Goal: Task Accomplishment & Management: Complete application form

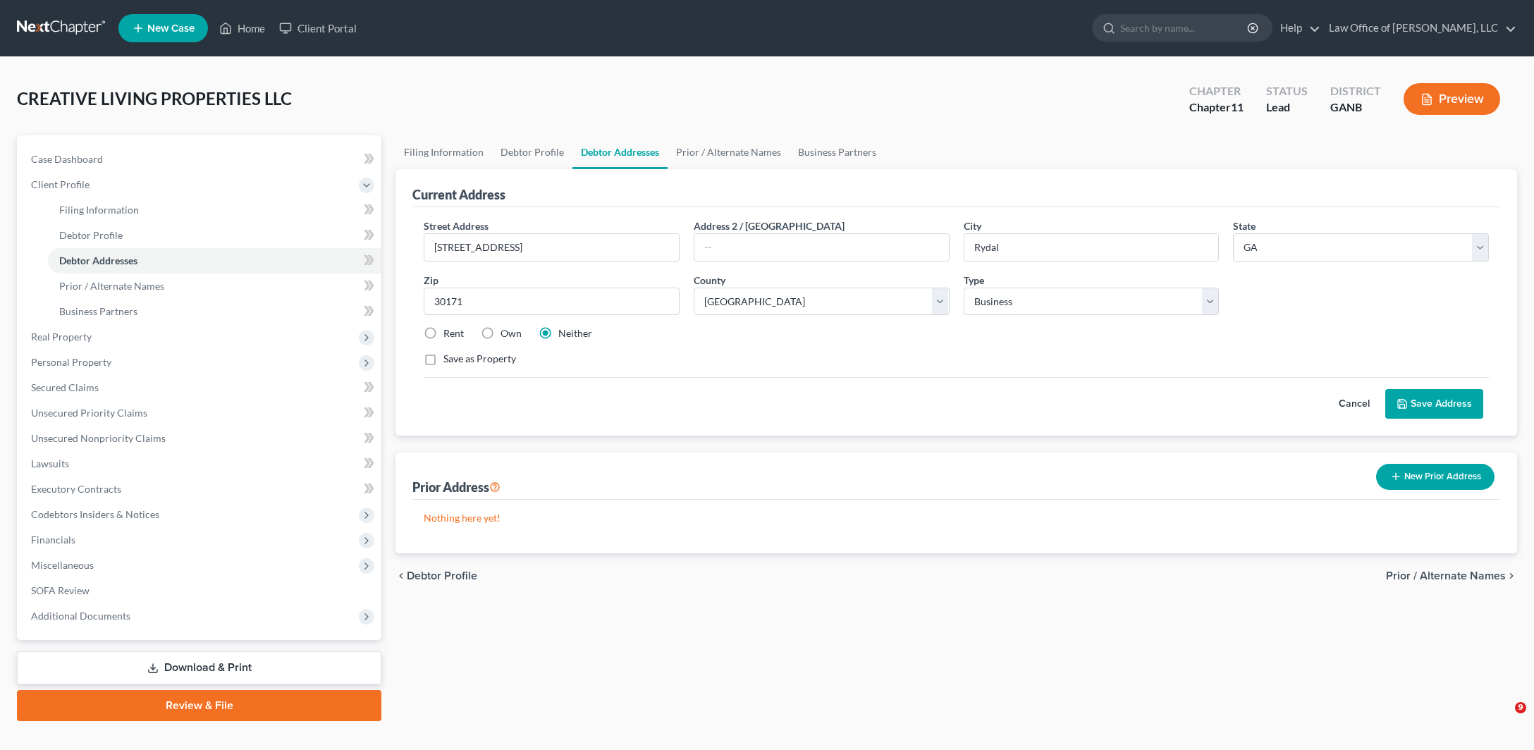
select select "10"
select select "7"
select select "0"
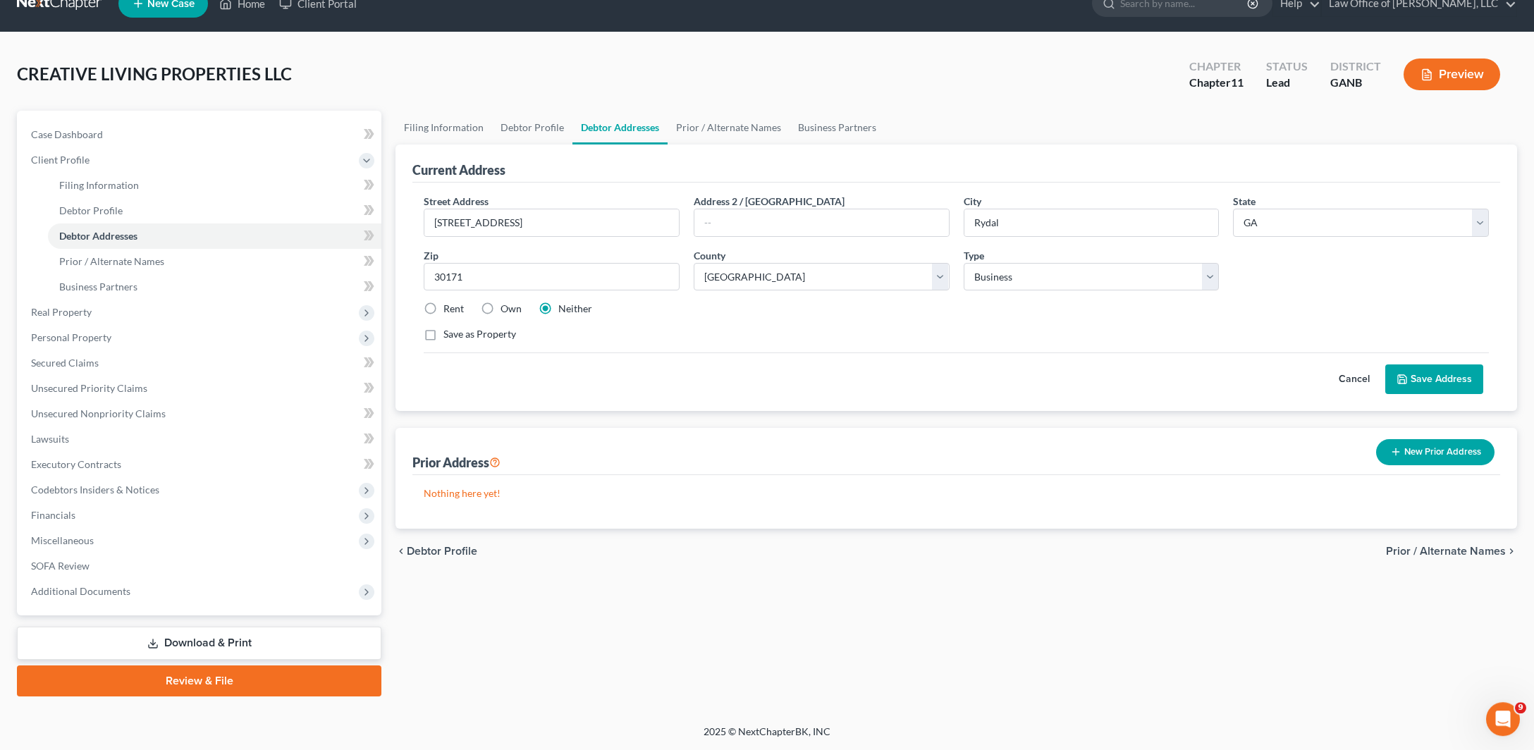
scroll to position [214, 0]
click at [228, 627] on link "Download & Print" at bounding box center [199, 643] width 364 height 33
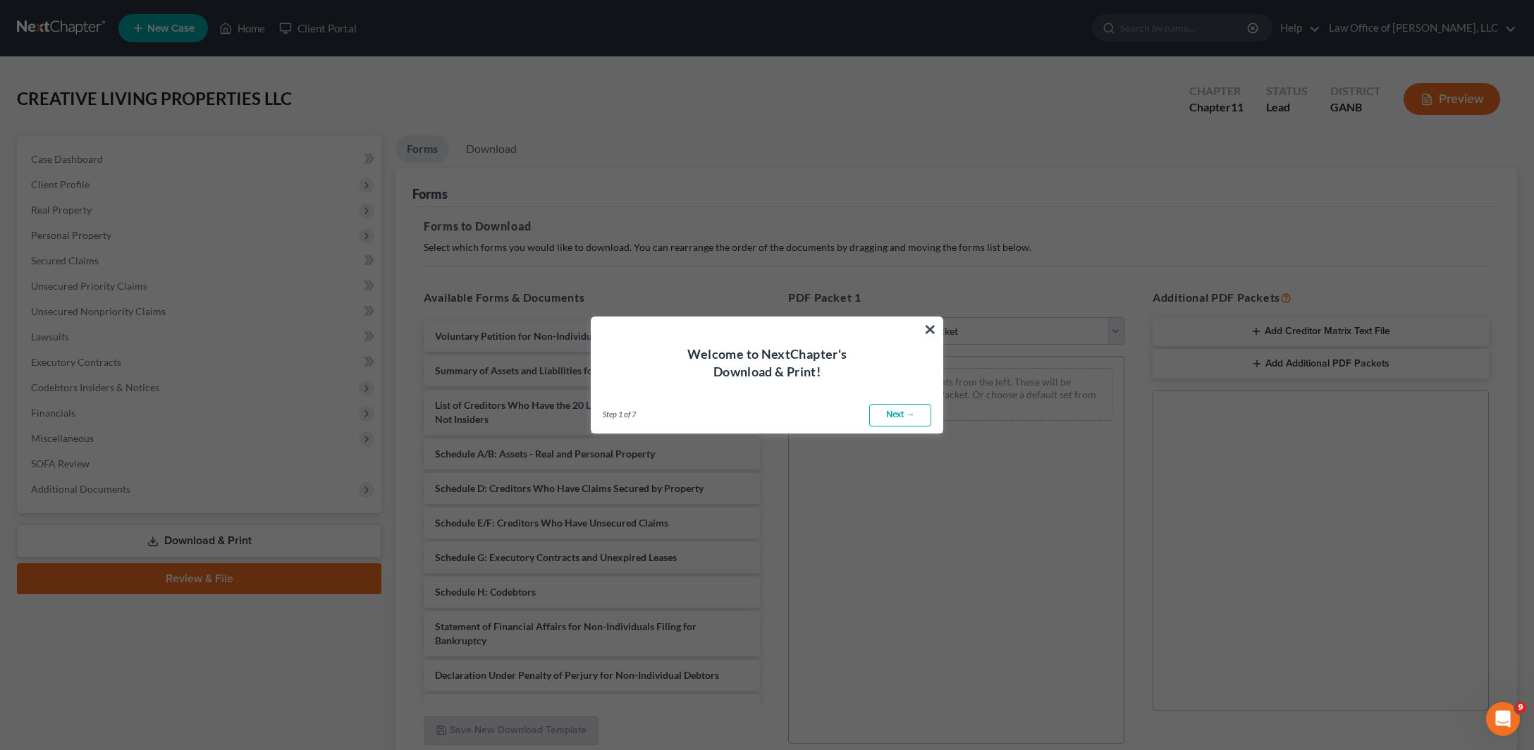
click at [890, 426] on link "Next →" at bounding box center [900, 415] width 62 height 23
select select "0"
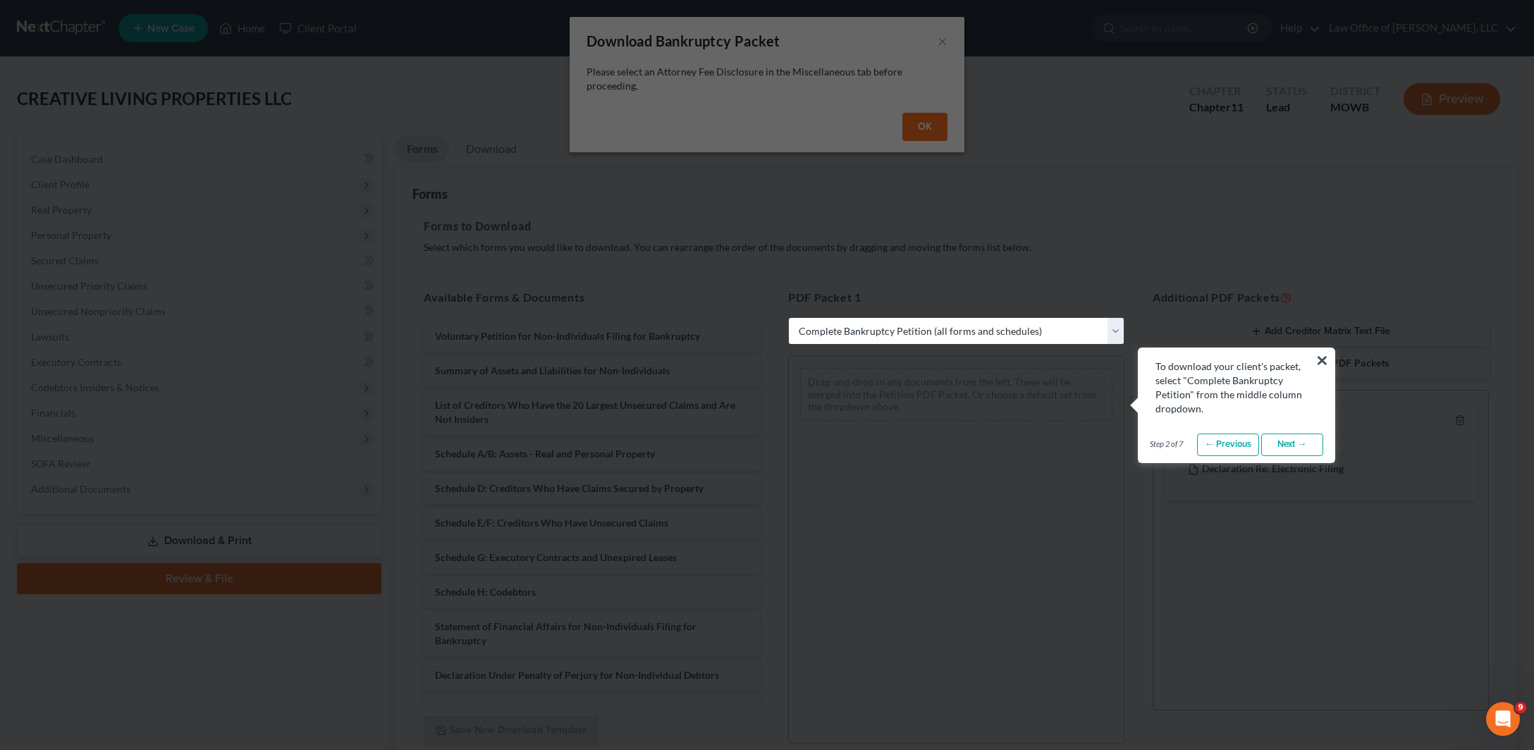
click at [1323, 362] on button "×" at bounding box center [1322, 360] width 13 height 23
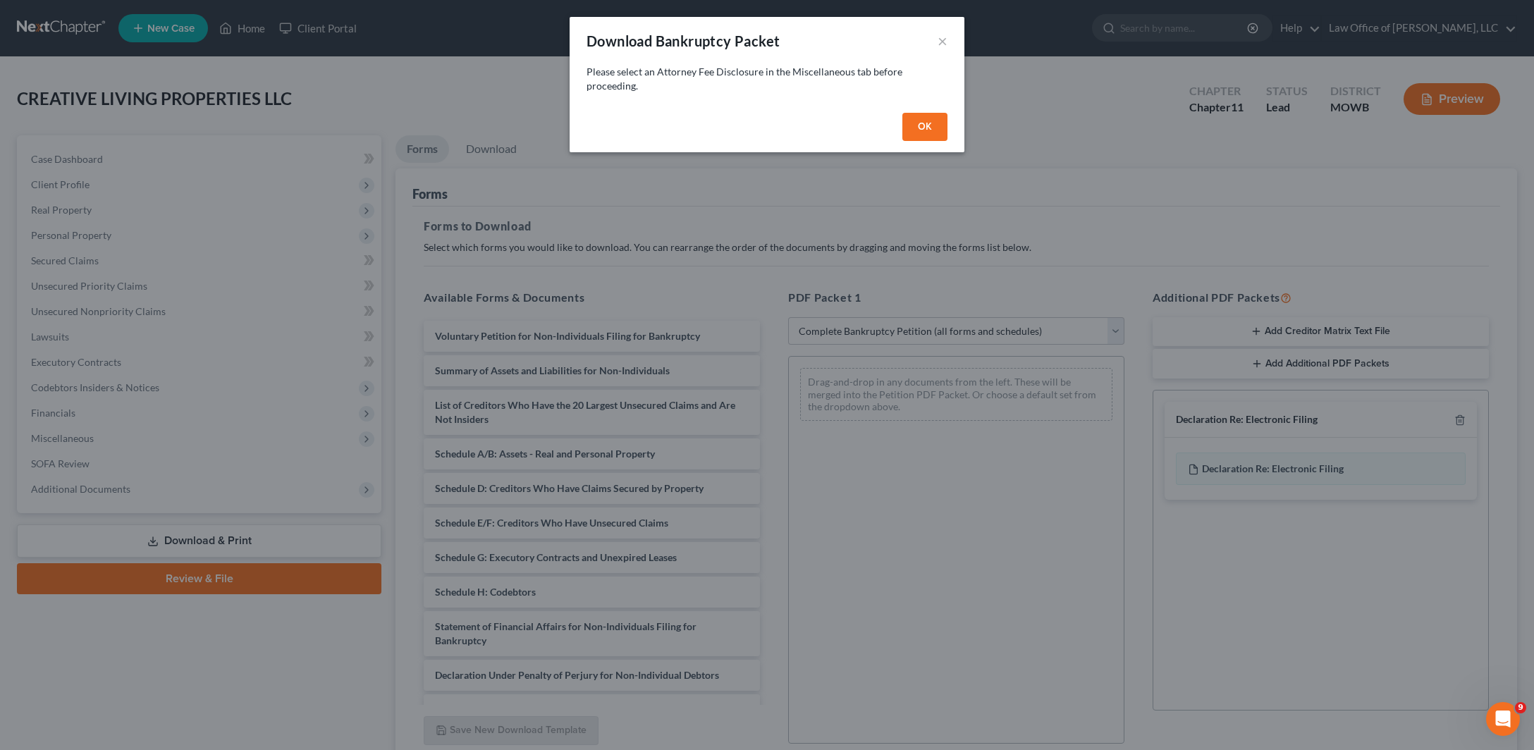
click at [948, 141] on button "OK" at bounding box center [924, 127] width 45 height 28
select select
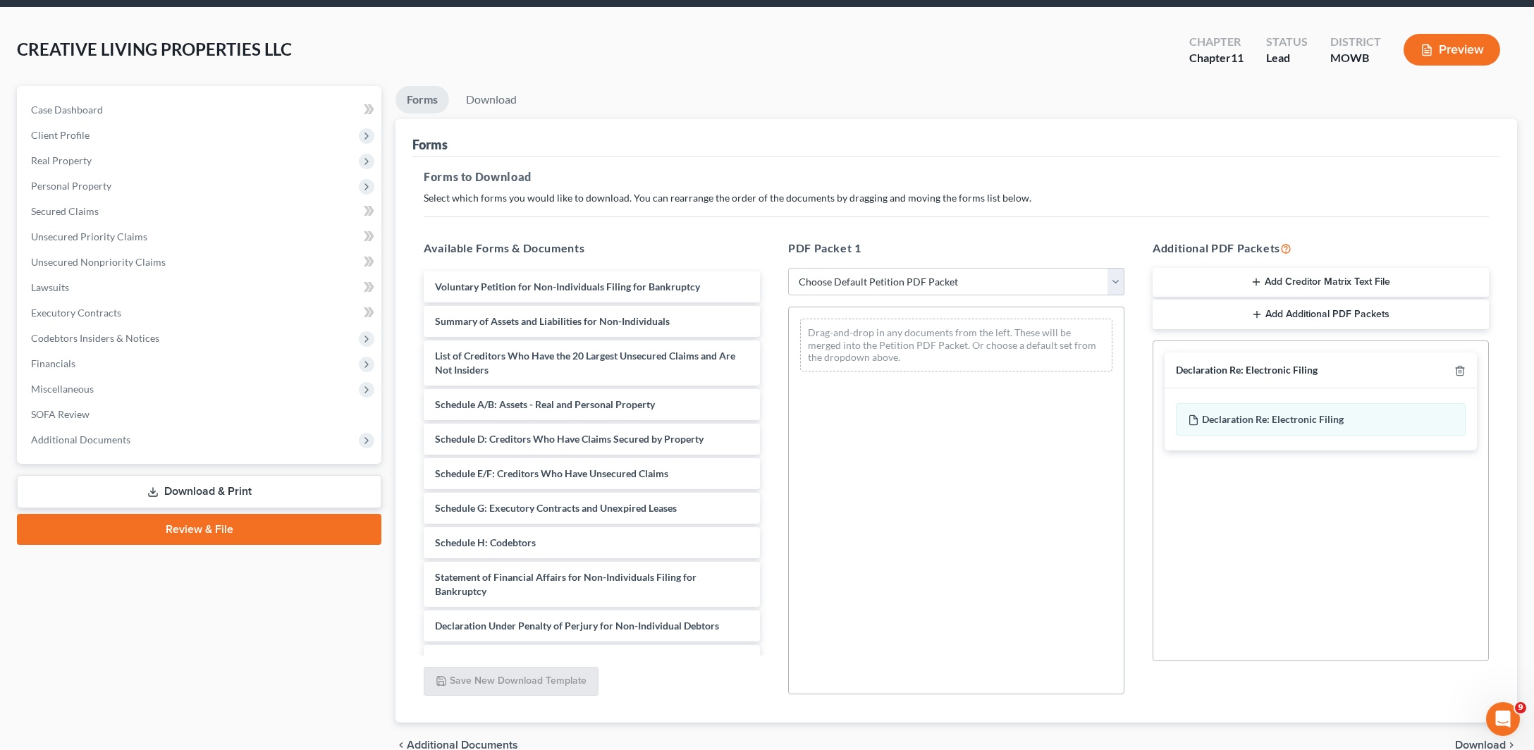
scroll to position [93, 0]
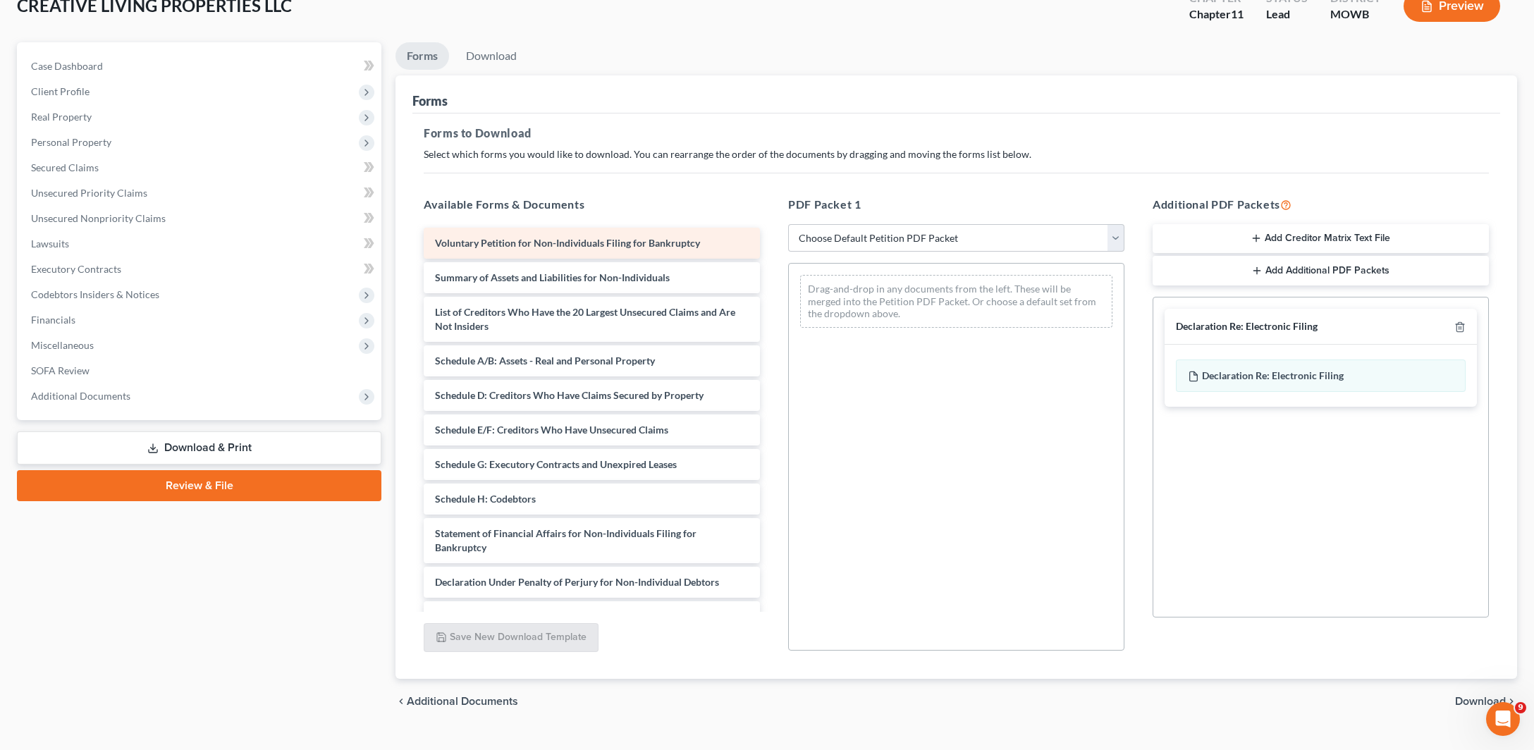
click at [690, 259] on div "Voluntary Petition for Non-Individuals Filing for Bankruptcy" at bounding box center [592, 243] width 336 height 31
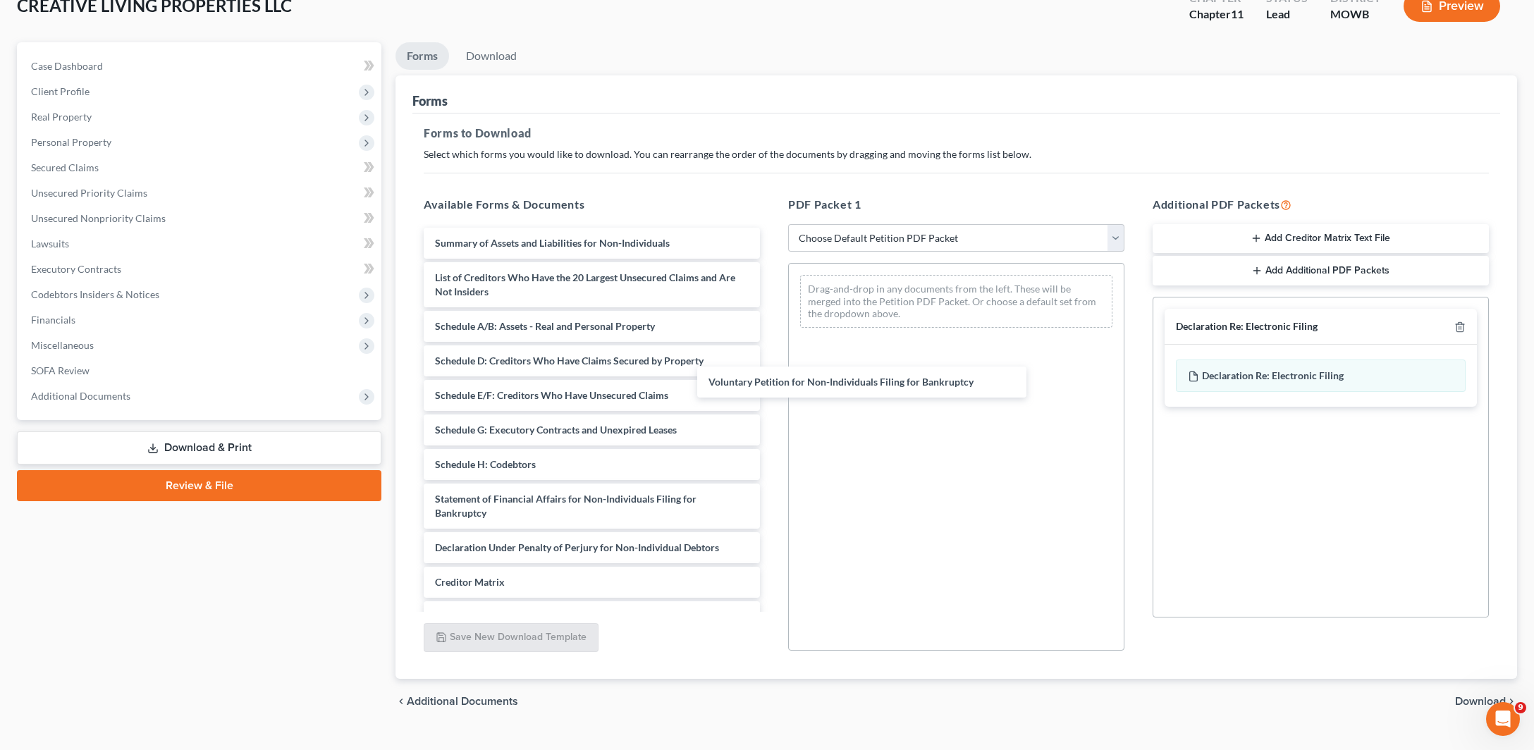
click at [771, 395] on div "Voluntary Petition for Non-Individuals Filing for Bankruptcy Voluntary Petition…" at bounding box center [591, 465] width 359 height 474
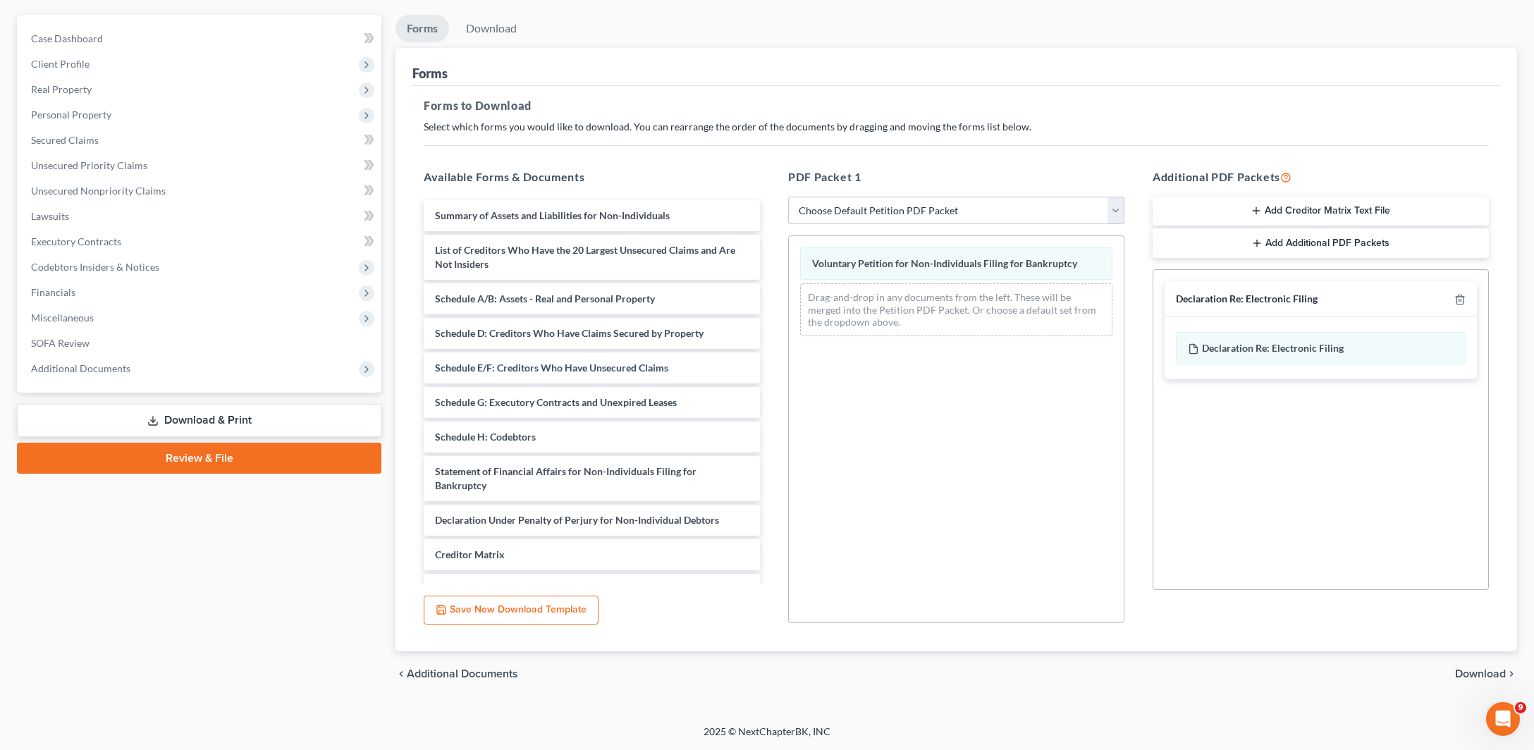
scroll to position [235, 0]
click at [1248, 342] on span "Declaration Re: Electronic Filing" at bounding box center [1273, 348] width 142 height 12
click at [1247, 343] on span "Declaration Re: Electronic Filing" at bounding box center [1273, 348] width 142 height 12
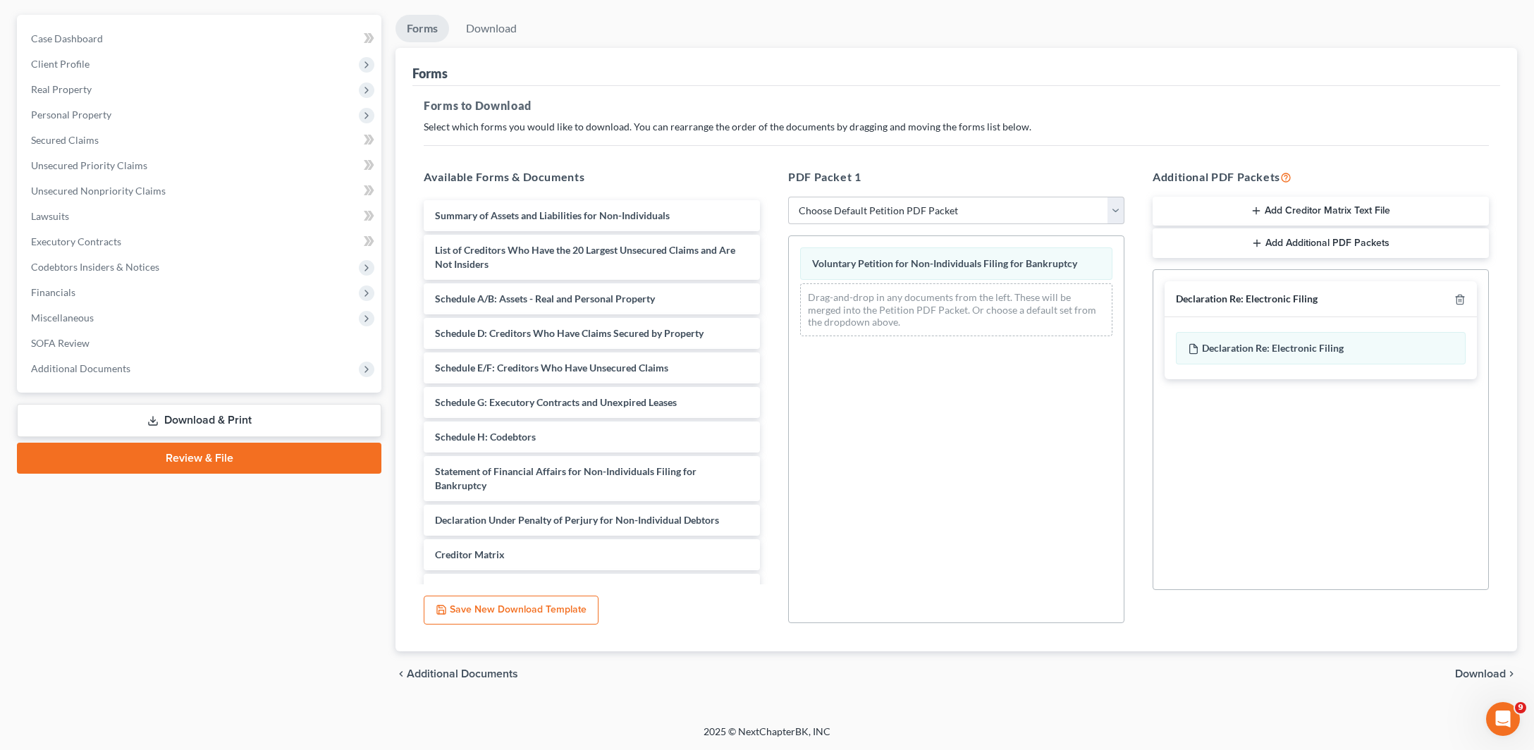
click at [1344, 197] on button "Add Creditor Matrix Text File" at bounding box center [1321, 212] width 336 height 30
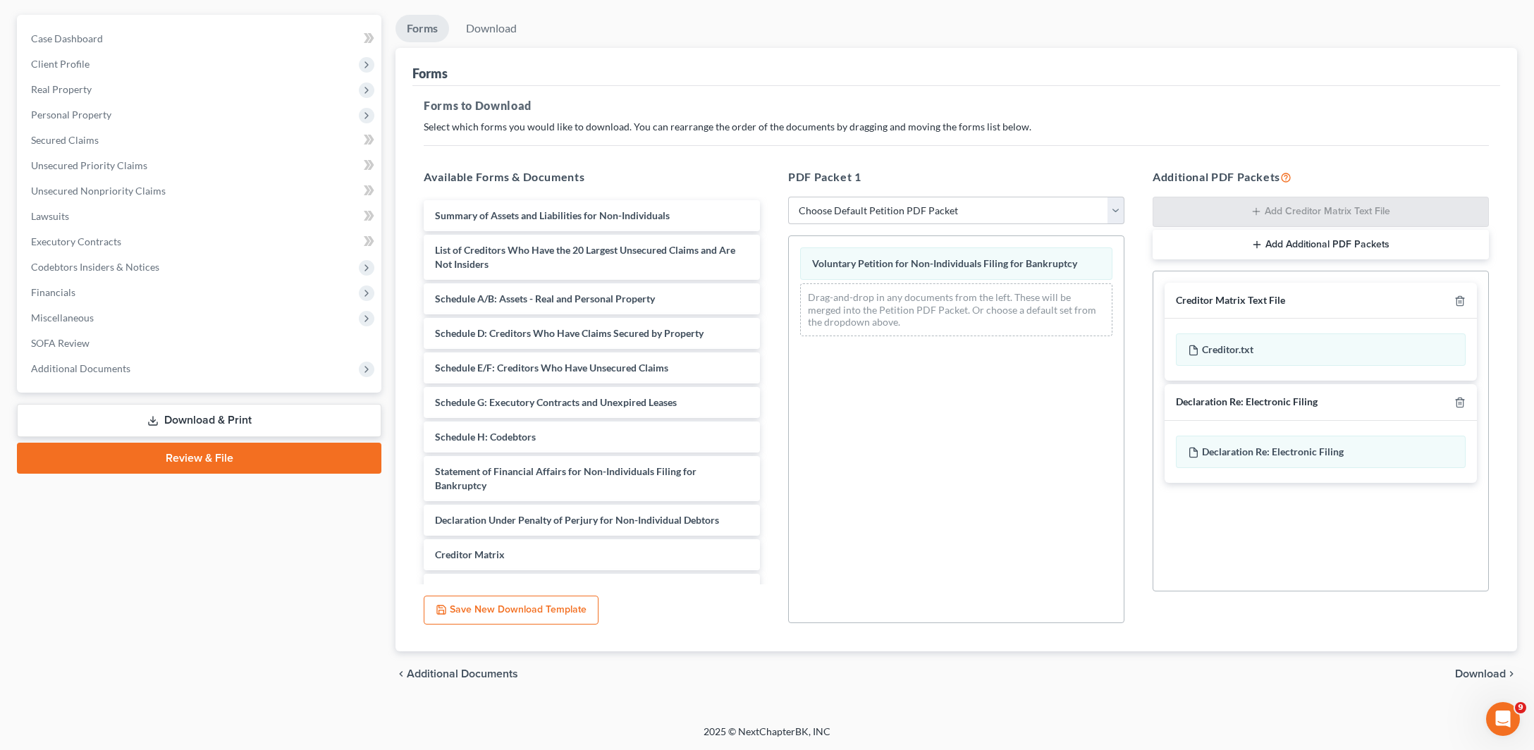
click at [1464, 668] on span "Download" at bounding box center [1480, 673] width 51 height 11
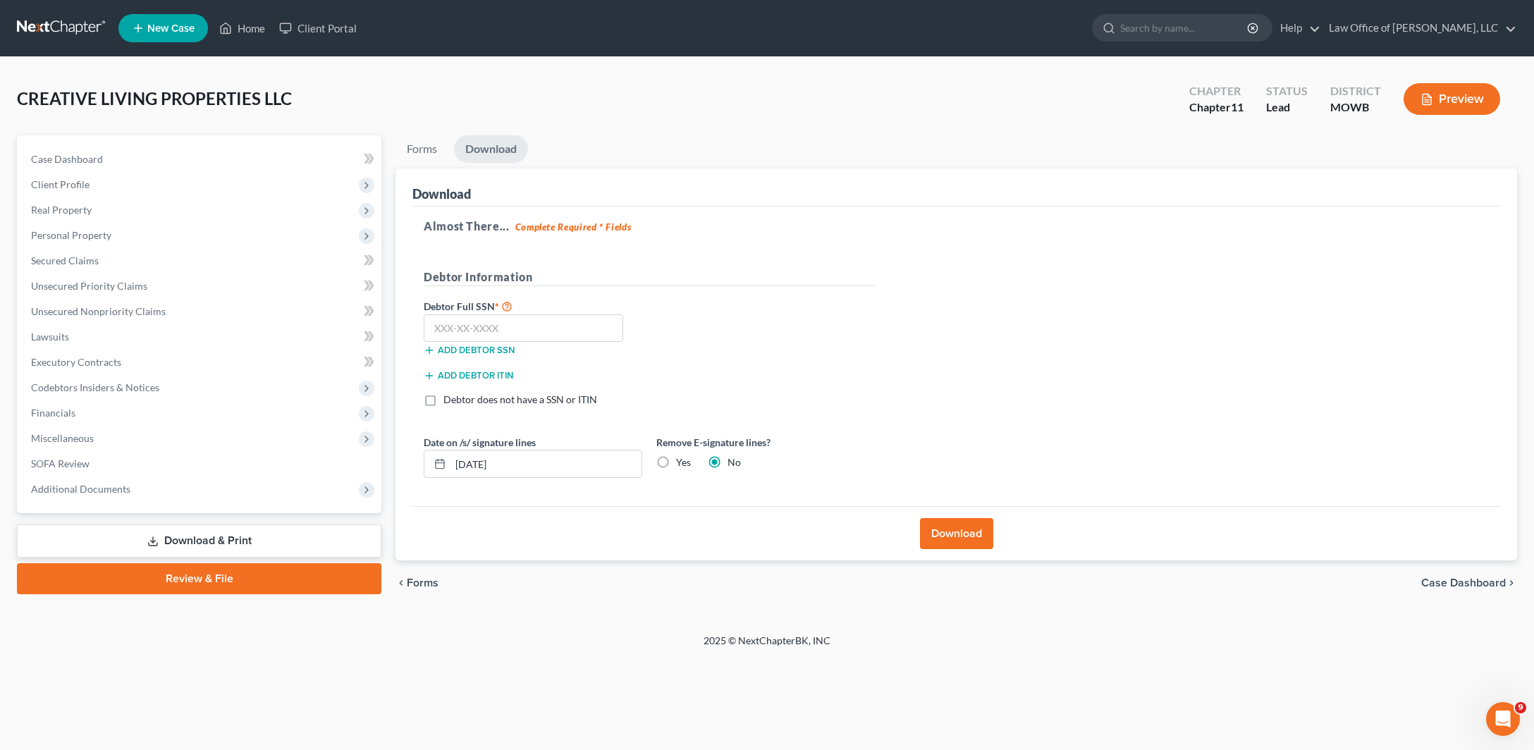
scroll to position [67, 0]
click at [513, 312] on icon at bounding box center [506, 305] width 11 height 13
click at [816, 274] on h5 "Debtor Information" at bounding box center [649, 278] width 451 height 18
click at [443, 407] on label "Debtor does not have a SSN or ITIN" at bounding box center [520, 400] width 154 height 14
click at [449, 402] on input "Debtor does not have a SSN or ITIN" at bounding box center [453, 397] width 9 height 9
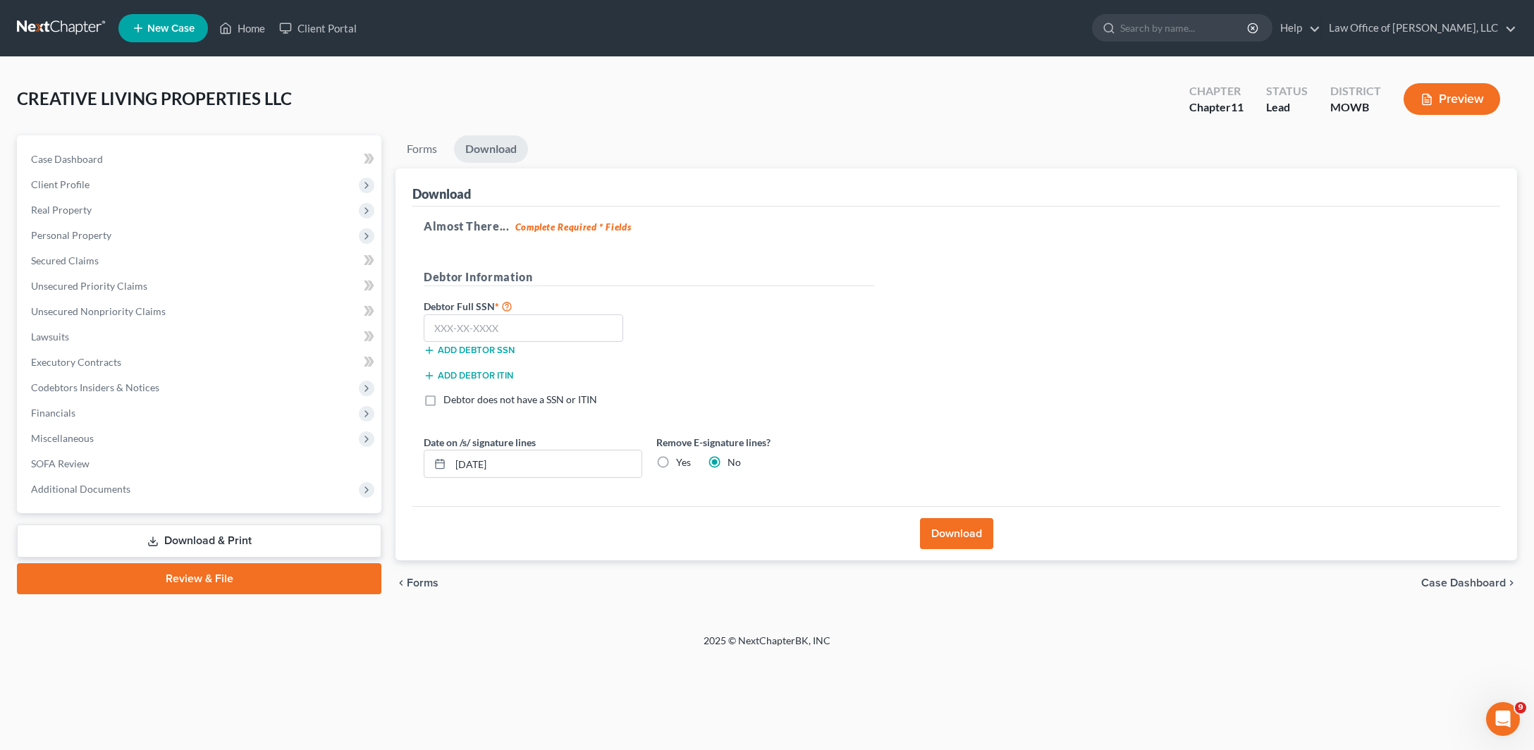
checkbox input "true"
click at [954, 549] on button "Download" at bounding box center [956, 533] width 73 height 31
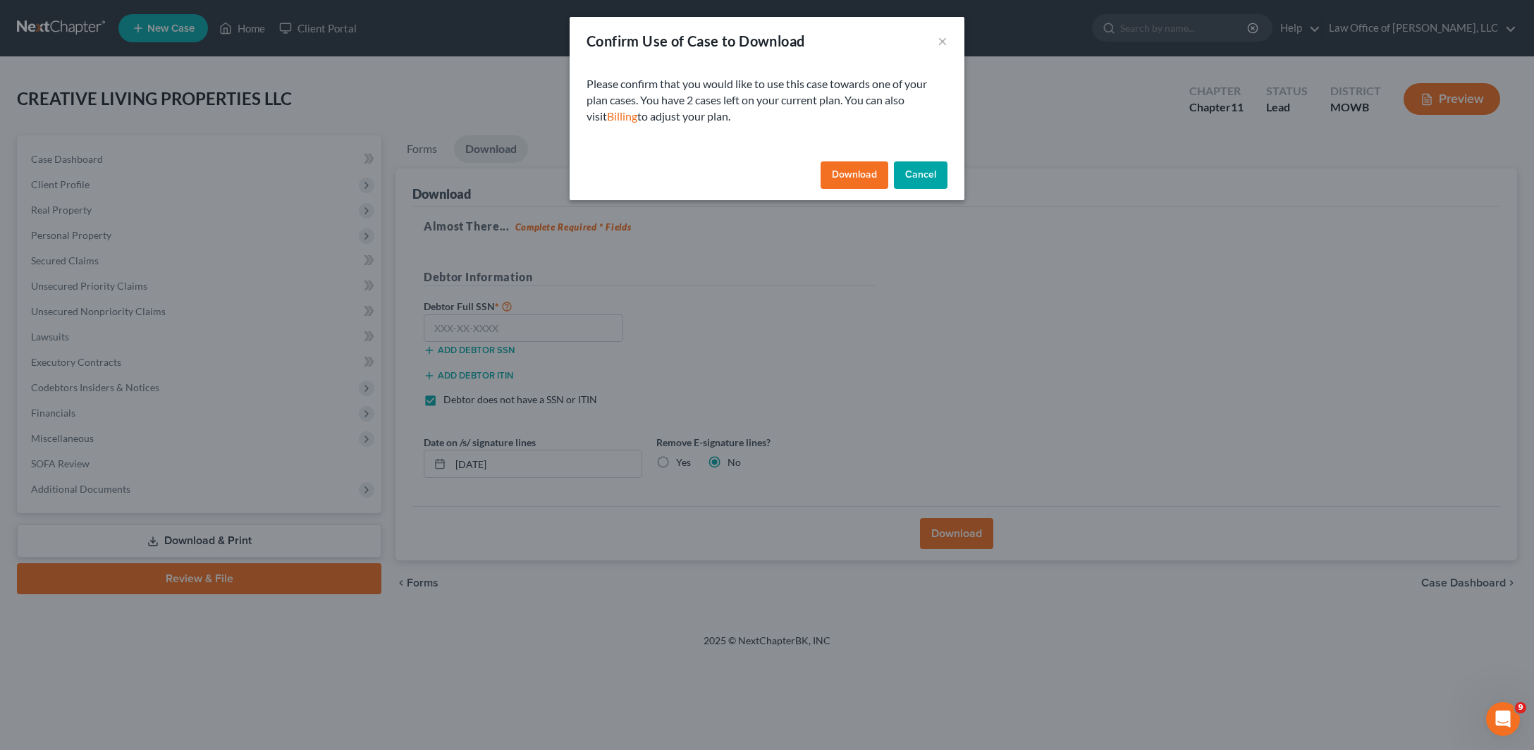
click at [878, 190] on button "Download" at bounding box center [855, 175] width 68 height 28
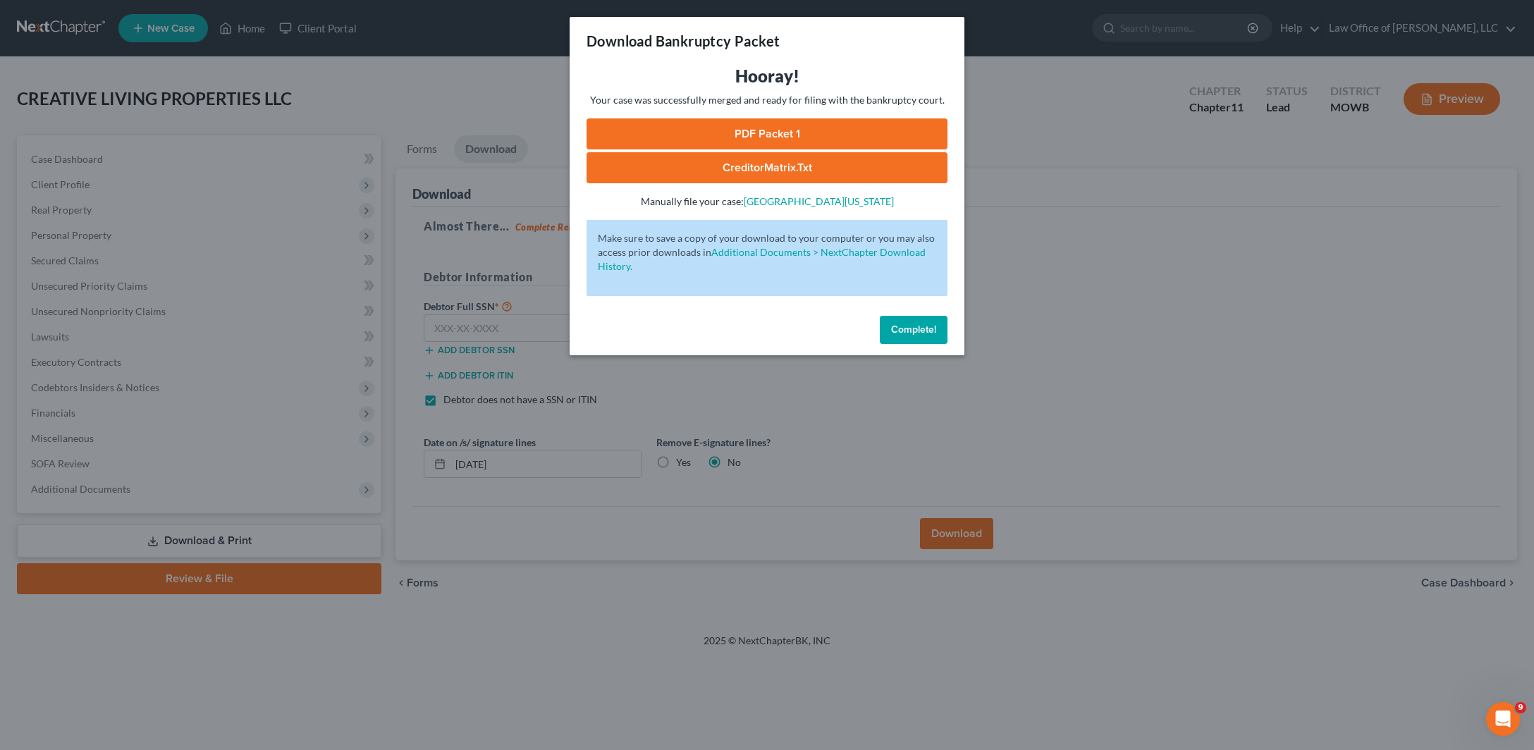
click at [748, 149] on link "PDF Packet 1" at bounding box center [767, 133] width 361 height 31
click at [936, 336] on span "Complete!" at bounding box center [913, 330] width 45 height 12
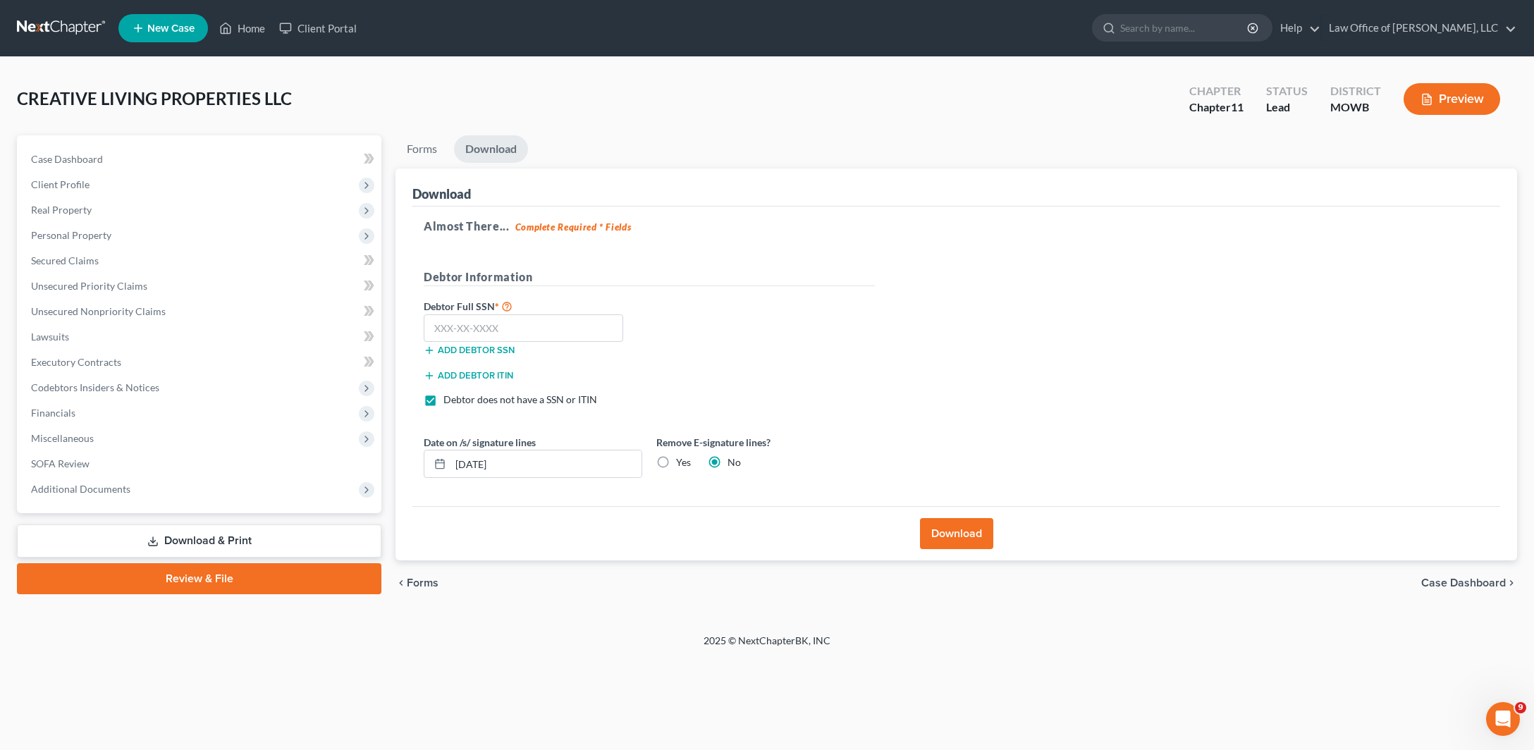
scroll to position [0, 0]
click at [91, 172] on link "Case Dashboard" at bounding box center [201, 159] width 362 height 25
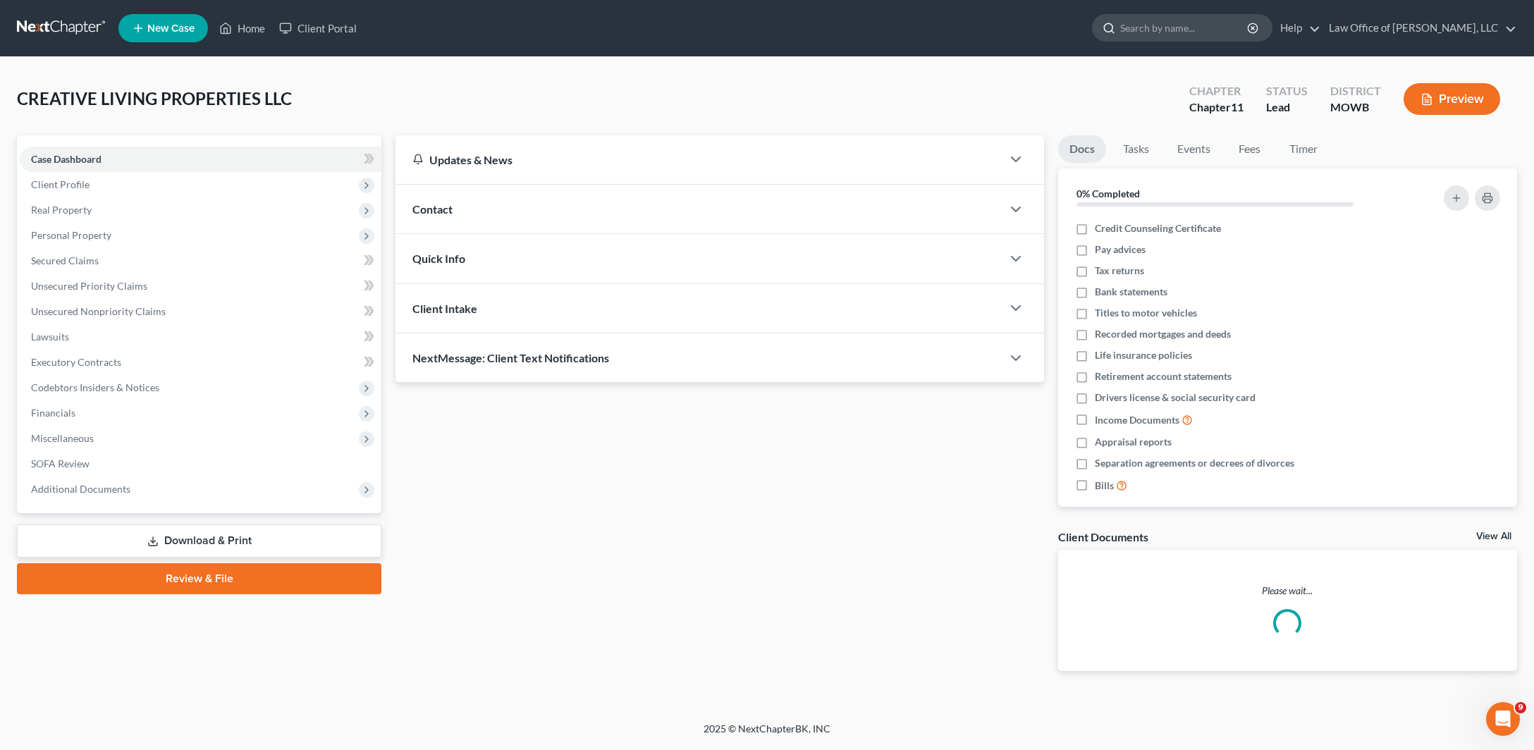
click at [1151, 41] on input "search" at bounding box center [1184, 28] width 129 height 26
click at [1321, 35] on link "Help" at bounding box center [1296, 28] width 47 height 25
click at [1287, 71] on link "Help Center" at bounding box center [1264, 59] width 112 height 24
click at [106, 197] on span "Client Profile" at bounding box center [201, 184] width 362 height 25
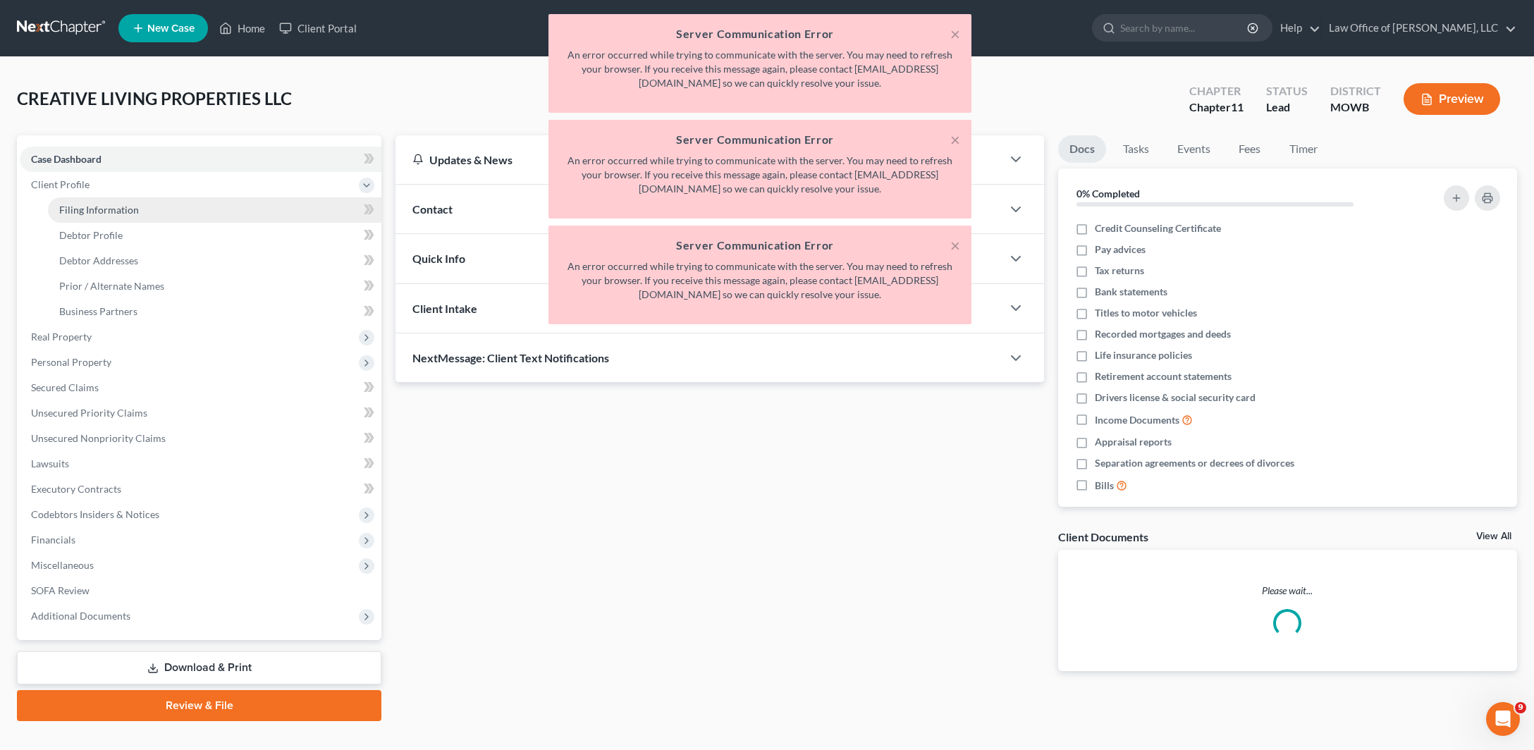
click at [126, 256] on div "× Server Communication Error An error occurred while trying to communicate with…" at bounding box center [760, 172] width 1534 height 317
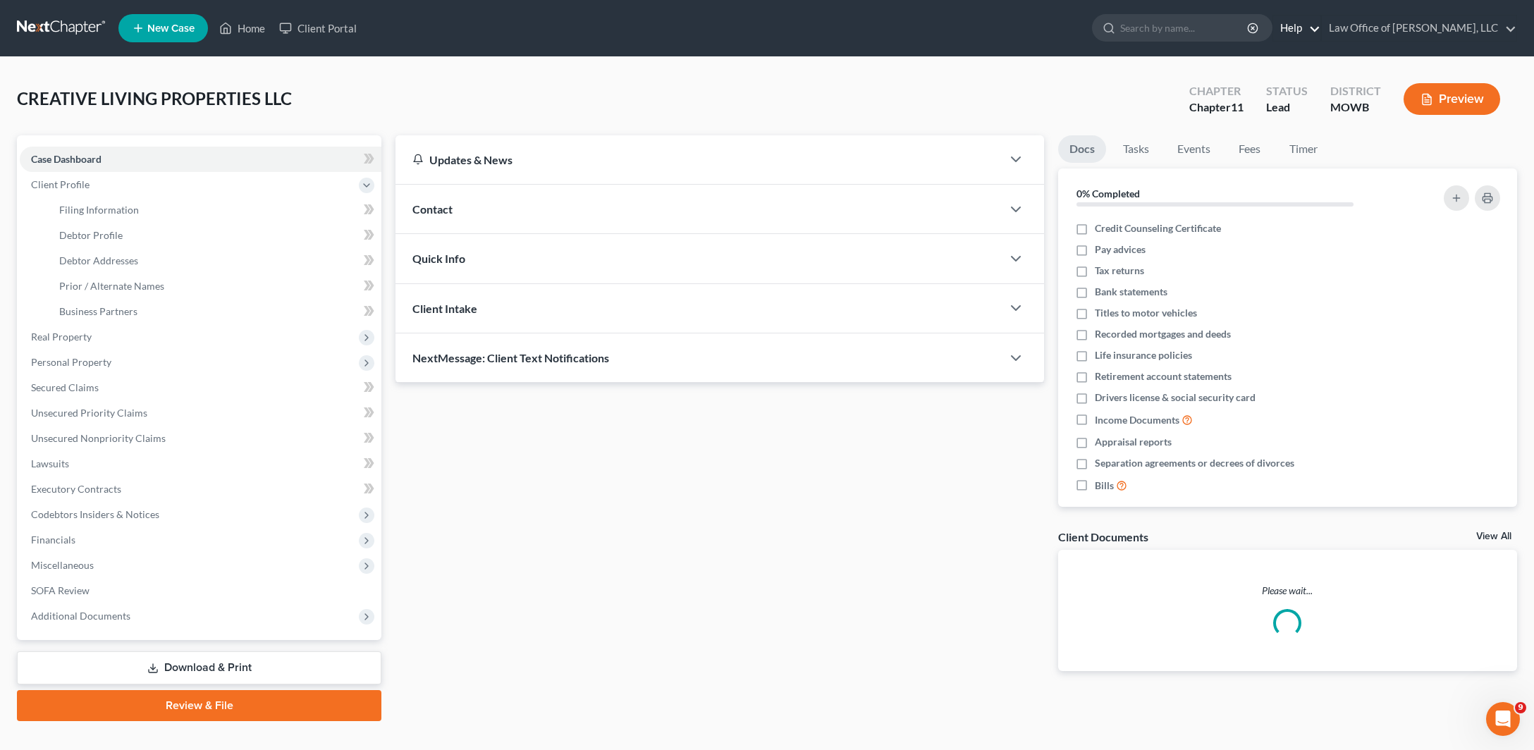
click at [1315, 35] on link "Help" at bounding box center [1296, 28] width 47 height 25
click at [1282, 67] on link "Help Center" at bounding box center [1264, 59] width 112 height 24
click at [139, 216] on span "Filing Information" at bounding box center [99, 210] width 80 height 12
select select "5"
select select "1"
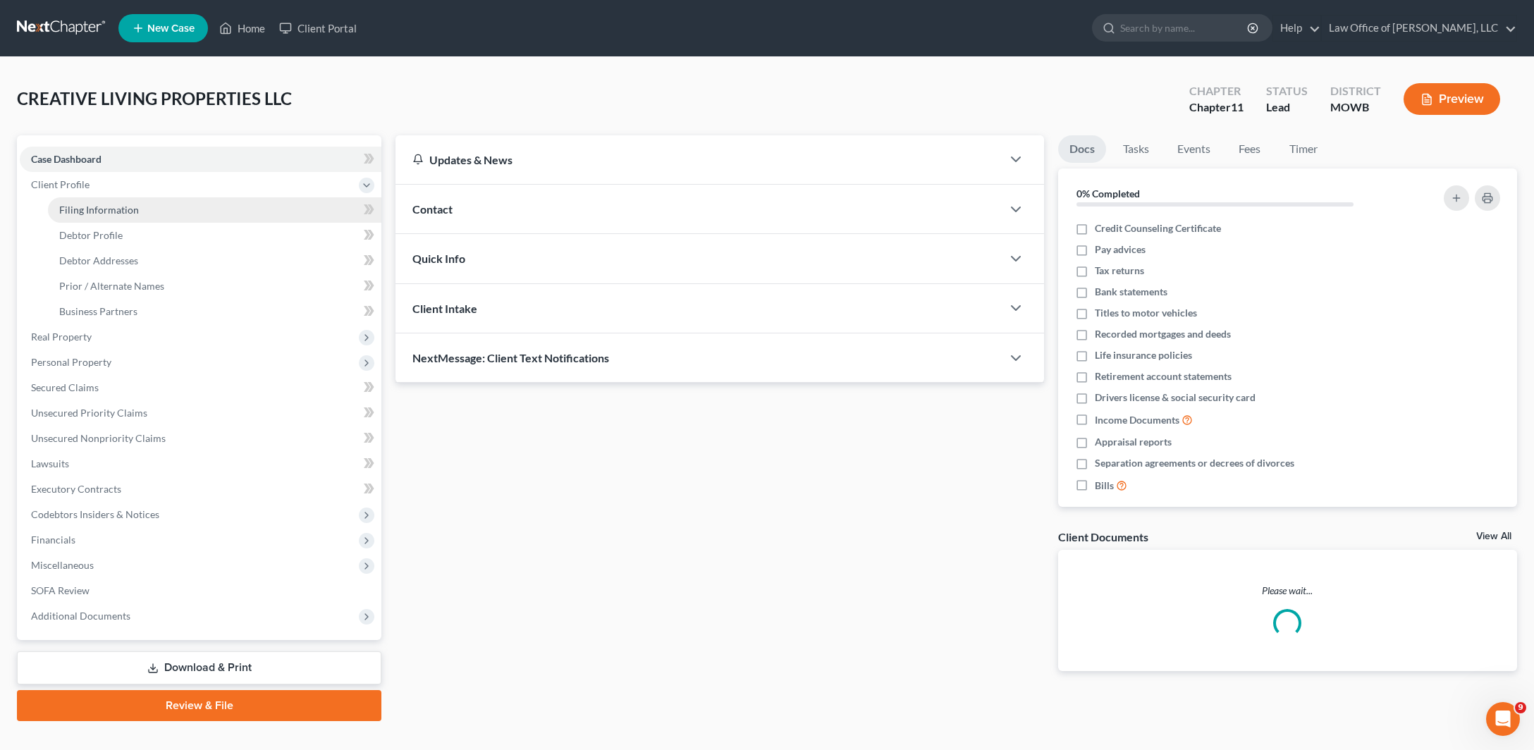
select select "1"
select select "19"
select select "0"
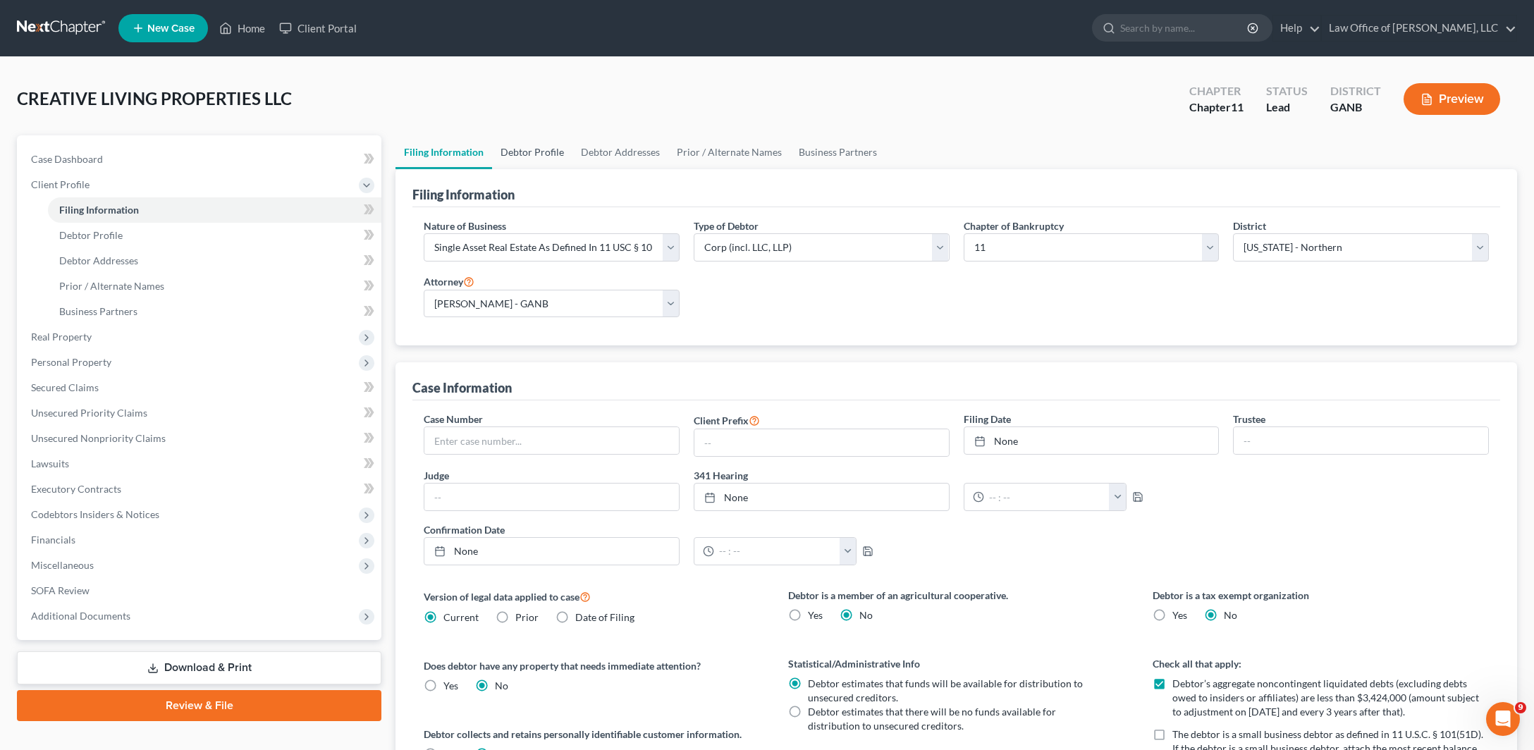
click at [572, 169] on link "Debtor Profile" at bounding box center [532, 152] width 80 height 34
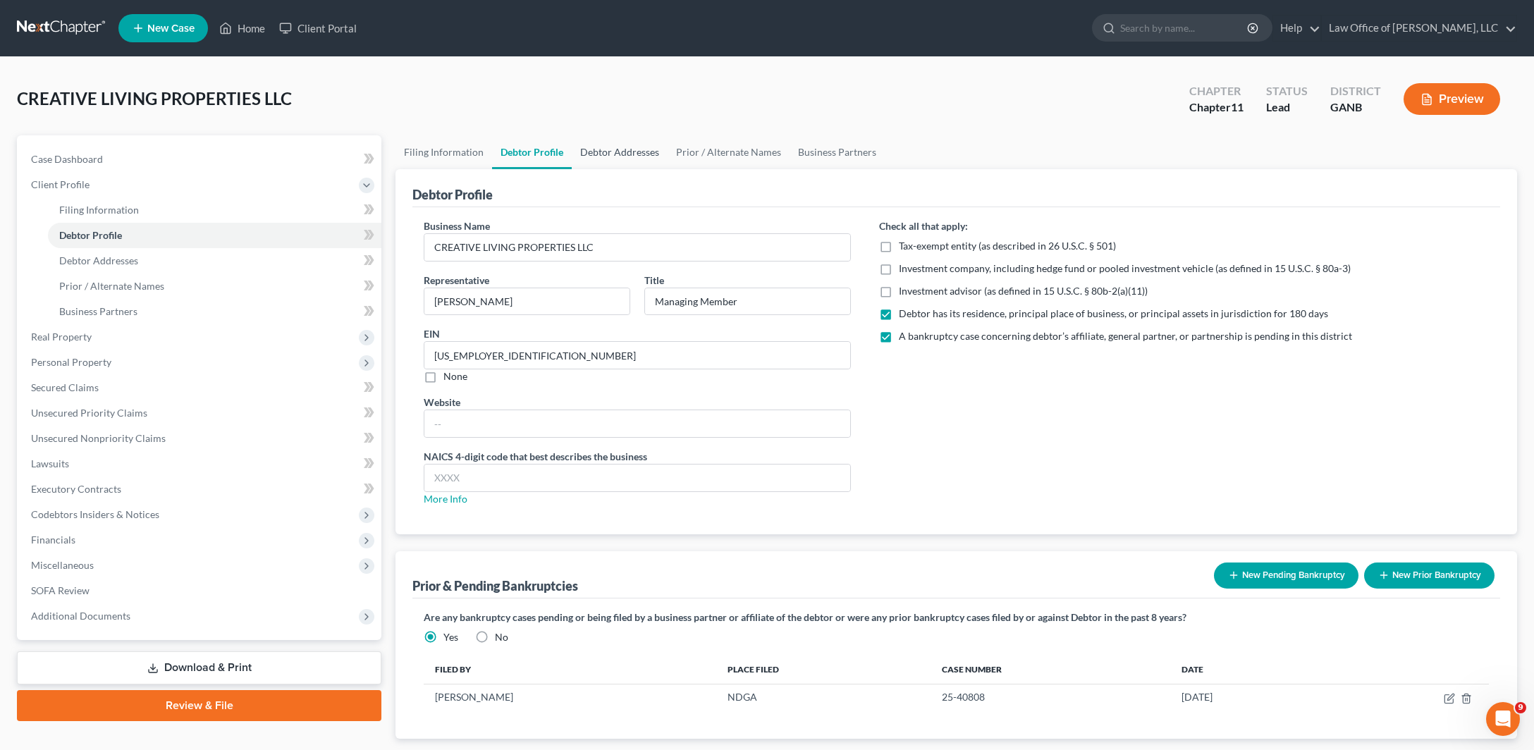
click at [668, 169] on link "Debtor Addresses" at bounding box center [620, 152] width 96 height 34
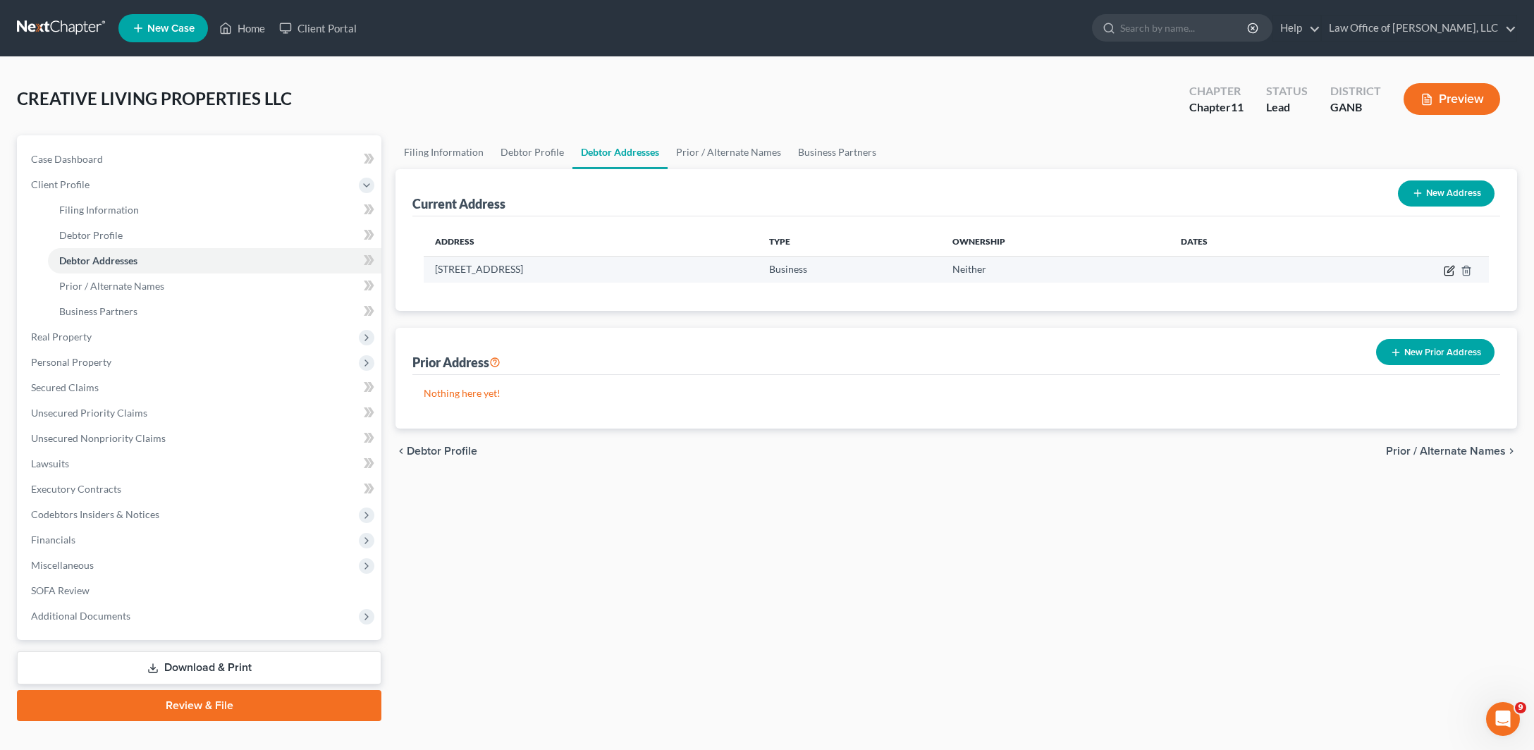
click at [1444, 276] on icon "button" at bounding box center [1449, 270] width 11 height 11
select select "10"
select select "7"
select select "0"
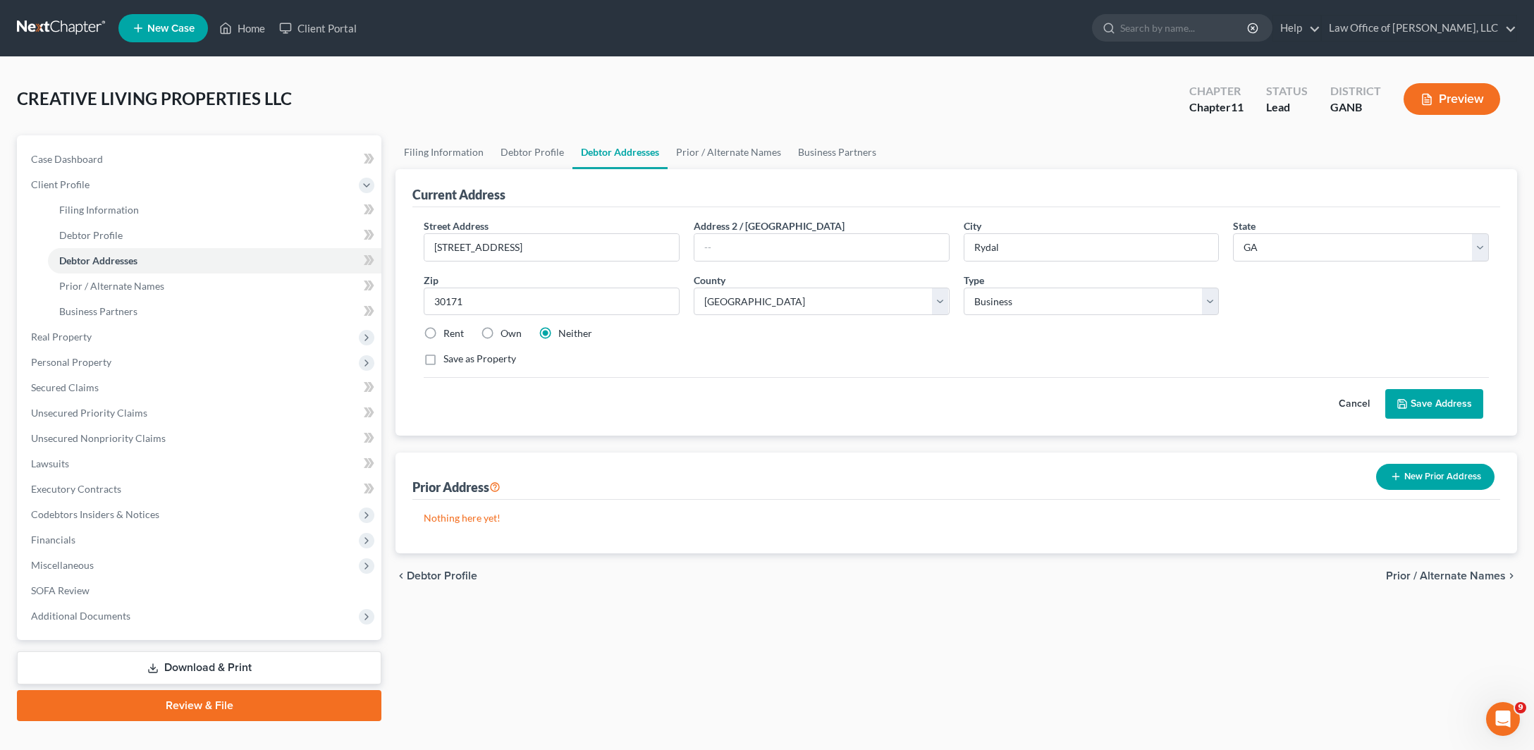
click at [443, 366] on label "Save as Property" at bounding box center [479, 359] width 73 height 14
click at [449, 361] on input "Save as Property" at bounding box center [453, 356] width 9 height 9
click at [443, 366] on label "Save as Property" at bounding box center [479, 359] width 73 height 14
click at [449, 361] on input "Save as Property" at bounding box center [453, 356] width 9 height 9
checkbox input "false"
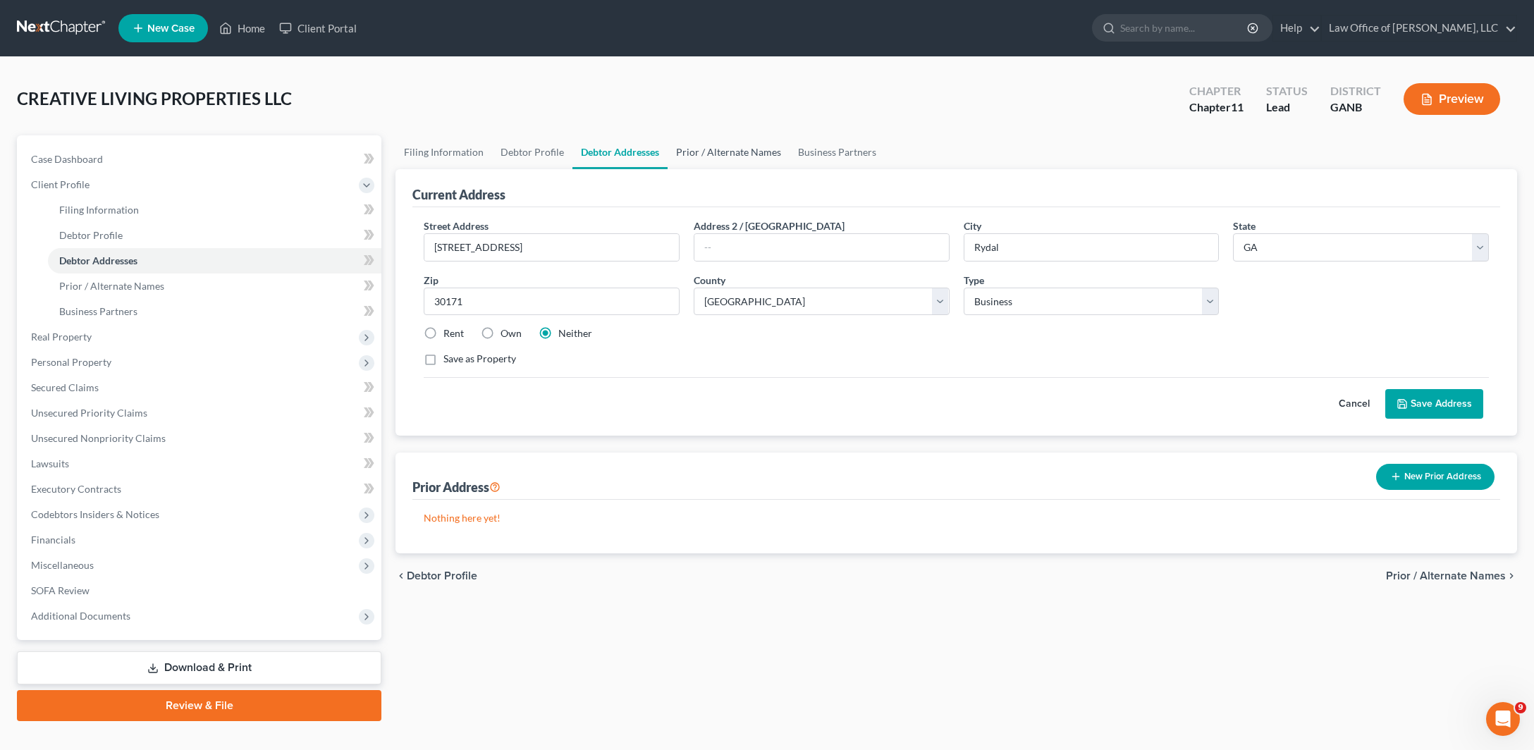
click at [790, 169] on link "Prior / Alternate Names" at bounding box center [729, 152] width 122 height 34
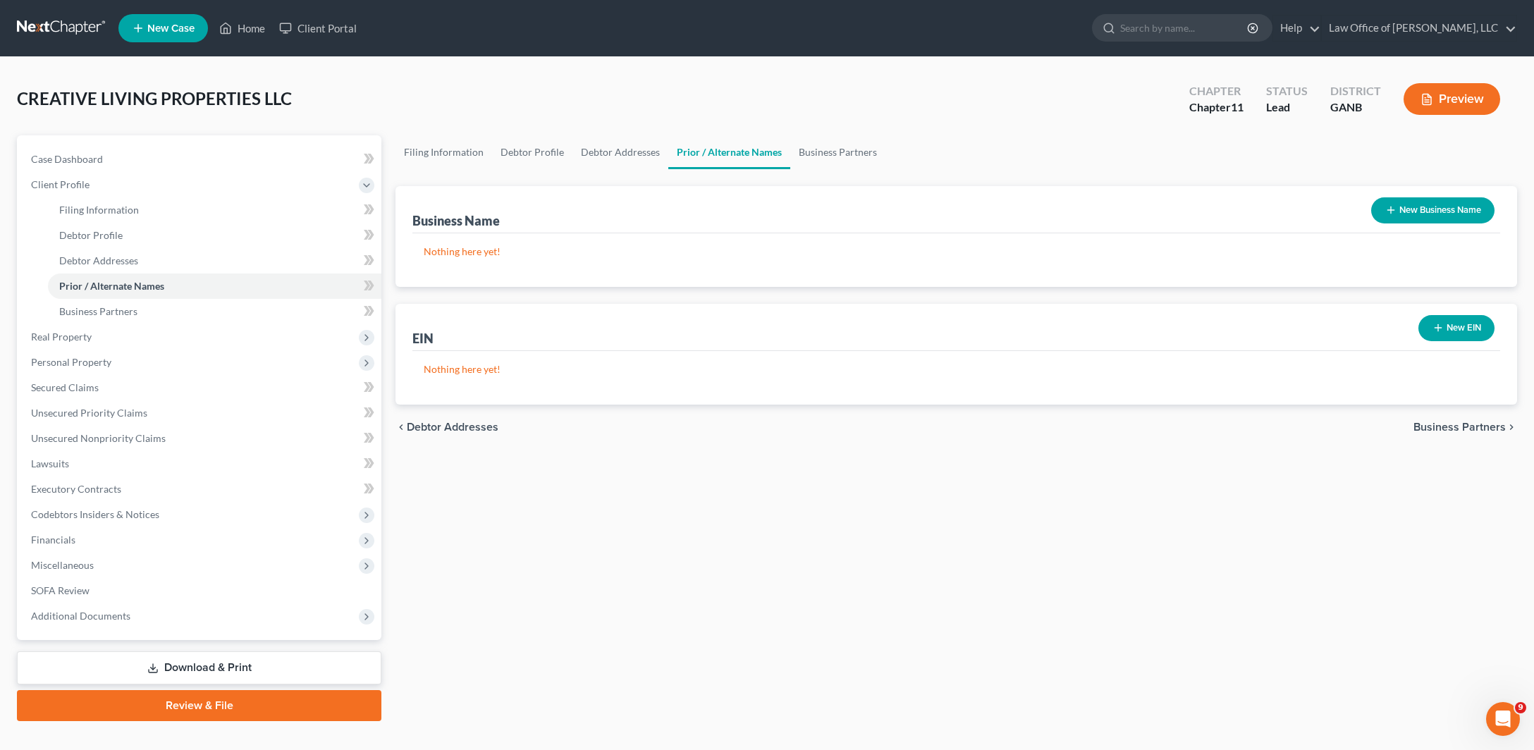
scroll to position [93, 0]
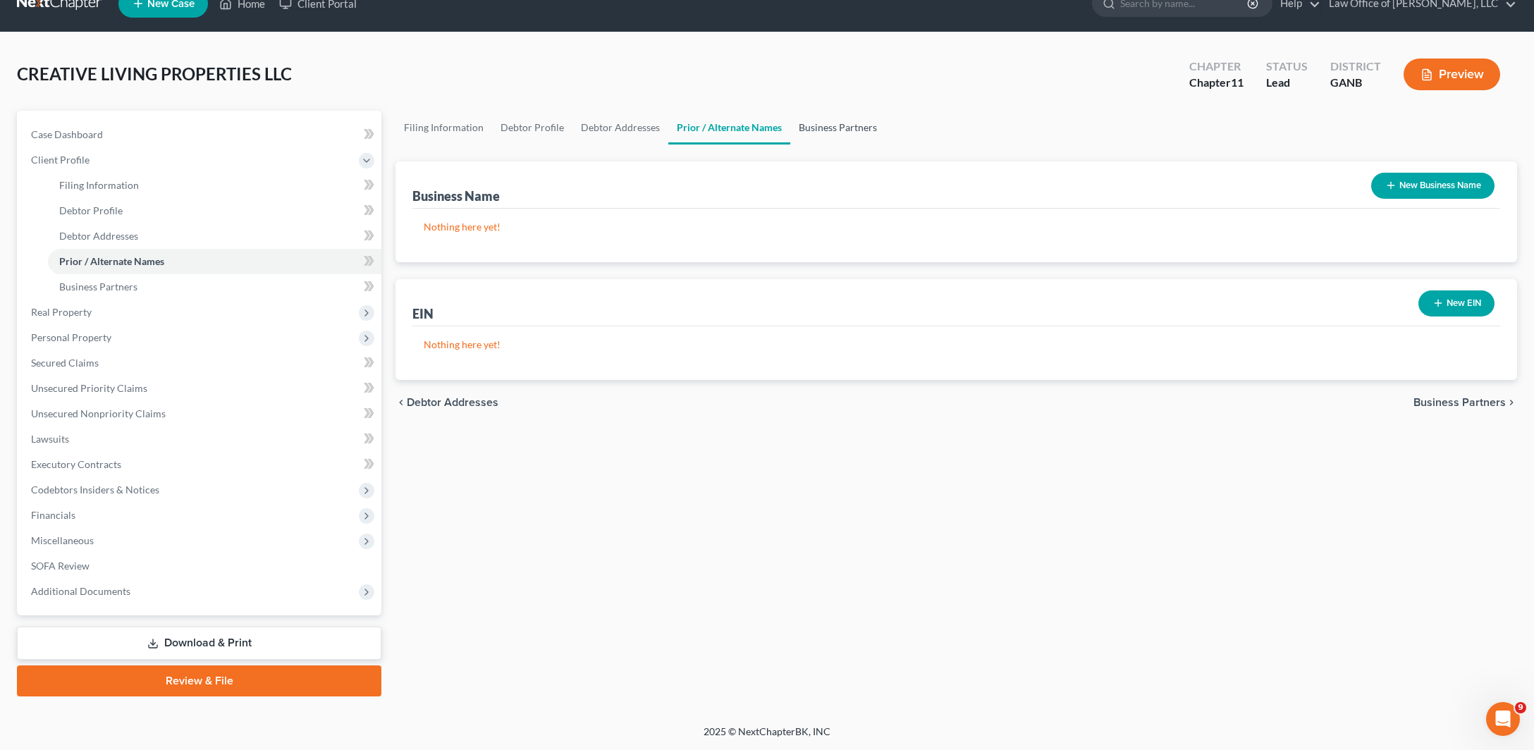
click at [886, 111] on link "Business Partners" at bounding box center [837, 128] width 95 height 34
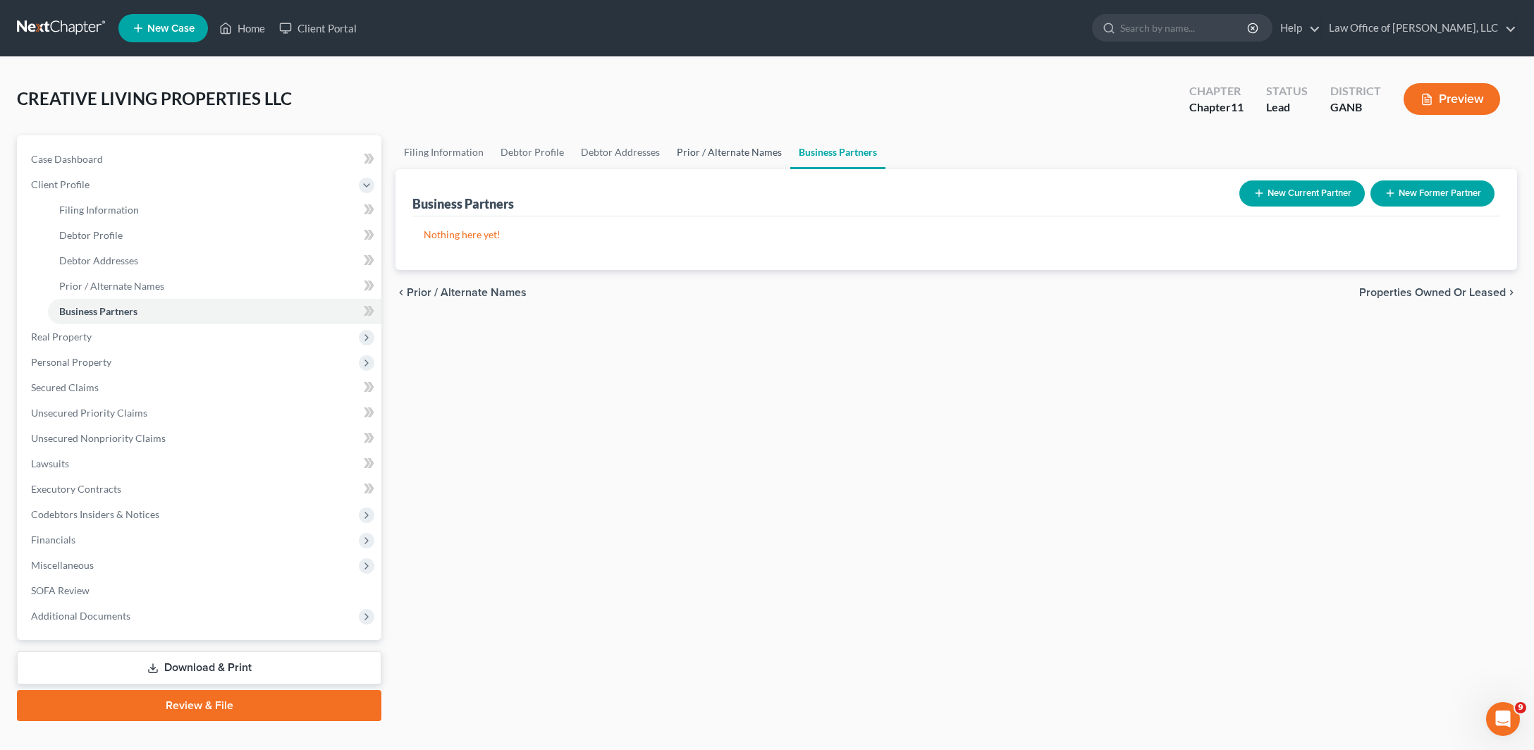
click at [790, 169] on link "Prior / Alternate Names" at bounding box center [729, 152] width 122 height 34
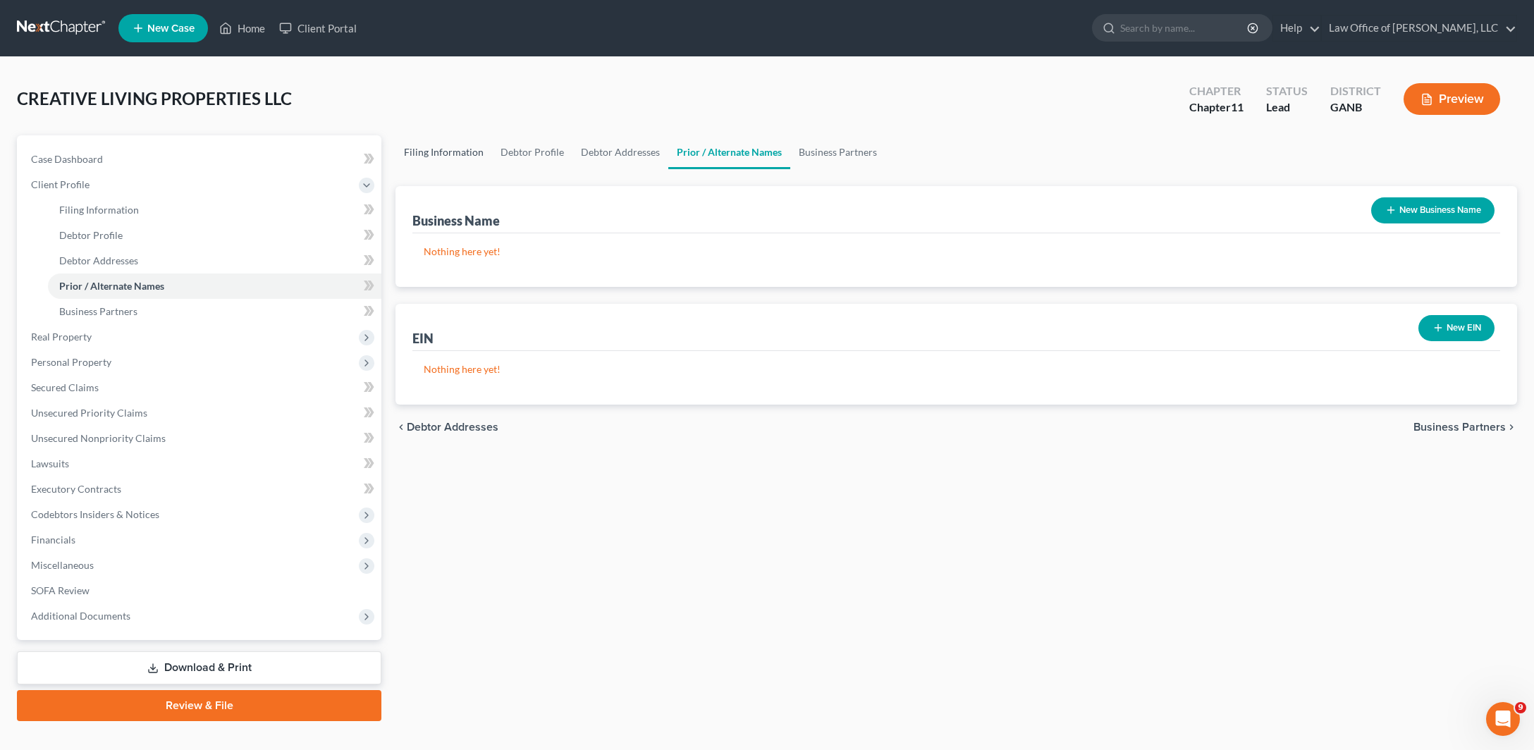
click at [433, 169] on link "Filing Information" at bounding box center [444, 152] width 97 height 34
select select "5"
select select "1"
select select "19"
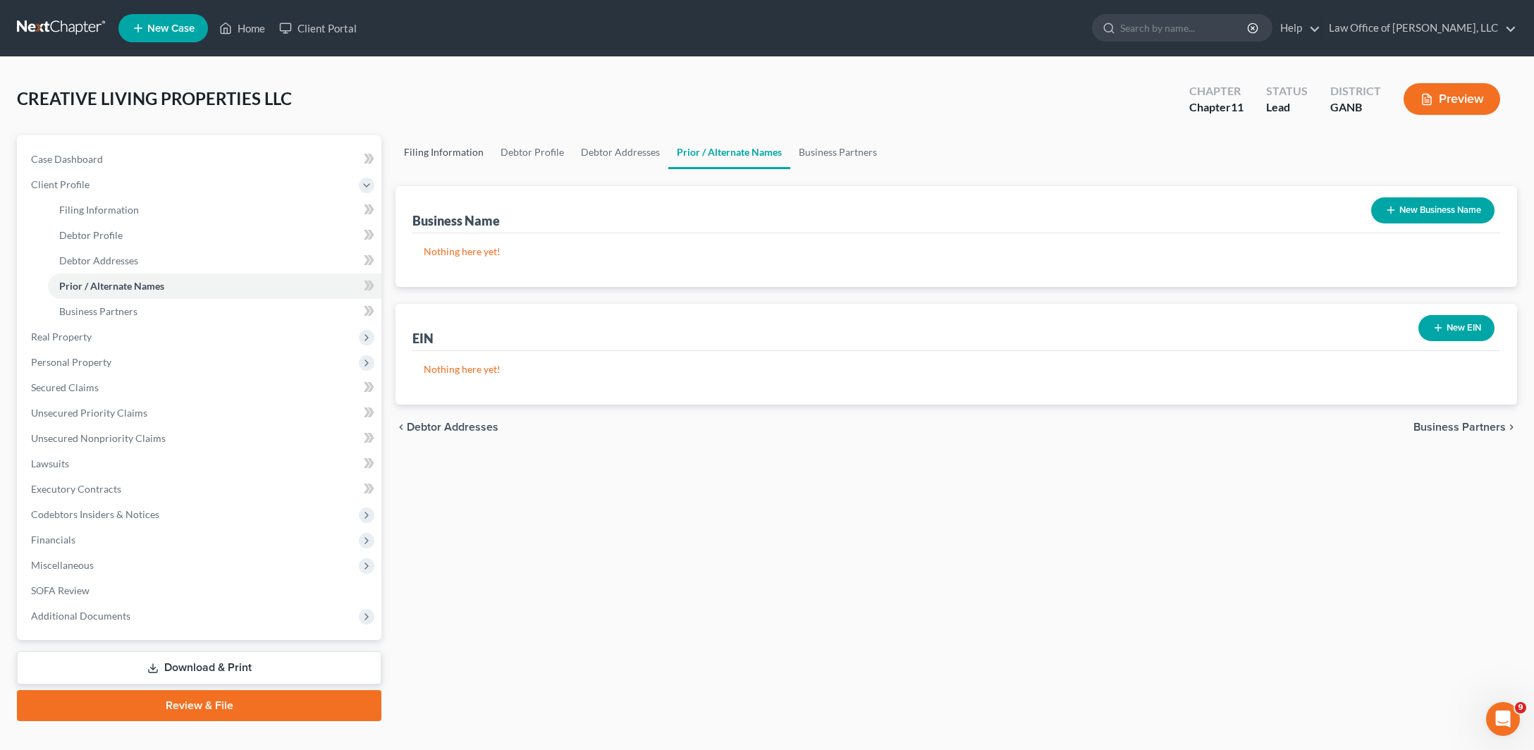
select select "0"
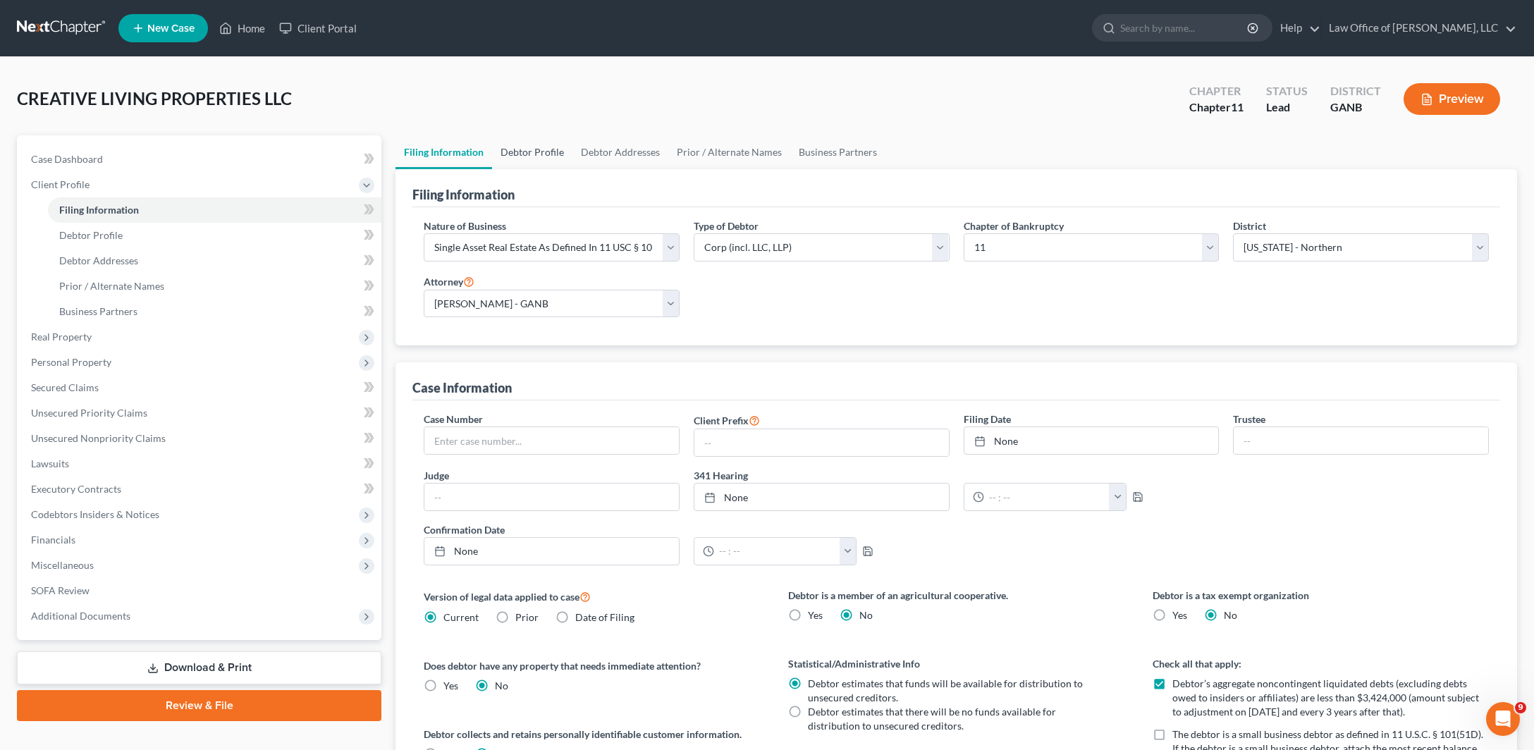
click at [569, 169] on link "Debtor Profile" at bounding box center [532, 152] width 80 height 34
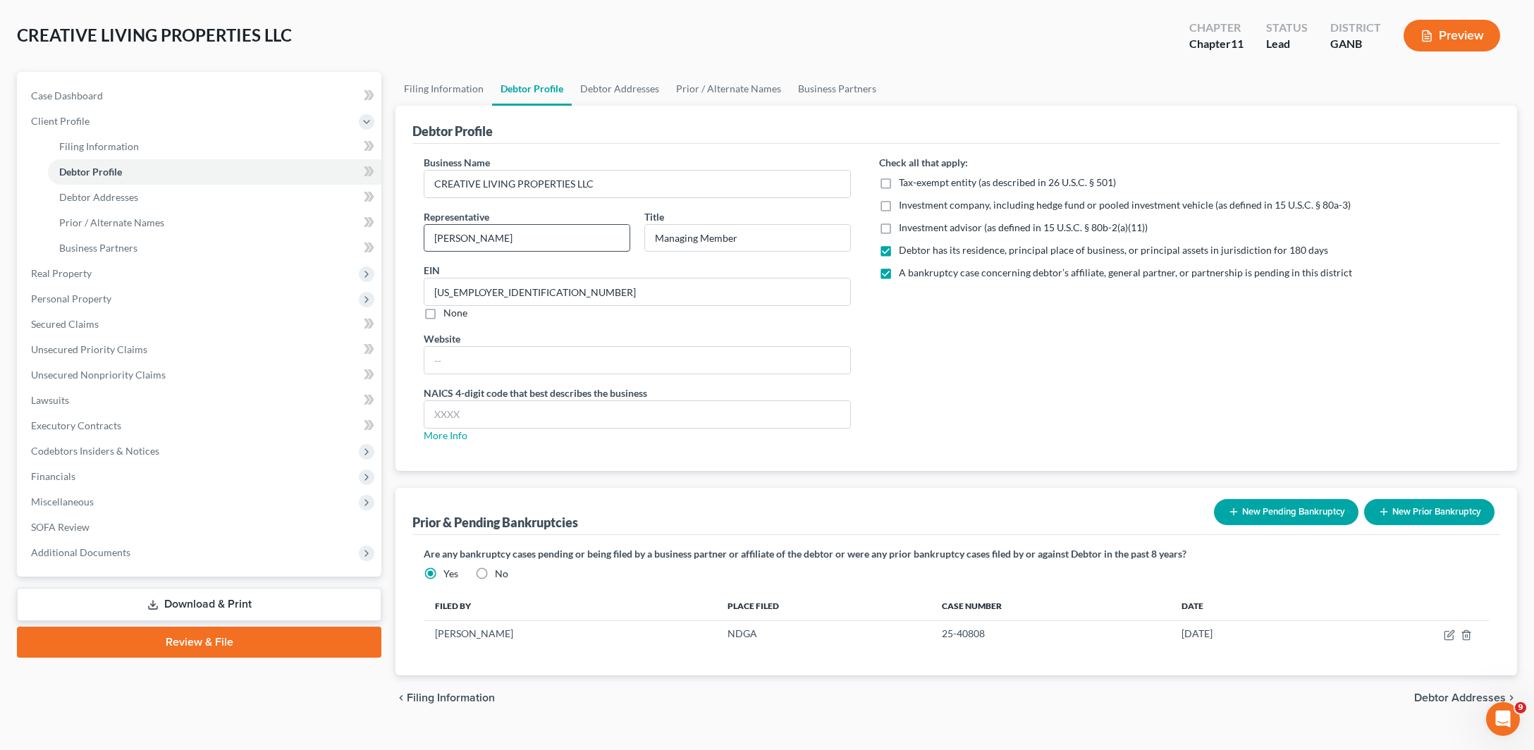
scroll to position [93, 0]
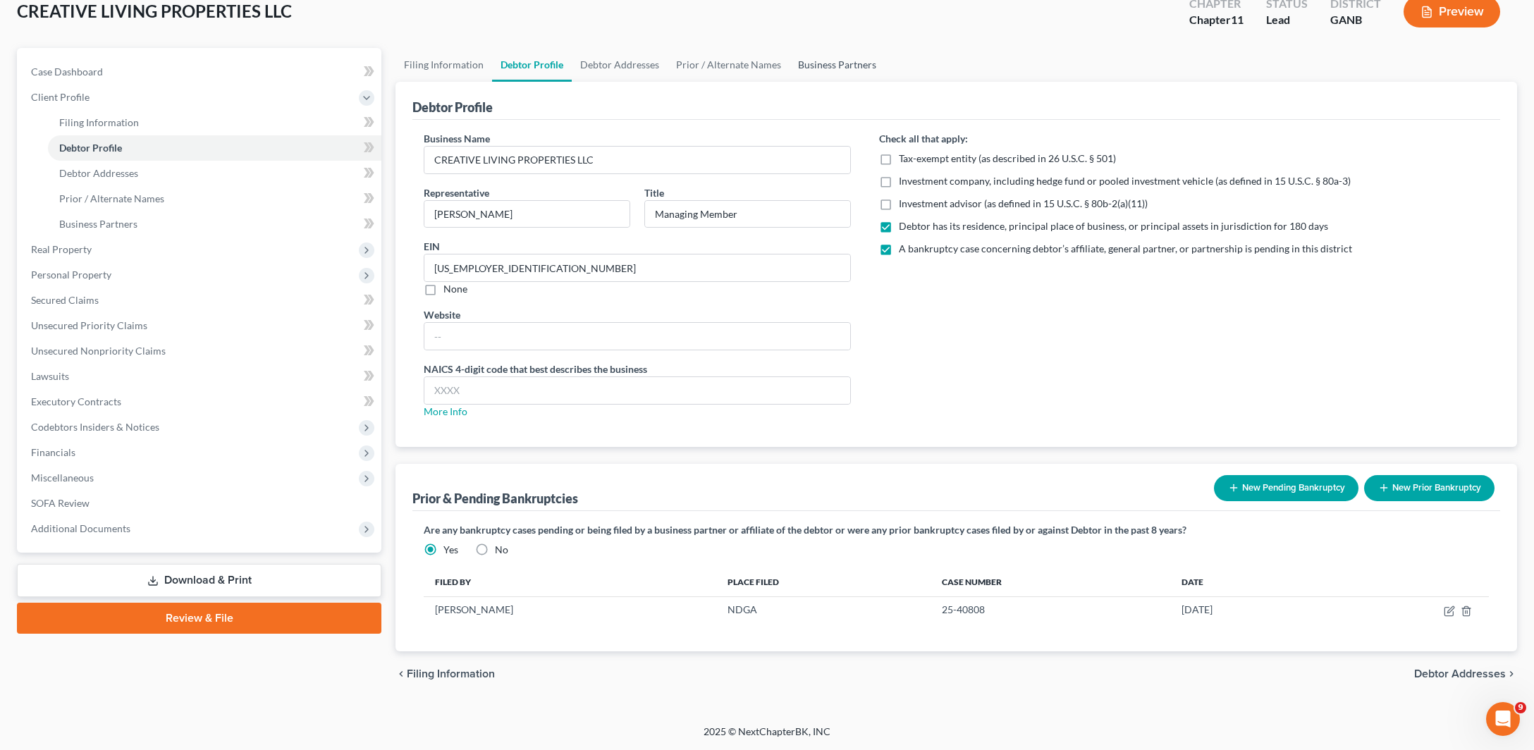
click at [885, 82] on link "Business Partners" at bounding box center [837, 65] width 95 height 34
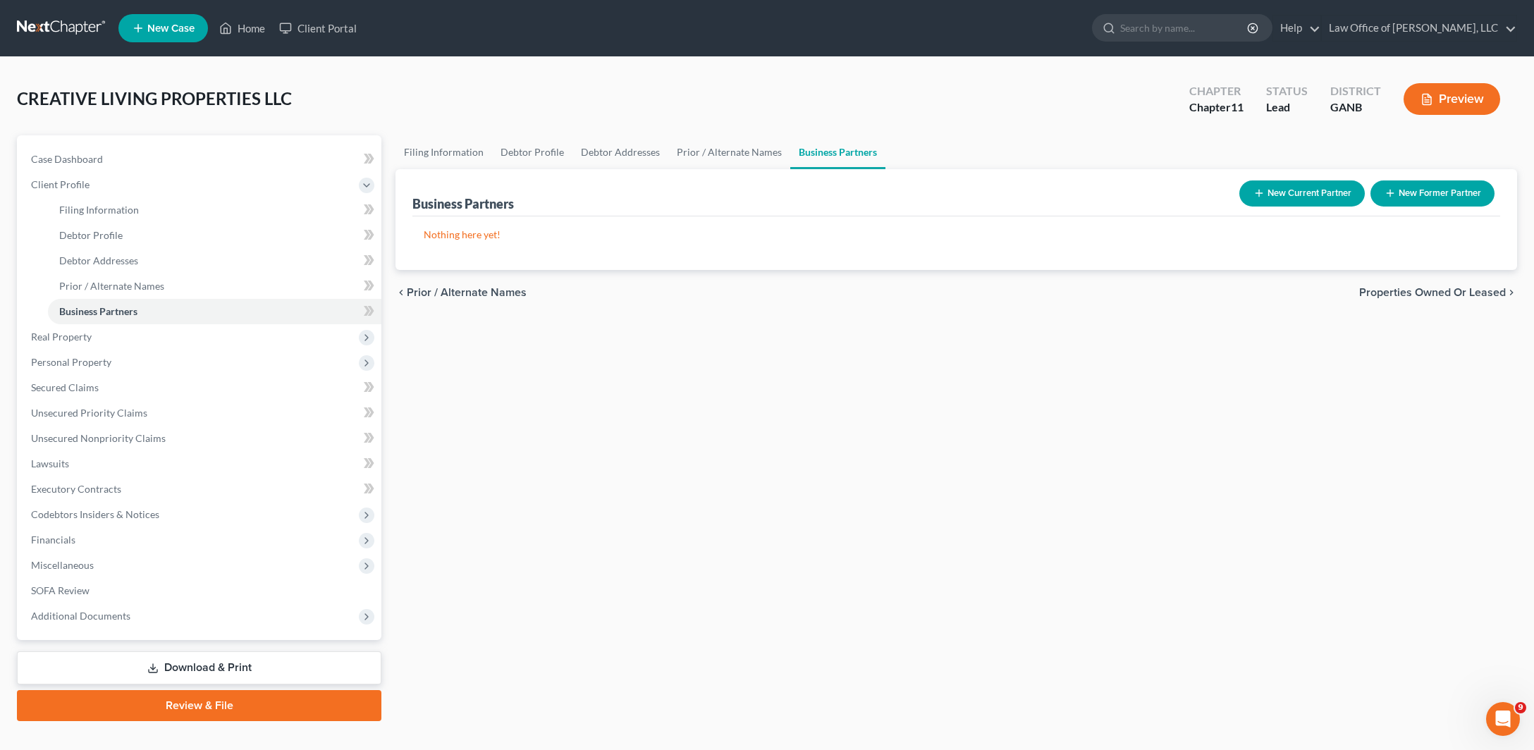
click at [1439, 298] on span "Properties Owned or Leased" at bounding box center [1432, 292] width 147 height 11
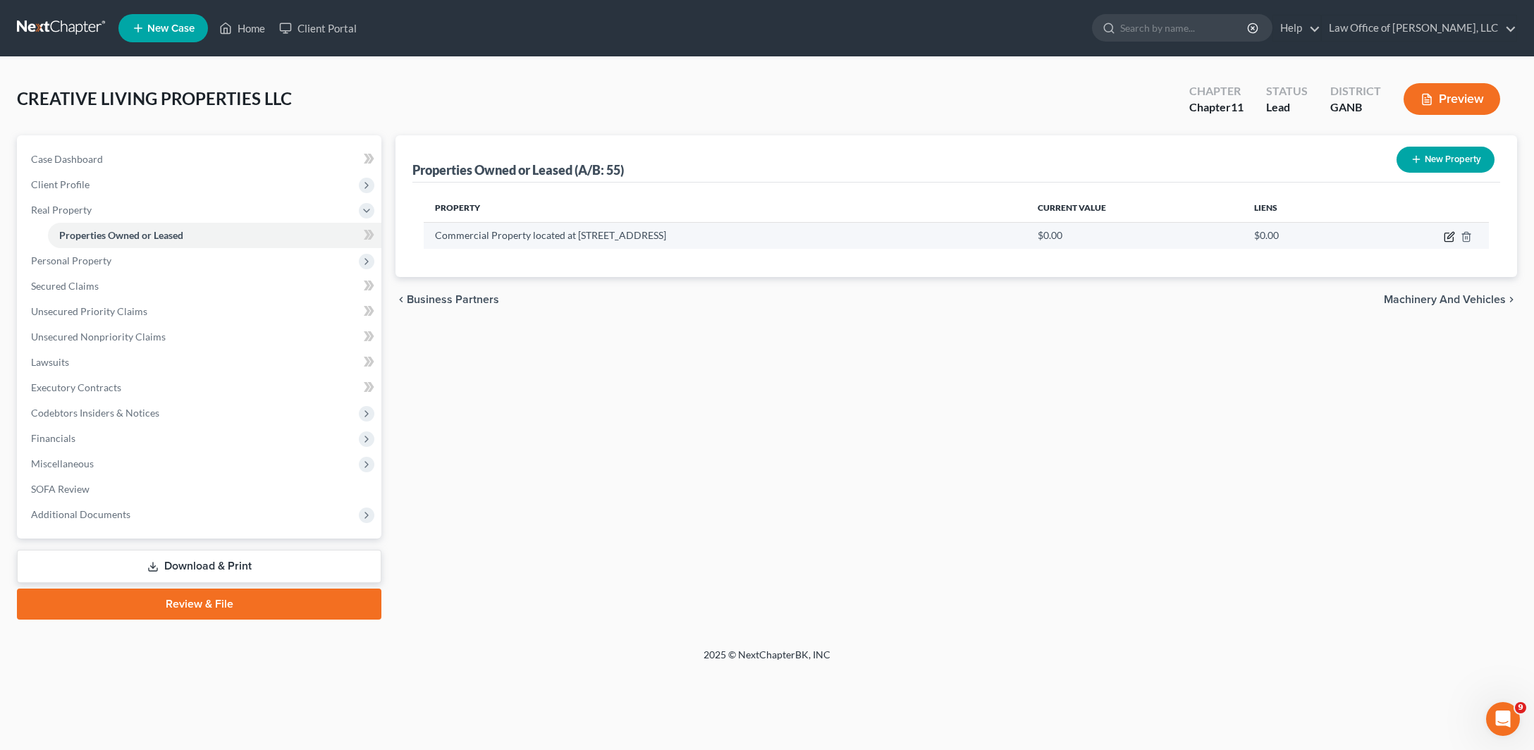
click at [1444, 243] on icon "button" at bounding box center [1449, 236] width 11 height 11
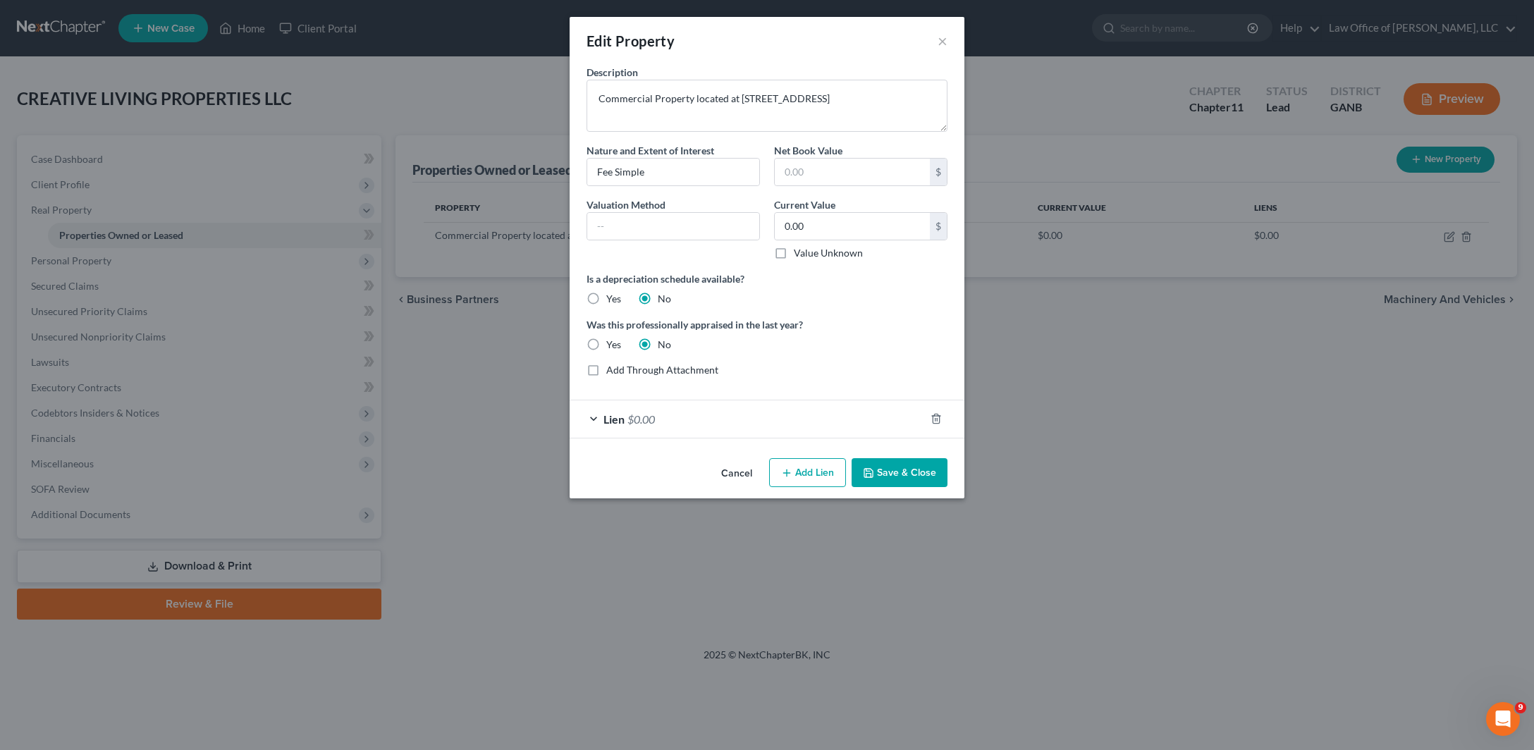
click at [570, 438] on div "Lien $0.00" at bounding box center [747, 418] width 355 height 37
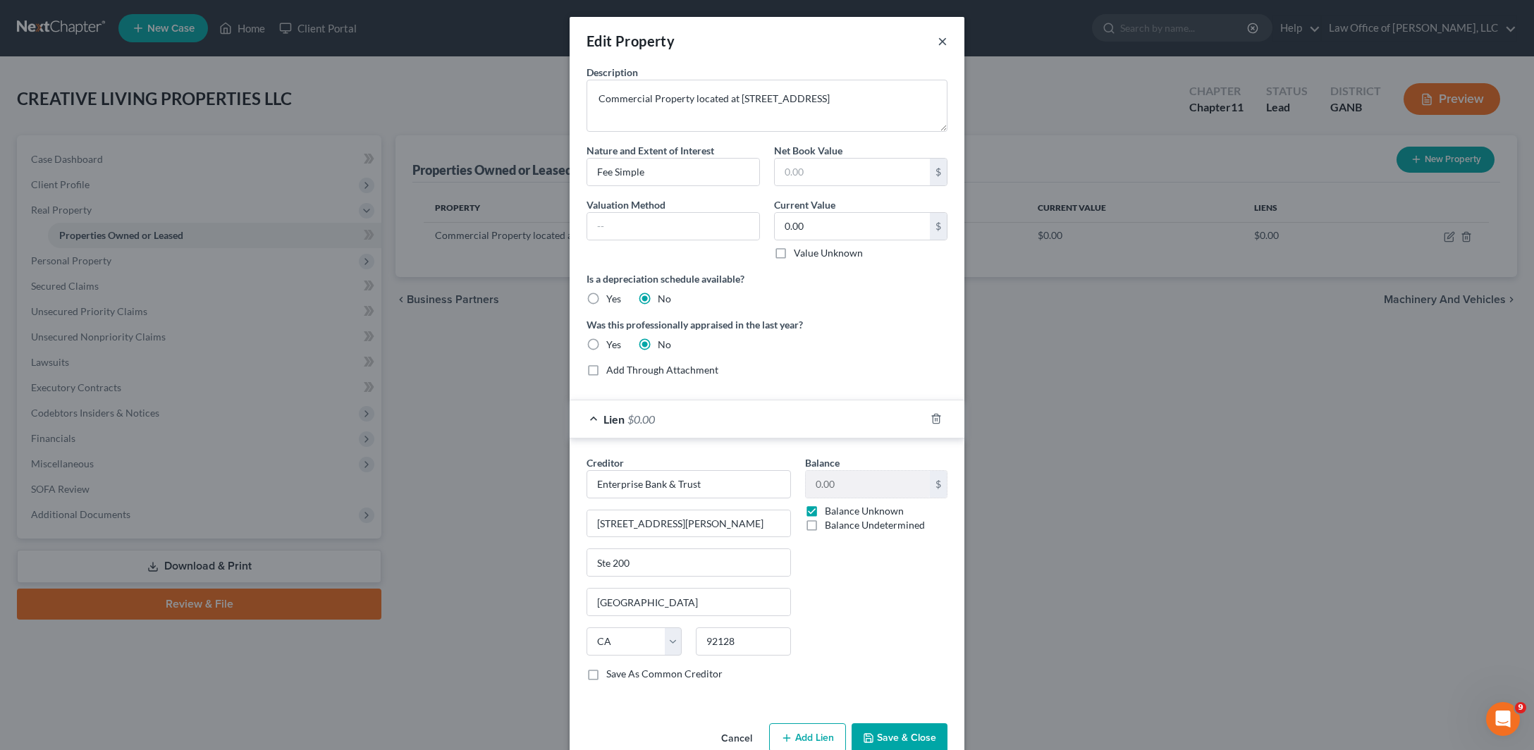
click at [948, 47] on button "×" at bounding box center [943, 40] width 10 height 17
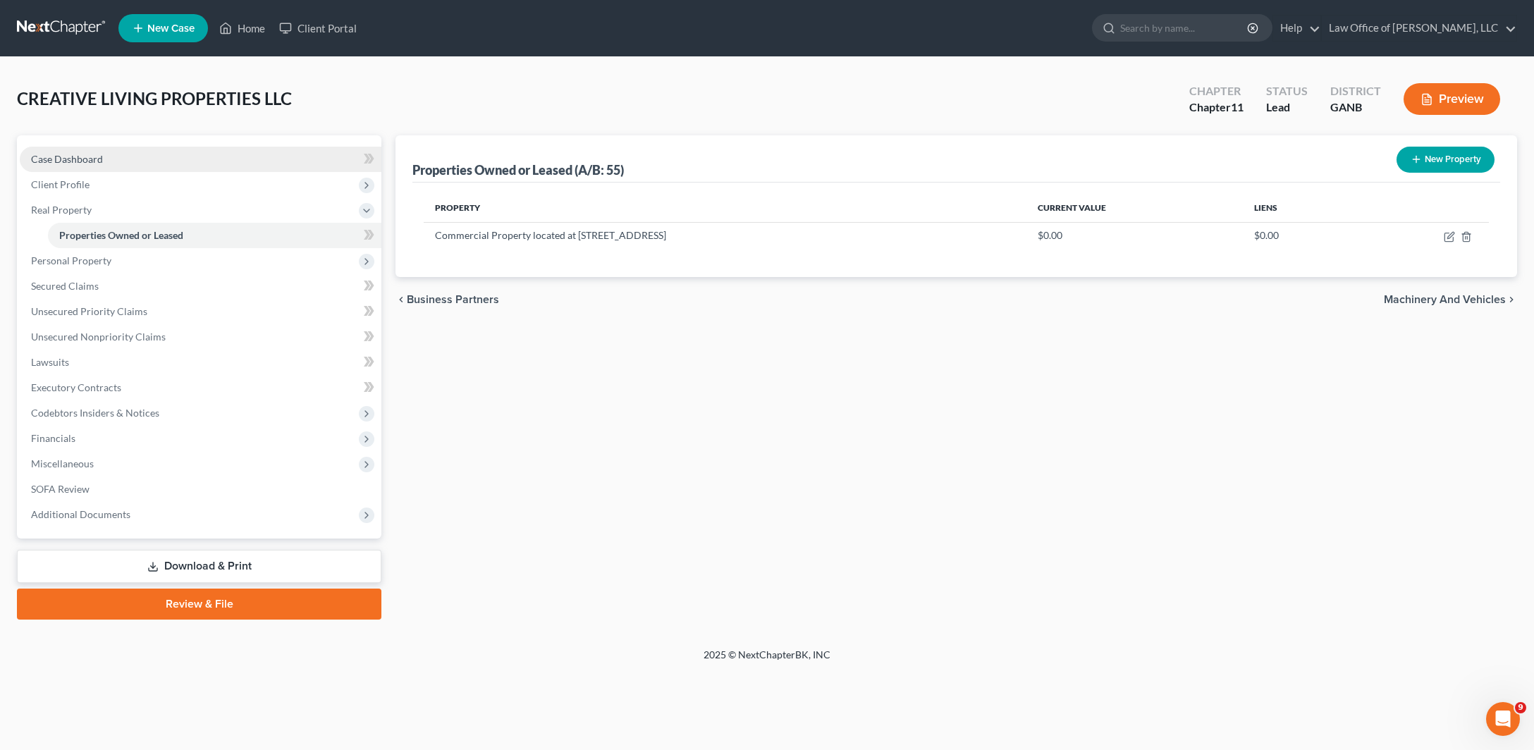
click at [103, 165] on span "Case Dashboard" at bounding box center [67, 159] width 72 height 12
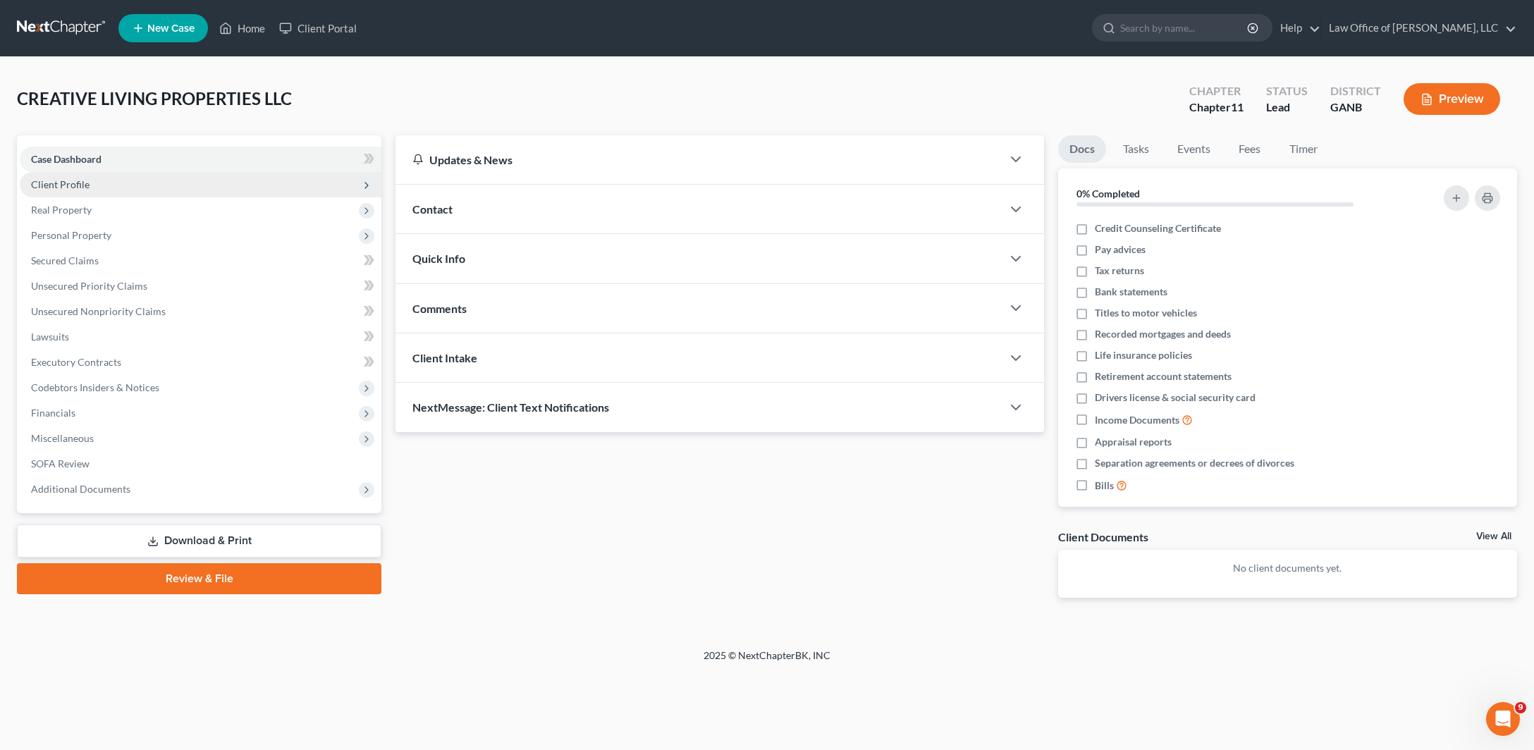
click at [90, 190] on span "Client Profile" at bounding box center [60, 184] width 59 height 12
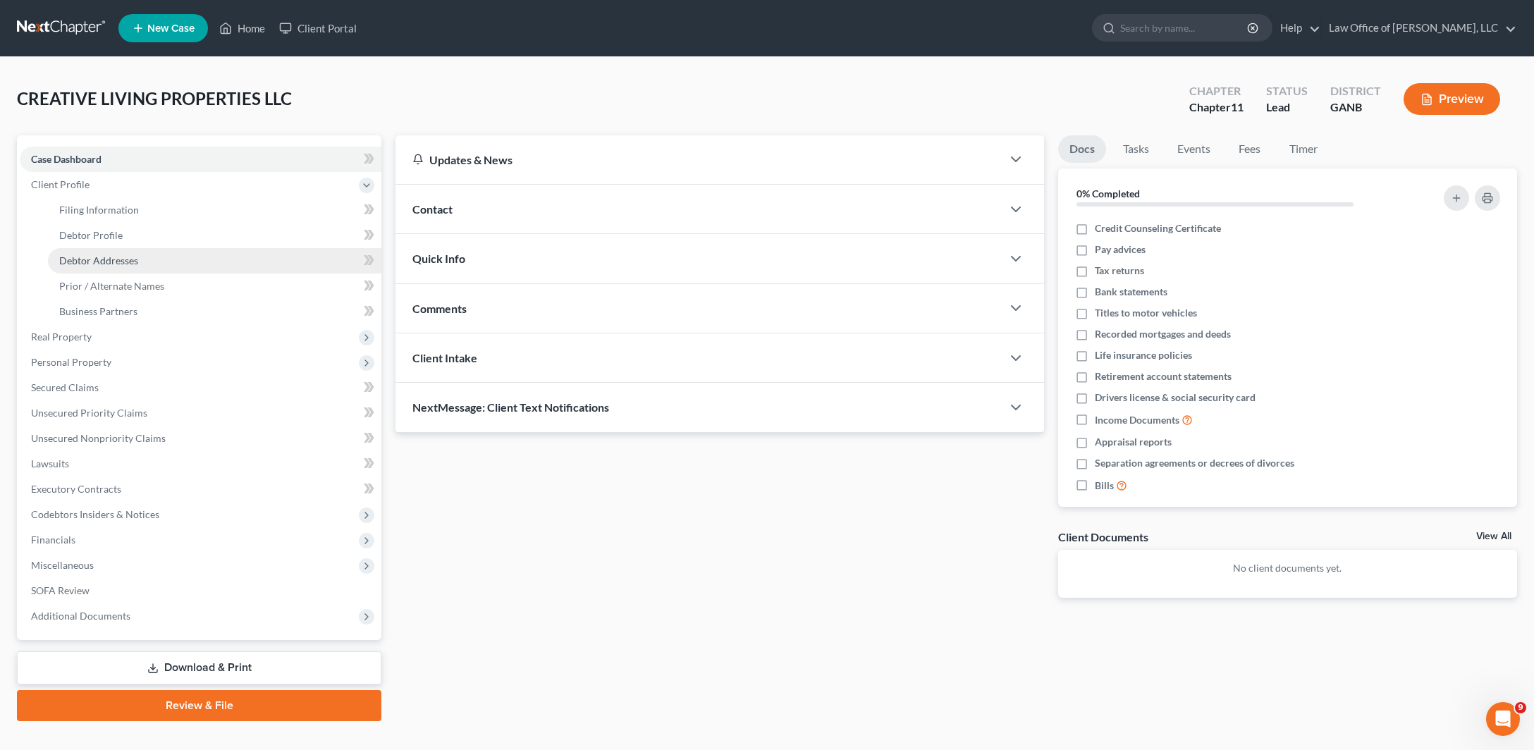
click at [140, 274] on link "Debtor Addresses" at bounding box center [214, 260] width 333 height 25
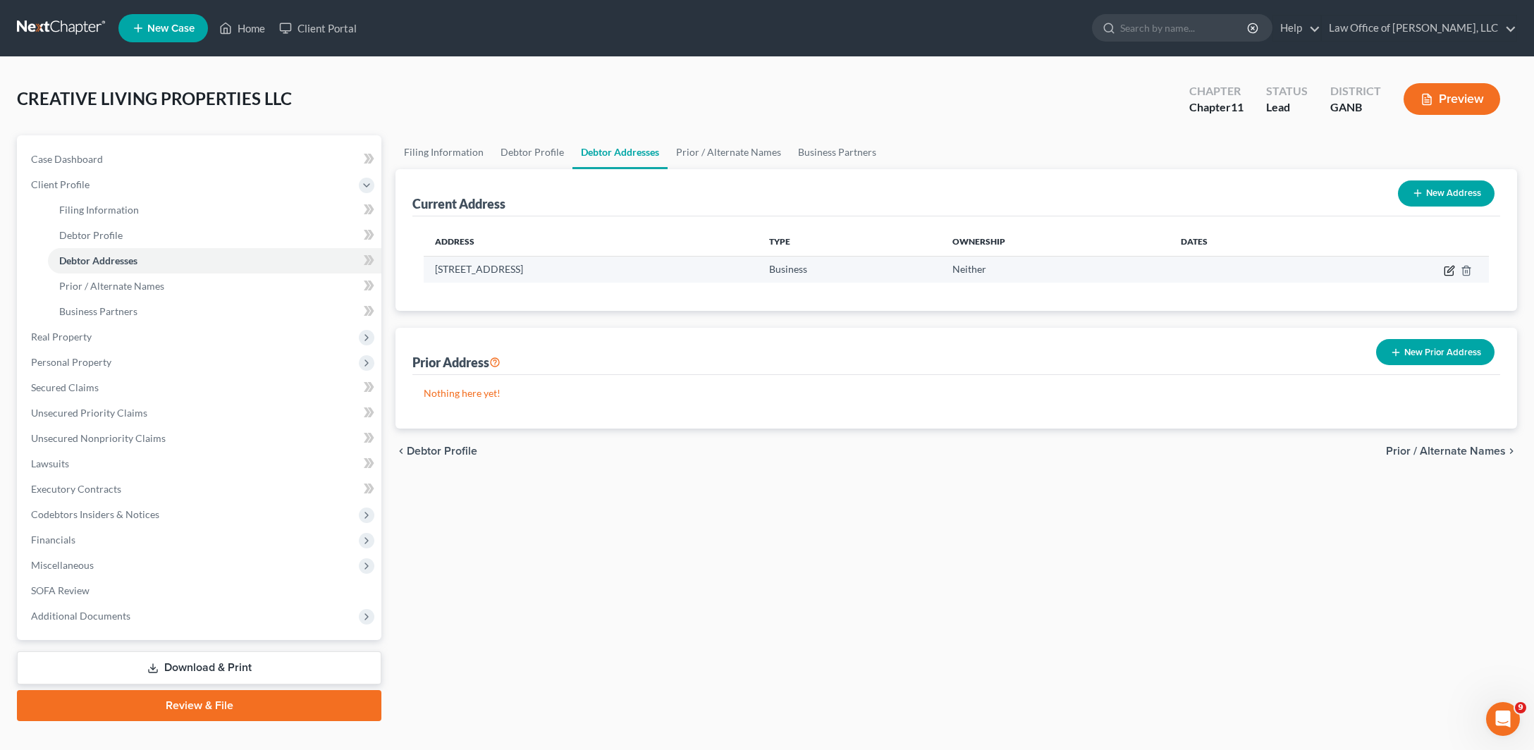
click at [1444, 276] on icon "button" at bounding box center [1449, 270] width 11 height 11
select select "10"
select select "7"
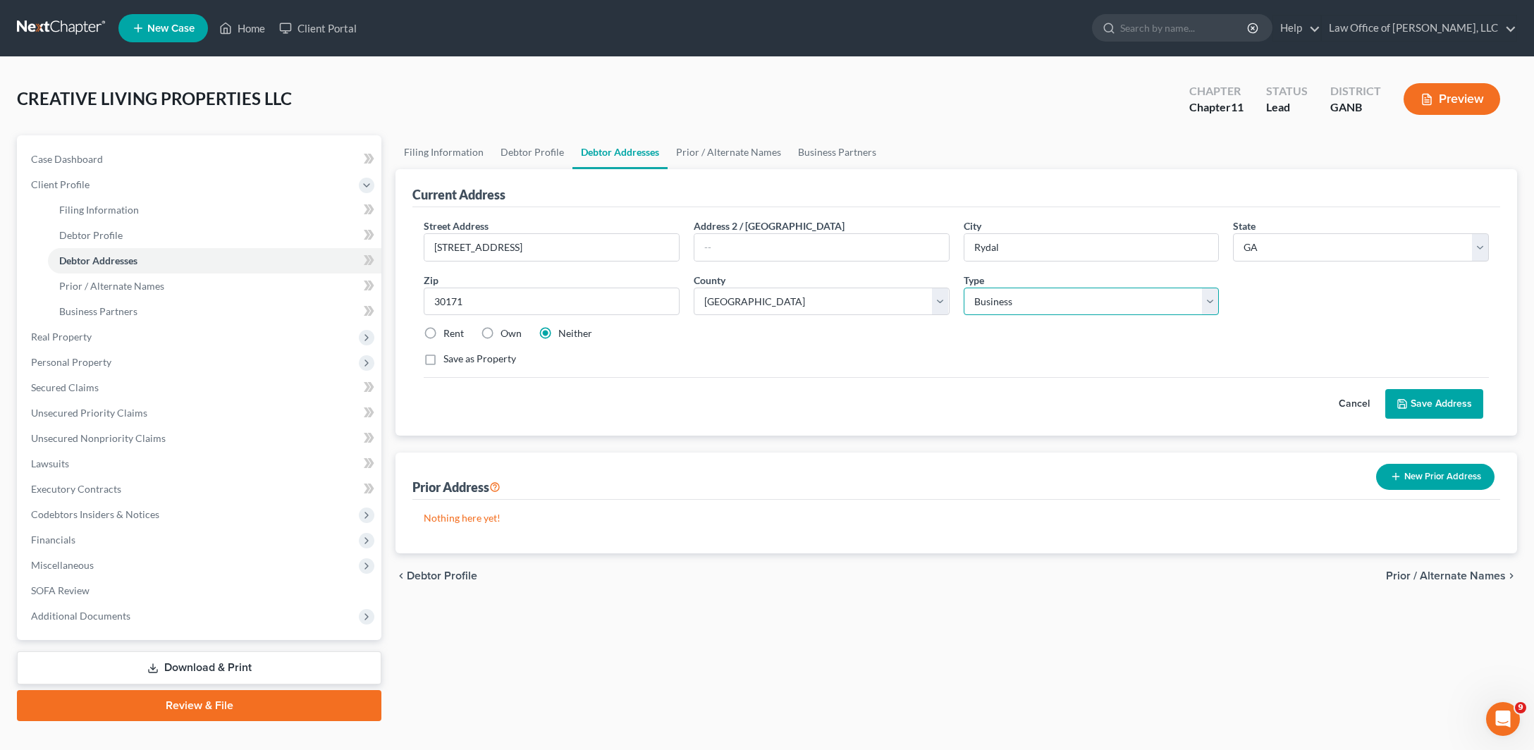
click at [964, 288] on select "Select Business Mailing Location of Assets" at bounding box center [1092, 302] width 256 height 28
select select "1"
click option "Mailing" at bounding box center [0, 0] width 0 height 0
click at [1430, 419] on button "Save Address" at bounding box center [1434, 404] width 98 height 30
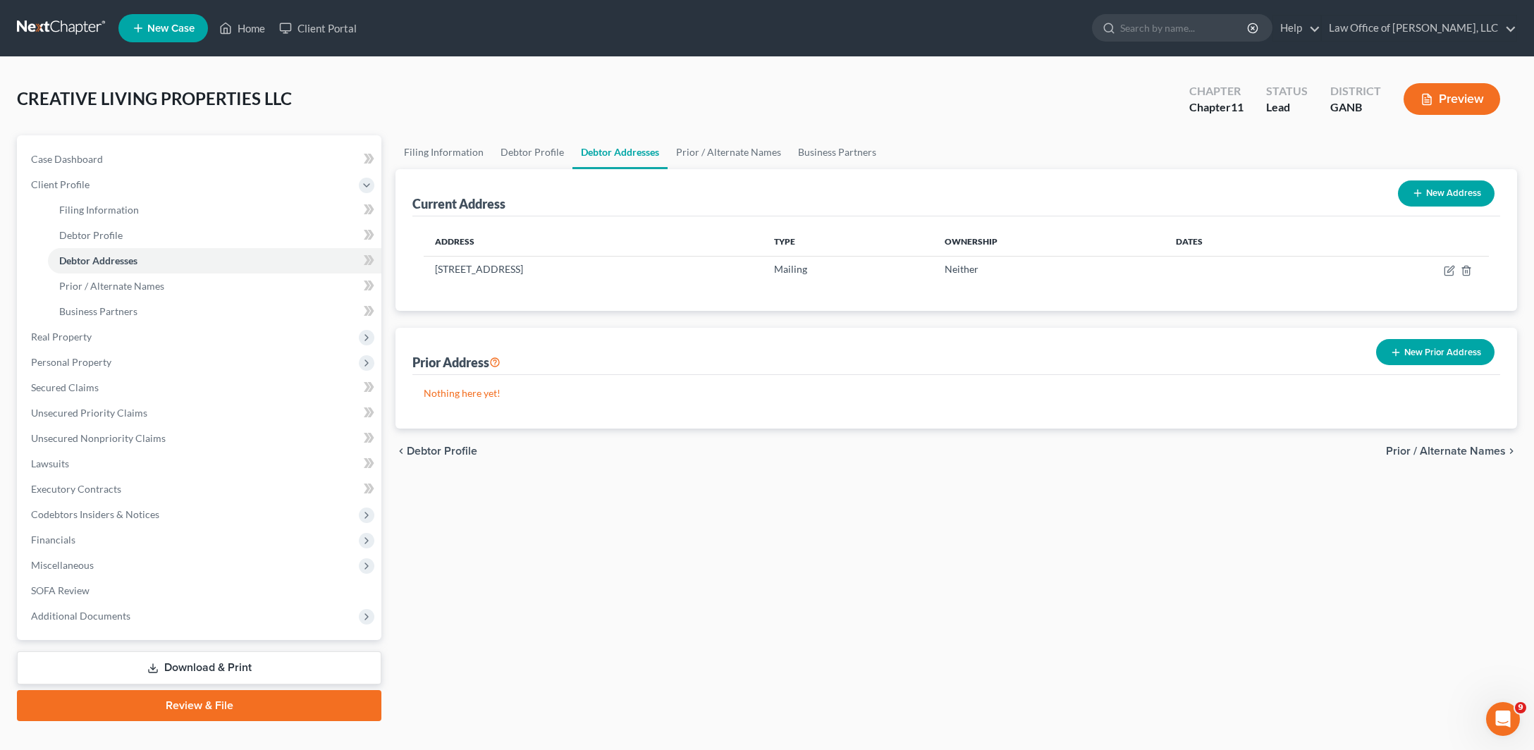
click at [1422, 207] on button "New Address" at bounding box center [1446, 193] width 97 height 26
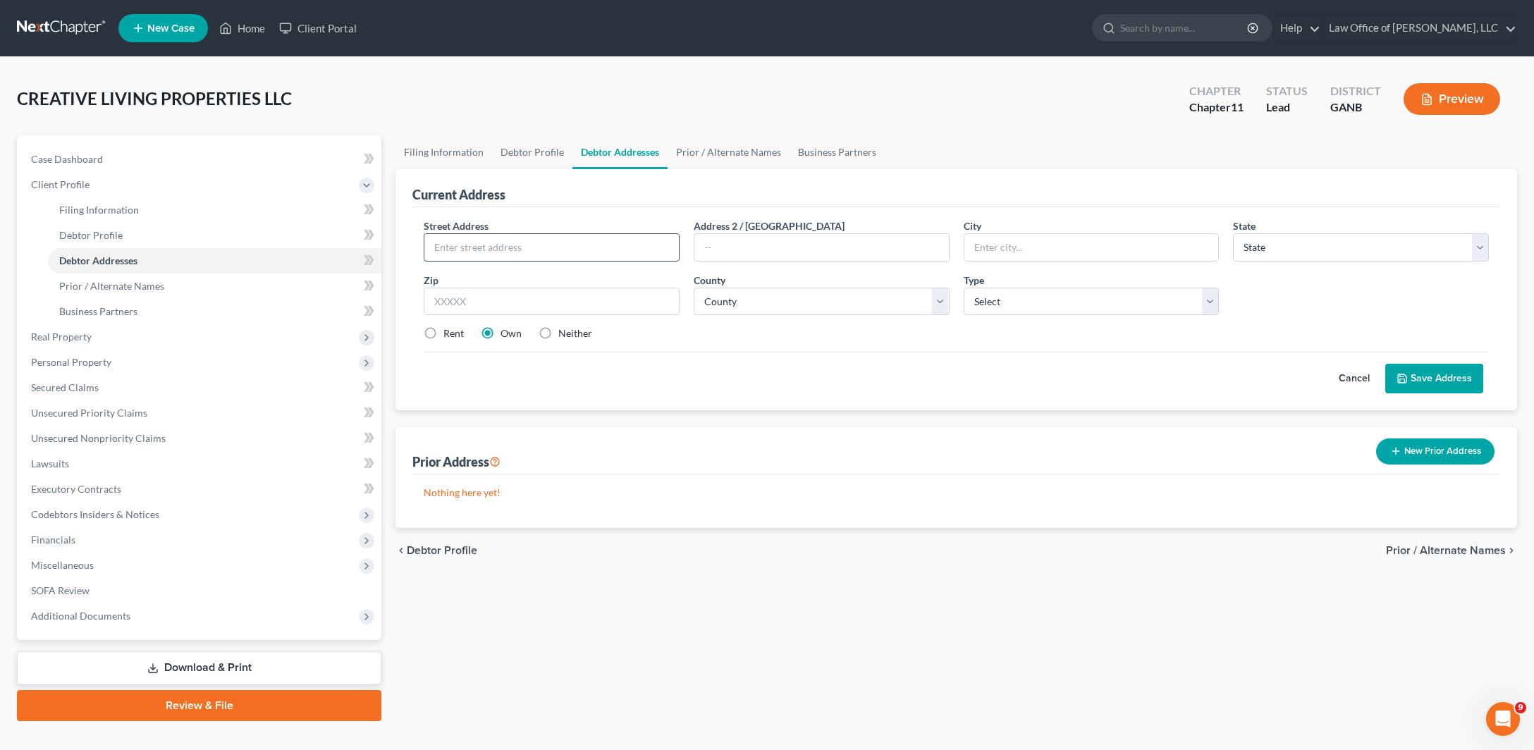
click at [570, 261] on input "text" at bounding box center [551, 247] width 255 height 27
click at [753, 523] on div "Current Address Street Address * Address 2 / [GEOGRAPHIC_DATA] * State * State …" at bounding box center [957, 348] width 1122 height 359
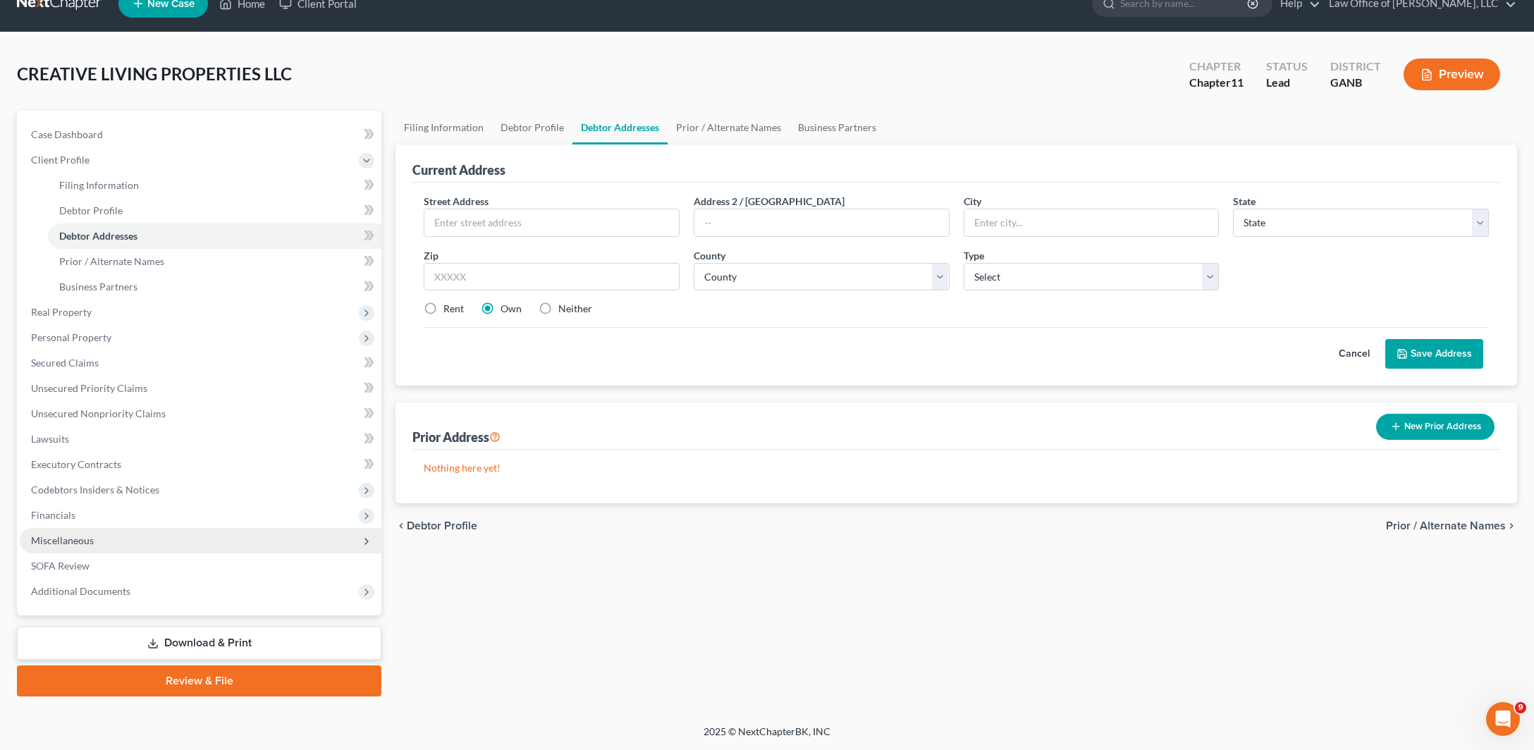
scroll to position [214, 0]
click at [219, 666] on link "Review & File" at bounding box center [199, 681] width 364 height 31
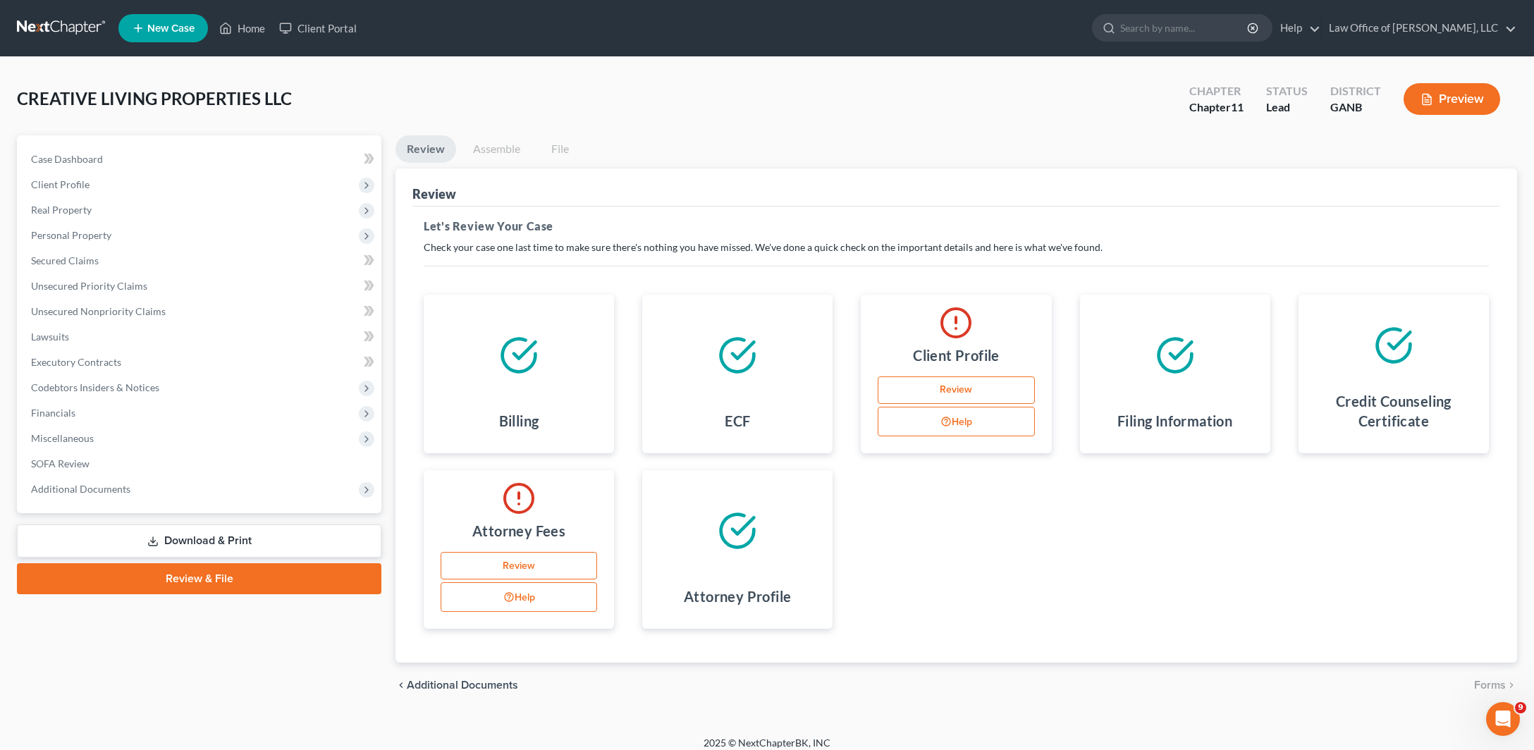
click at [268, 558] on link "Download & Print" at bounding box center [199, 541] width 364 height 33
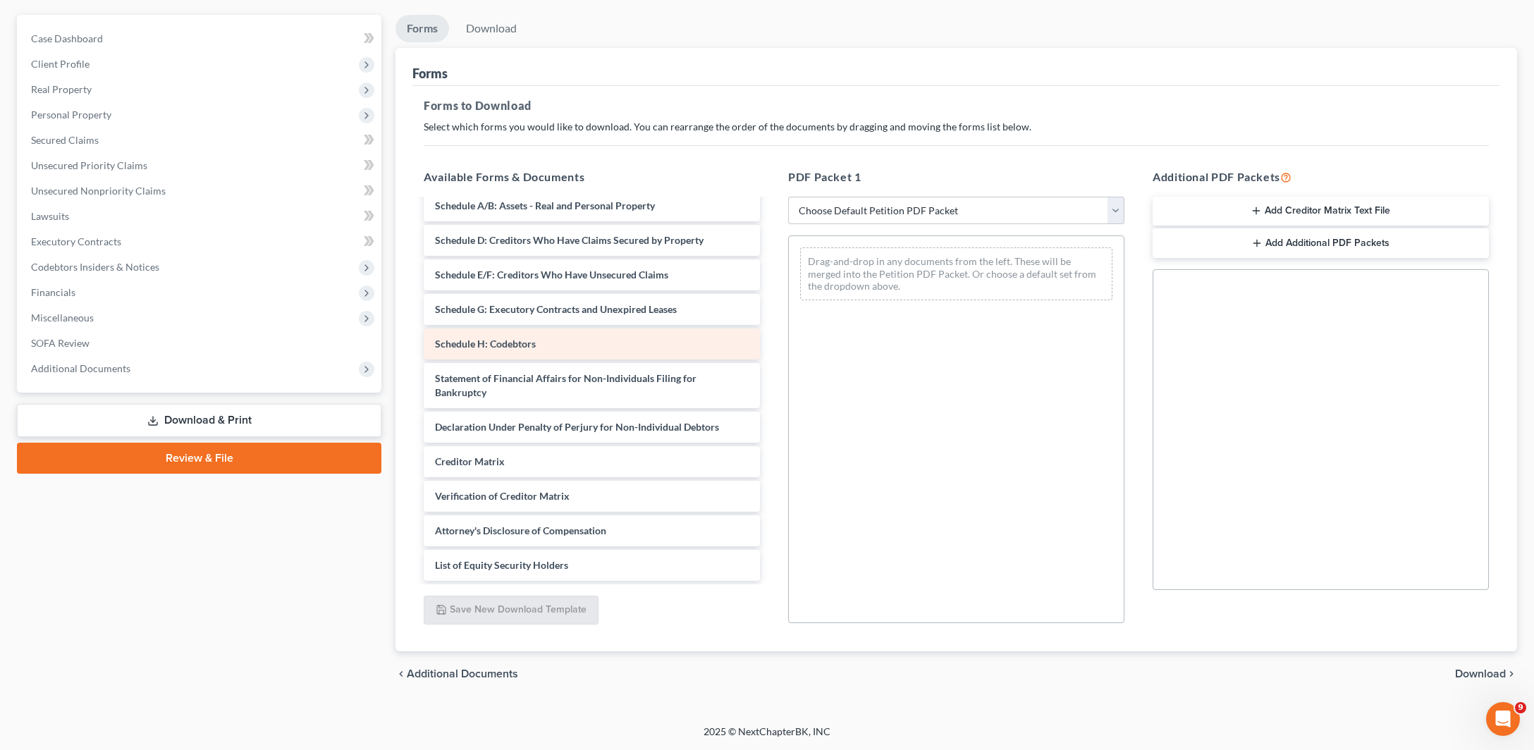
scroll to position [313, 0]
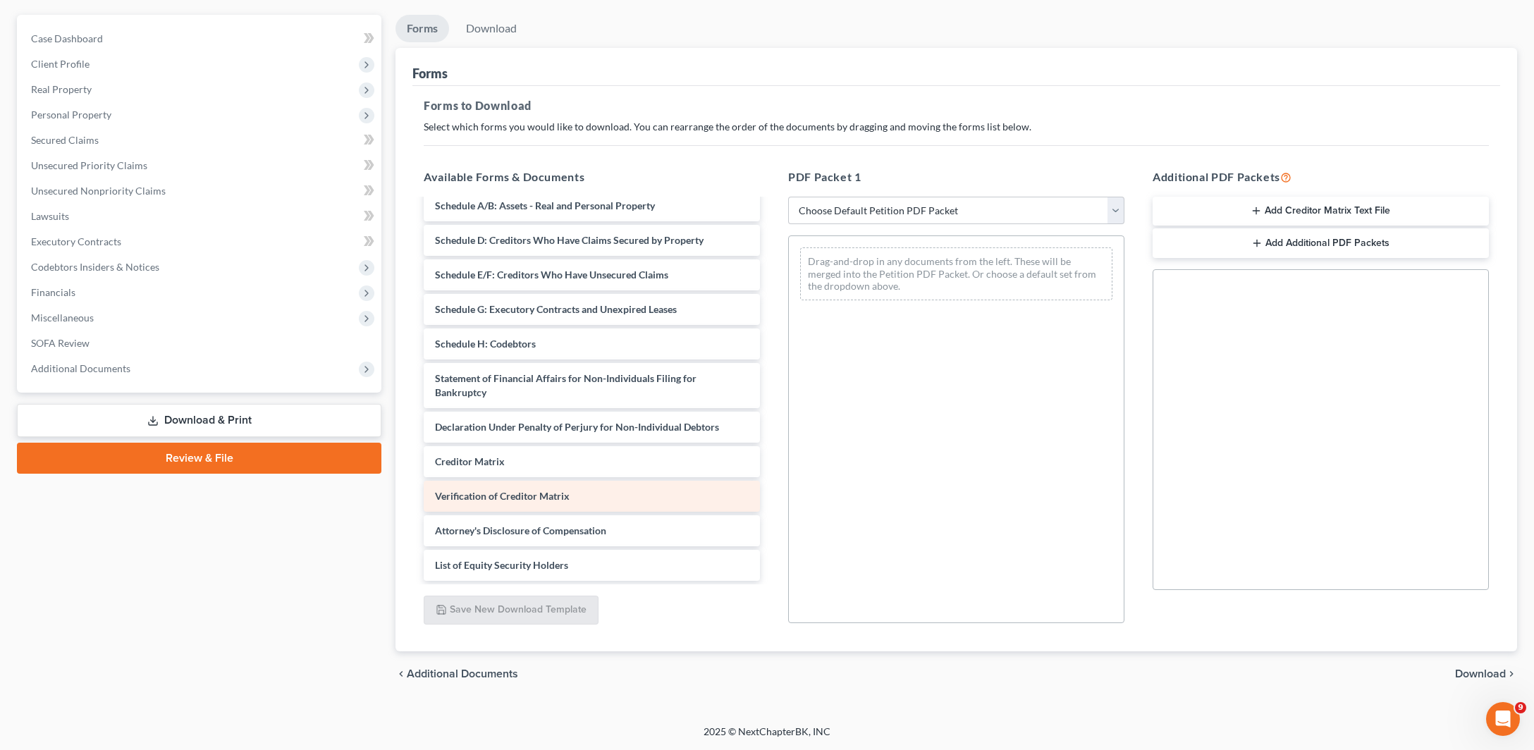
click at [510, 490] on span "Verification of Creditor Matrix" at bounding box center [502, 496] width 135 height 12
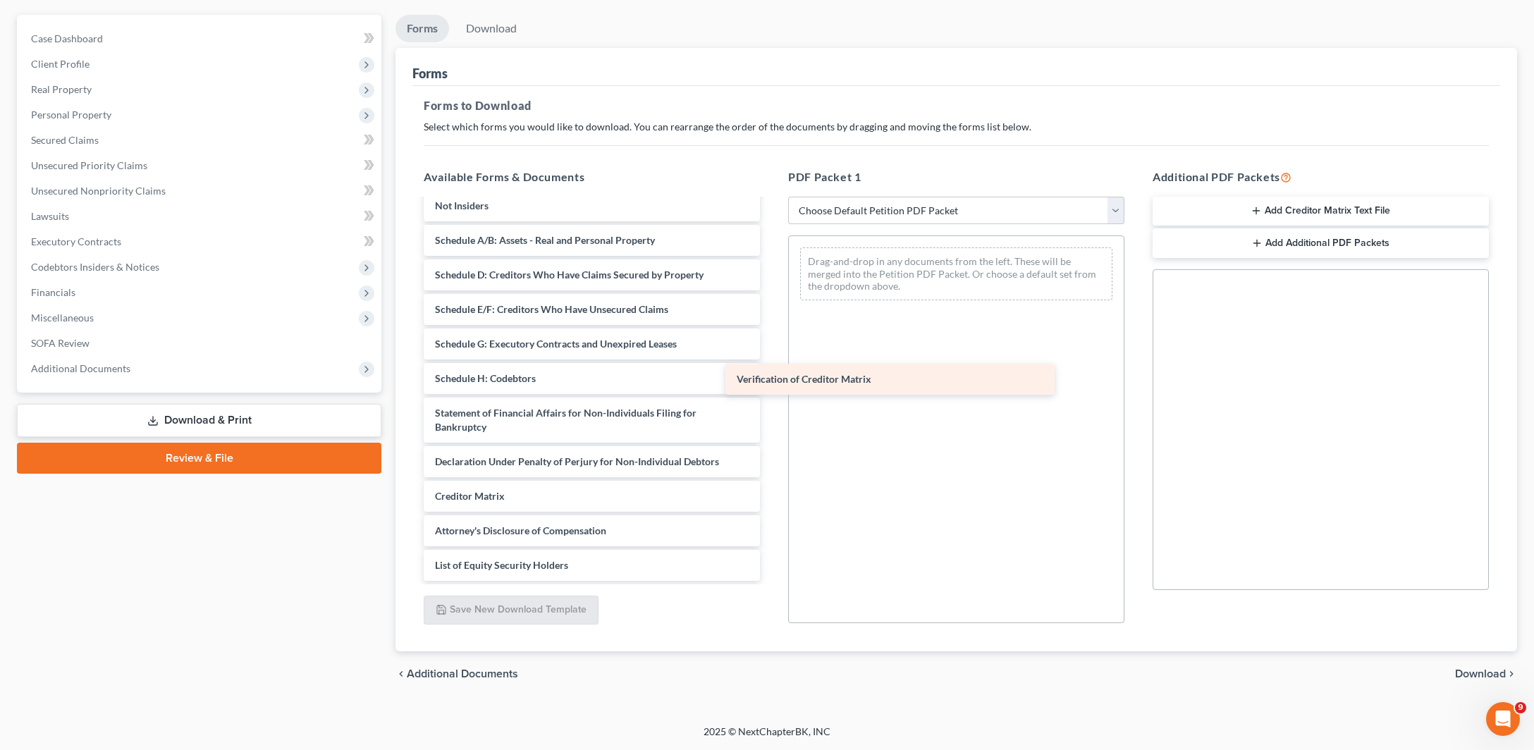
scroll to position [271, 0]
drag, startPoint x: 529, startPoint y: 489, endPoint x: 988, endPoint y: 344, distance: 480.7
click at [771, 344] on div "Verification of Creditor Matrix Voluntary Petition for Non-Individuals Filing f…" at bounding box center [591, 344] width 359 height 474
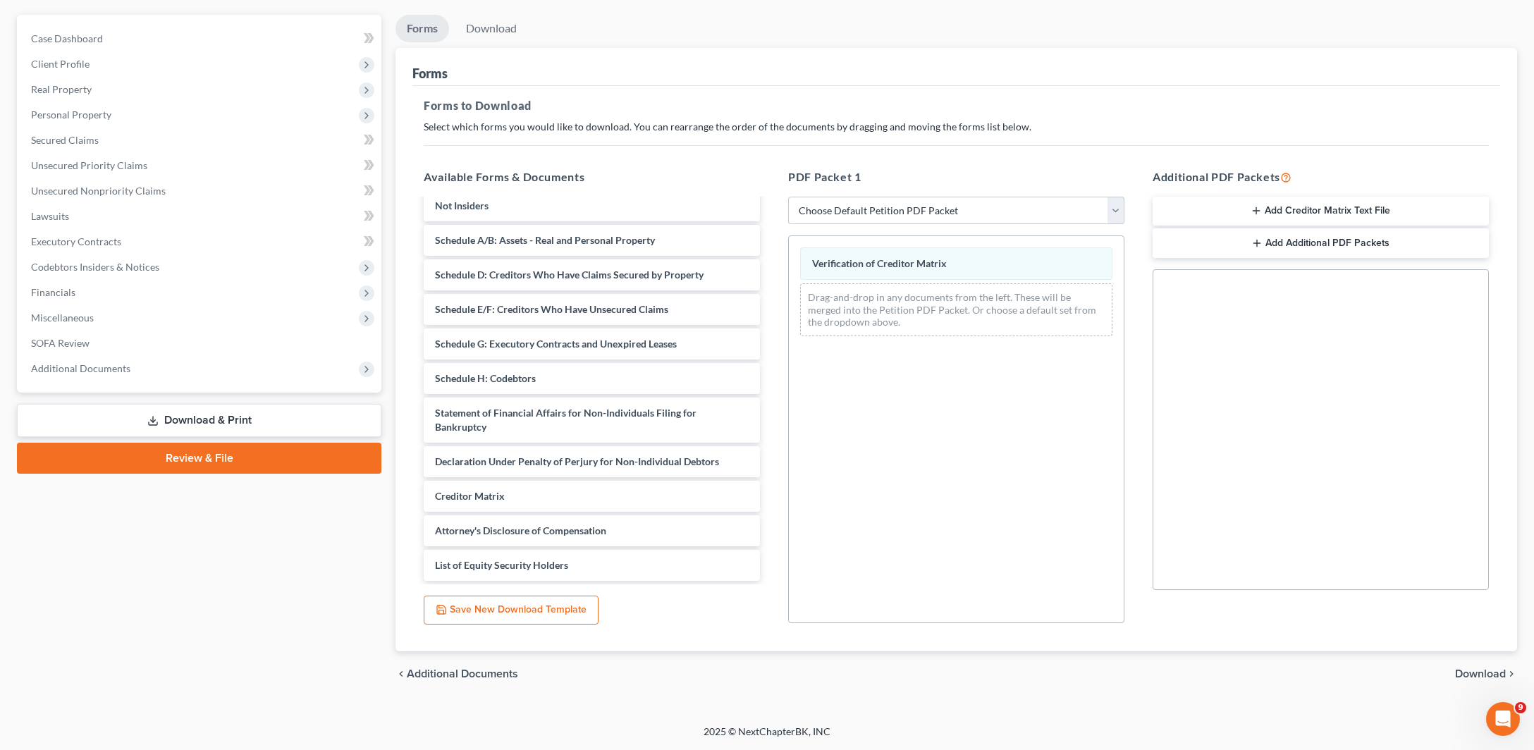
click at [1463, 680] on span "Download" at bounding box center [1480, 673] width 51 height 11
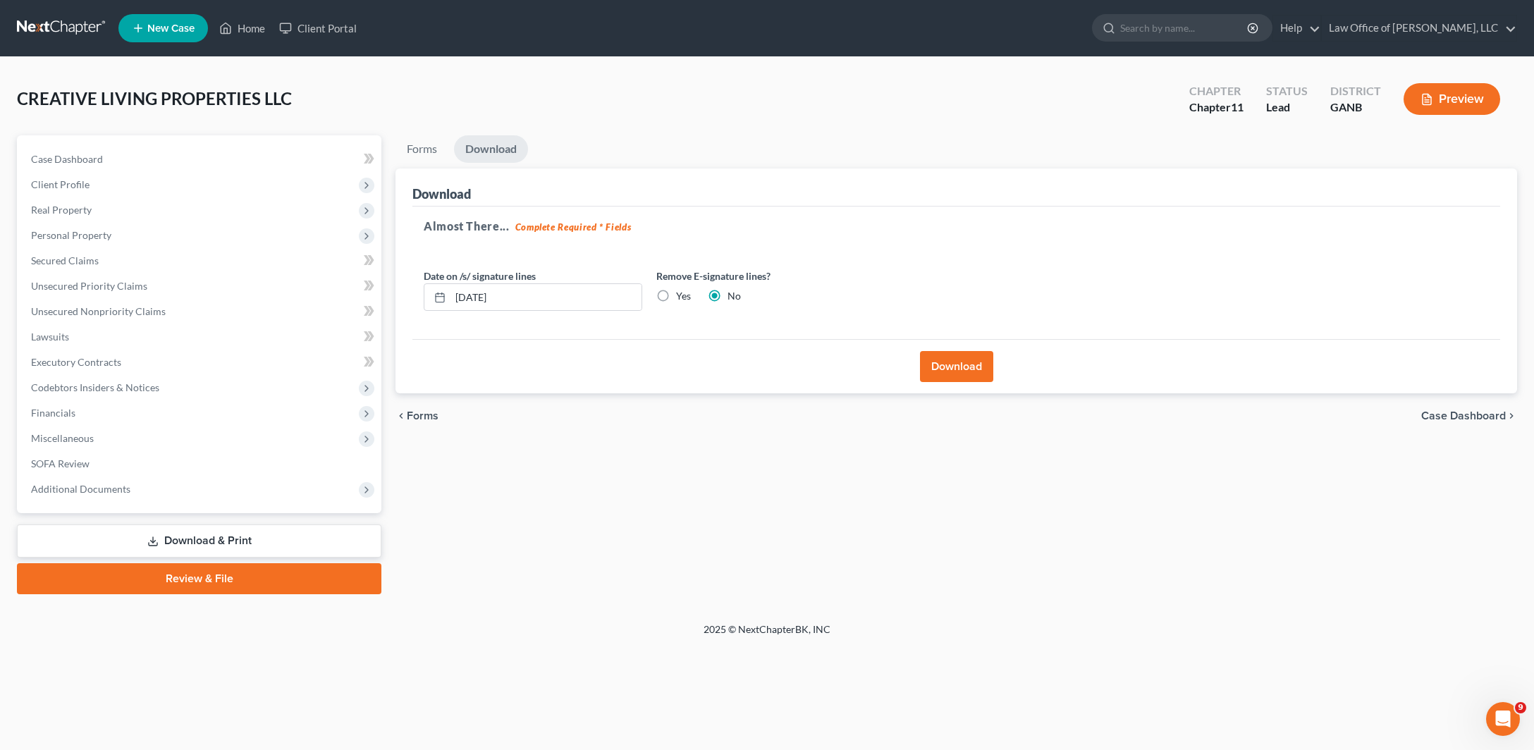
scroll to position [55, 0]
click at [943, 382] on button "Download" at bounding box center [956, 366] width 73 height 31
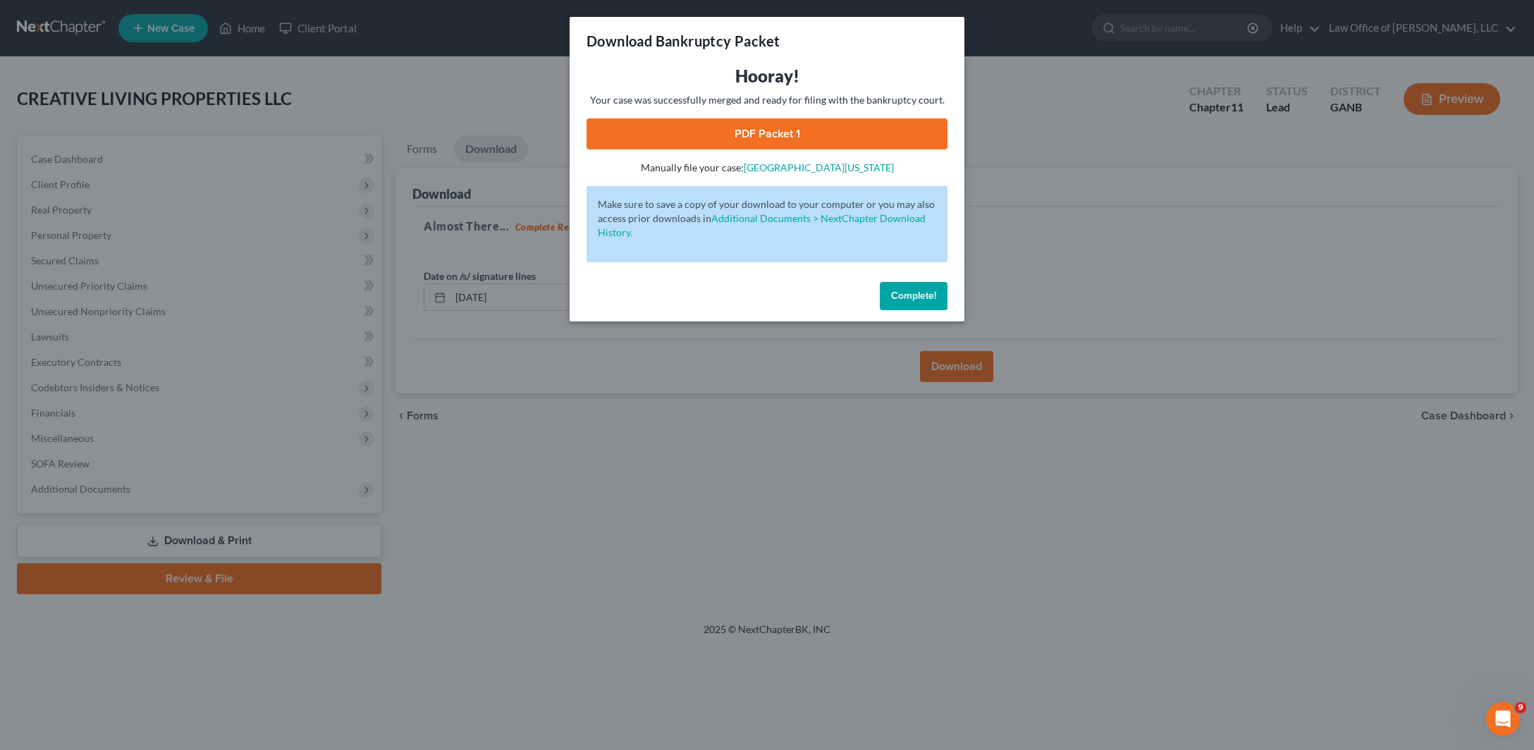
click at [945, 310] on button "Complete!" at bounding box center [914, 296] width 68 height 28
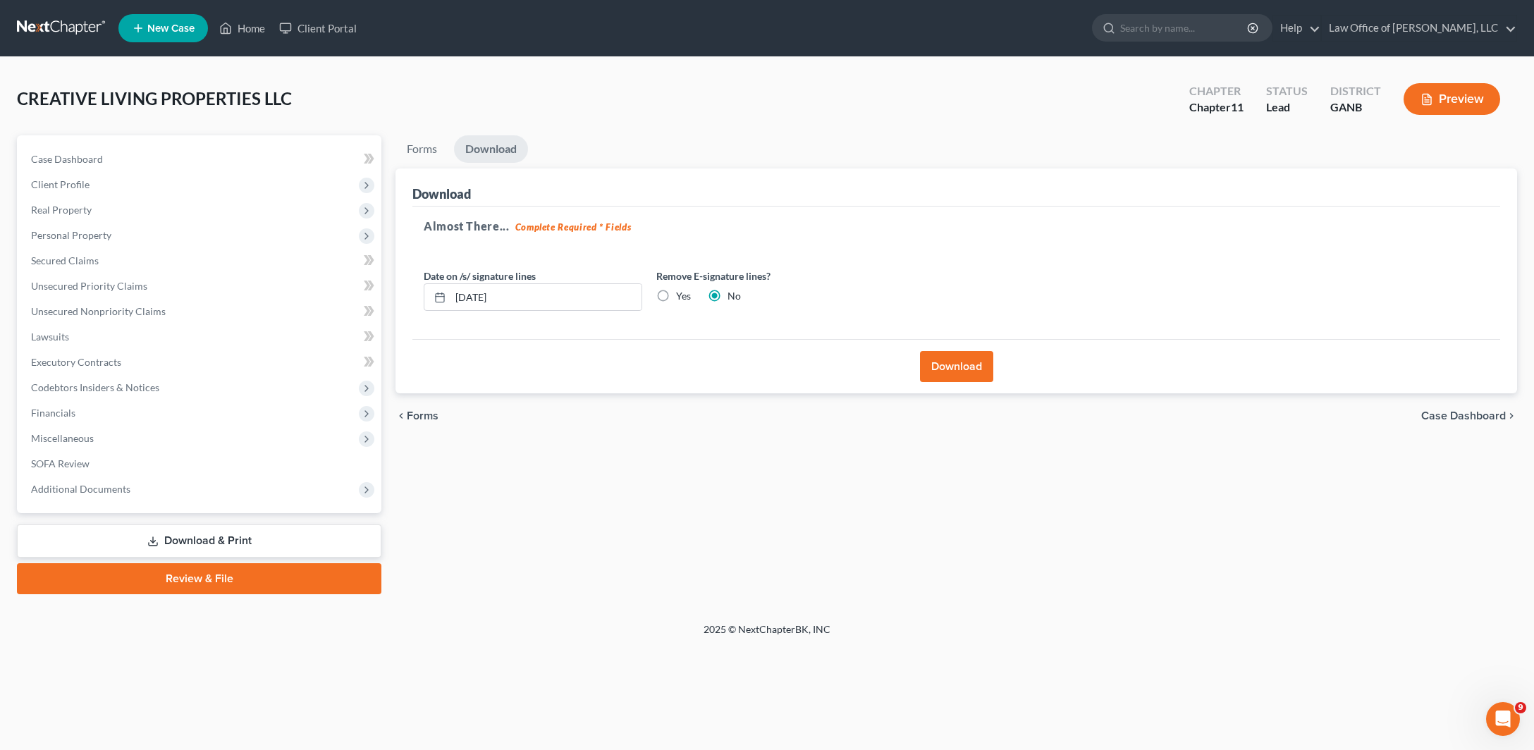
click at [986, 376] on div "Download" at bounding box center [956, 366] width 1088 height 54
click at [963, 382] on button "Download" at bounding box center [956, 366] width 73 height 31
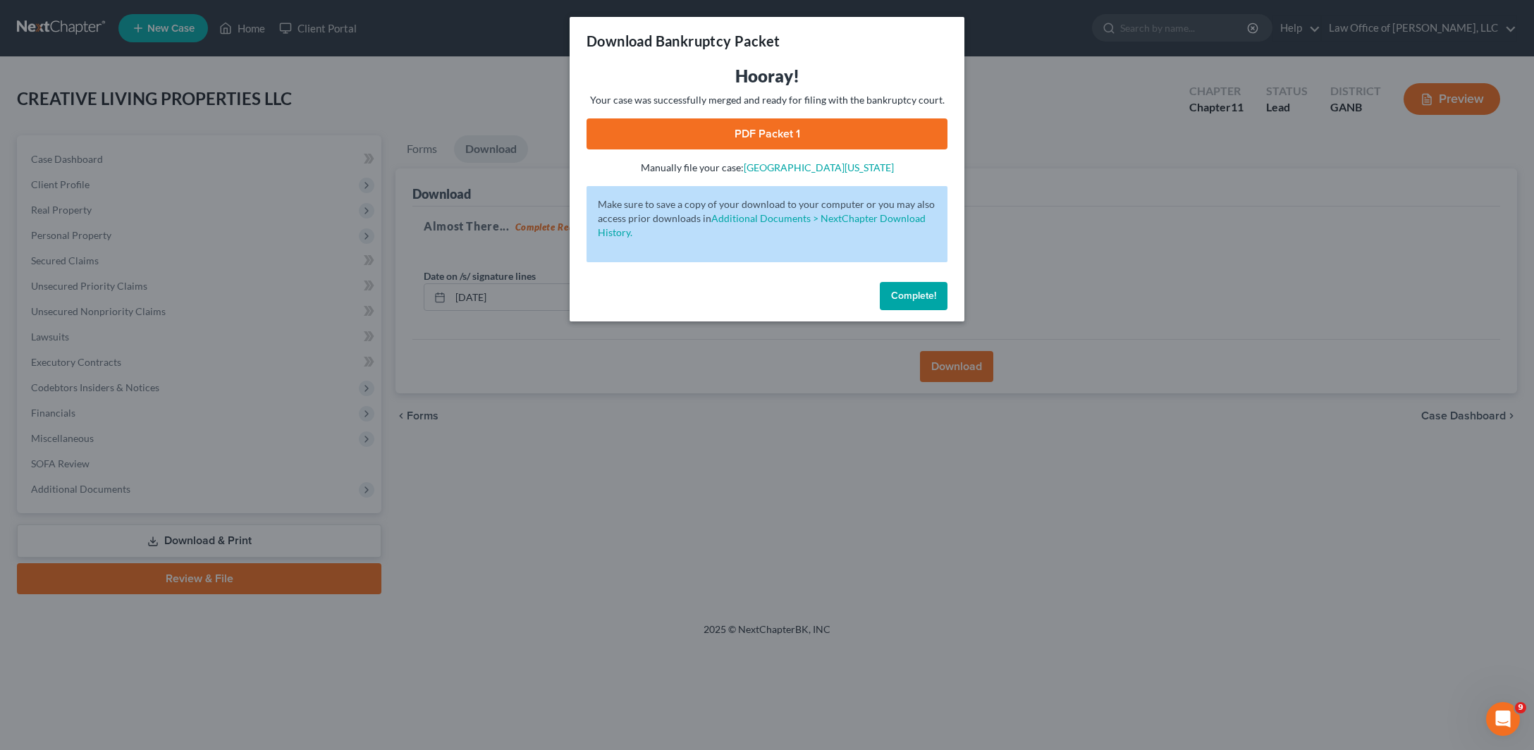
click at [758, 149] on link "PDF Packet 1" at bounding box center [767, 133] width 361 height 31
drag, startPoint x: 957, startPoint y: 381, endPoint x: 999, endPoint y: 337, distance: 61.3
click at [948, 310] on button "Complete!" at bounding box center [914, 296] width 68 height 28
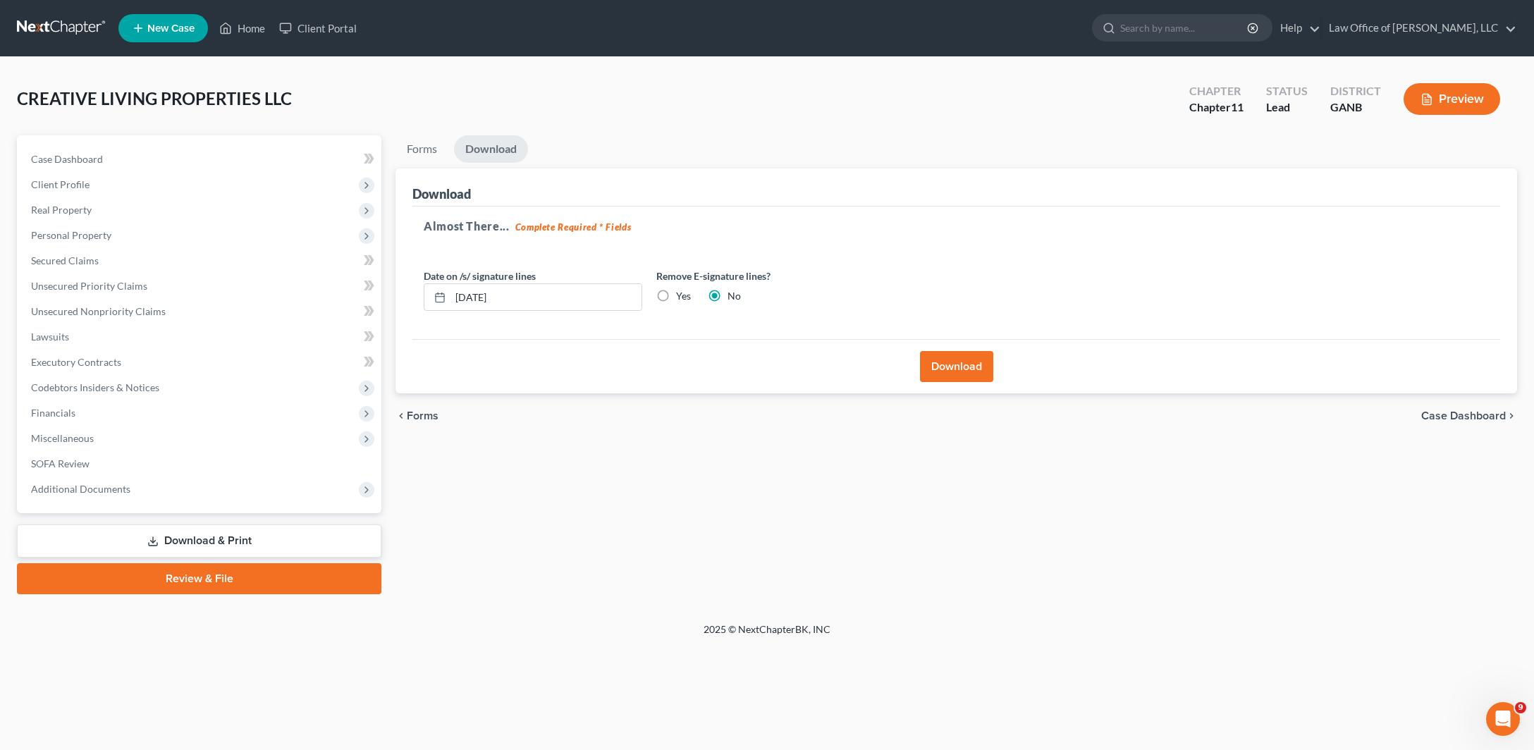
click at [186, 558] on link "Download & Print" at bounding box center [199, 541] width 364 height 33
click at [254, 558] on link "Download & Print" at bounding box center [199, 541] width 364 height 33
click at [200, 558] on link "Download & Print" at bounding box center [199, 541] width 364 height 33
click at [445, 135] on link "Forms" at bounding box center [422, 148] width 53 height 27
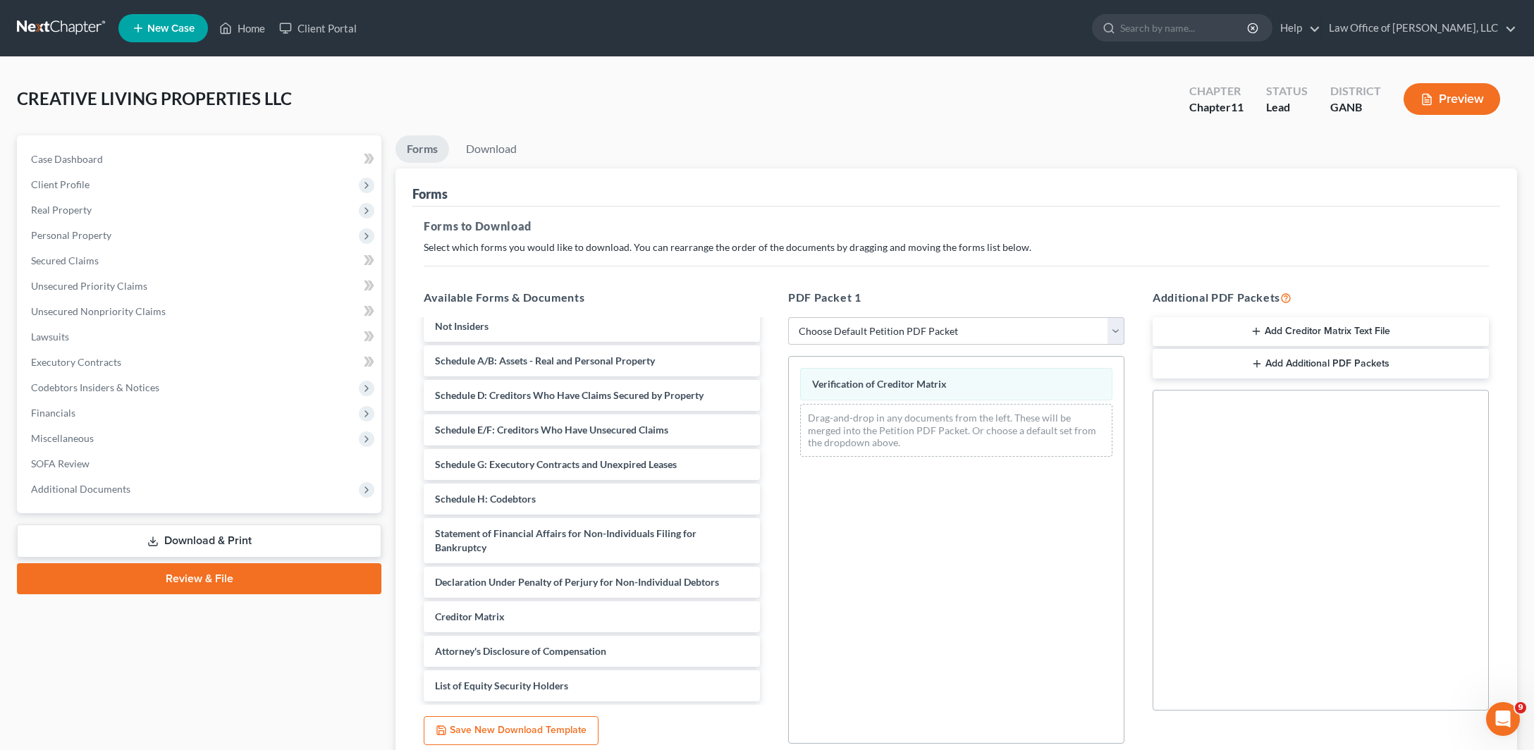
scroll to position [235, 0]
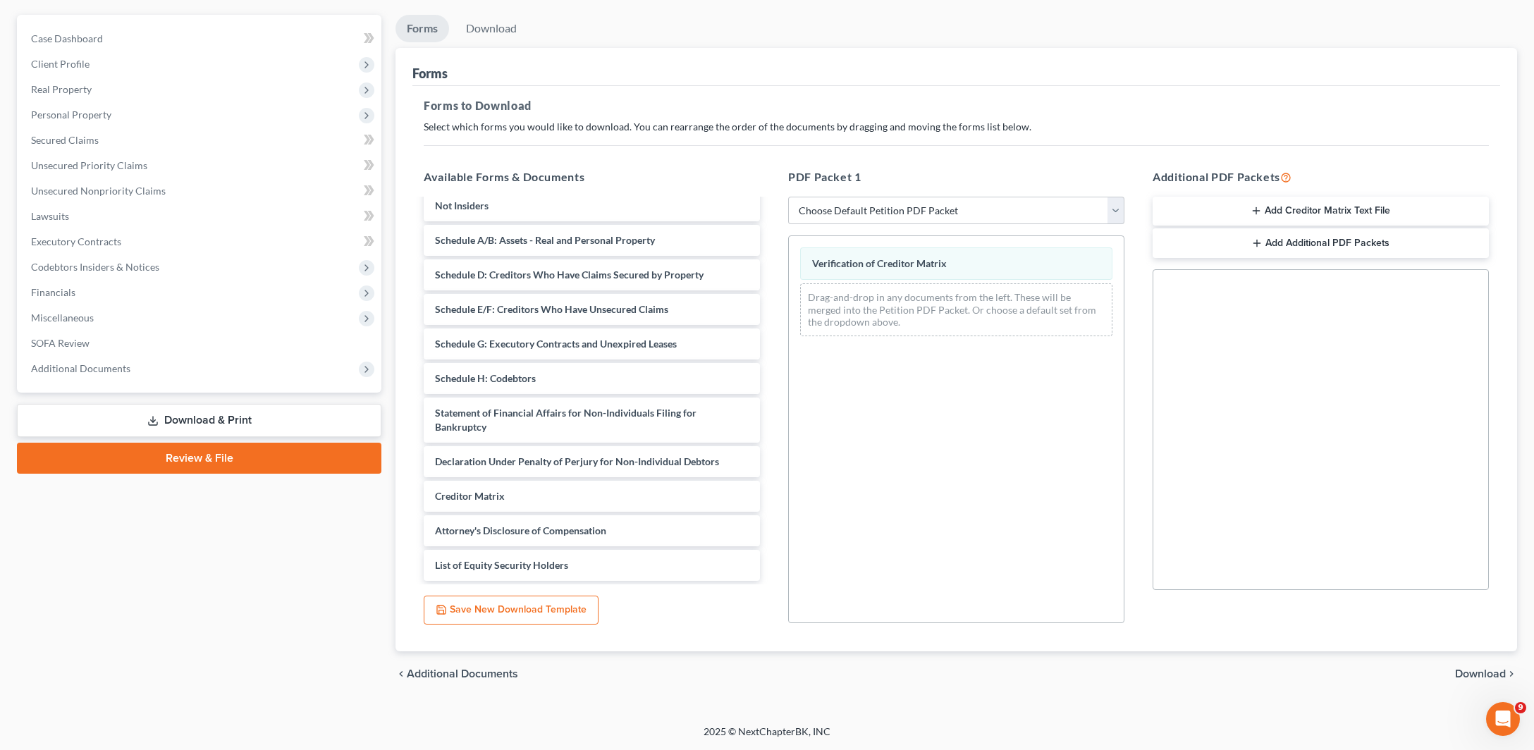
click at [1301, 197] on button "Add Creditor Matrix Text File" at bounding box center [1321, 212] width 336 height 30
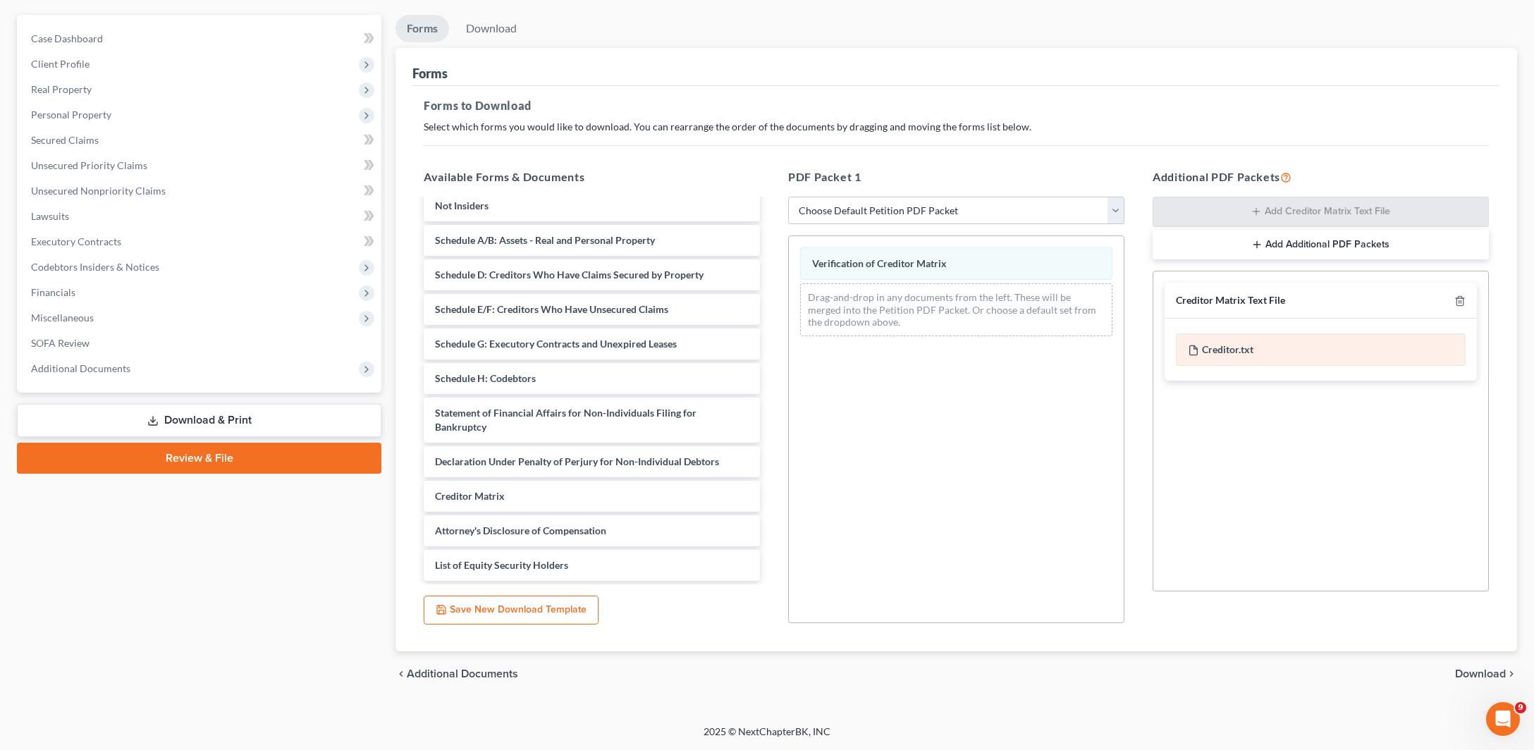
click at [1232, 337] on div "Creditor.txt" at bounding box center [1321, 349] width 290 height 32
click at [1275, 341] on div "Creditor.txt" at bounding box center [1321, 349] width 290 height 32
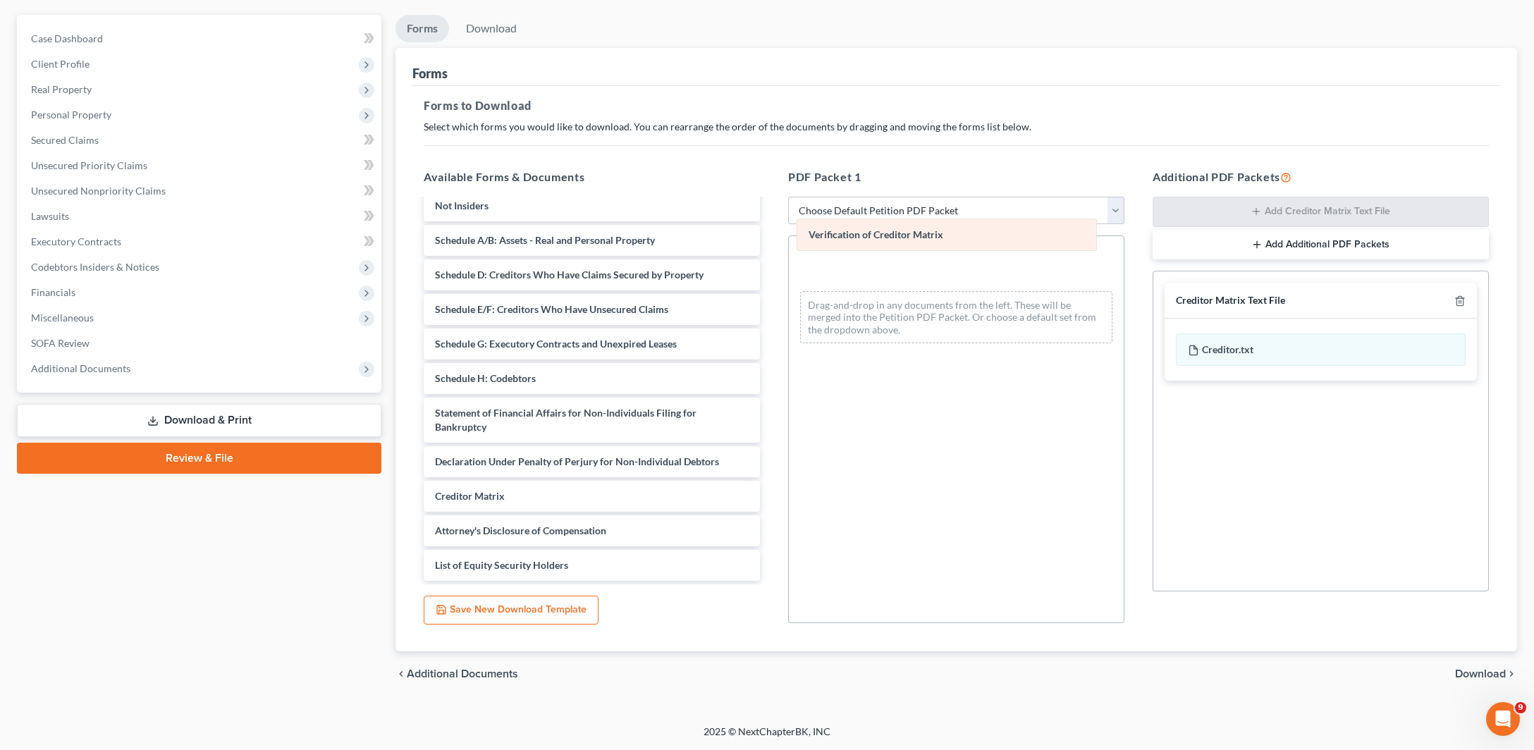
drag, startPoint x: 849, startPoint y: 235, endPoint x: 501, endPoint y: 327, distance: 359.6
click at [789, 327] on div "Verification of Creditor Matrix Verification of Creditor Matrix Verification of…" at bounding box center [956, 295] width 335 height 118
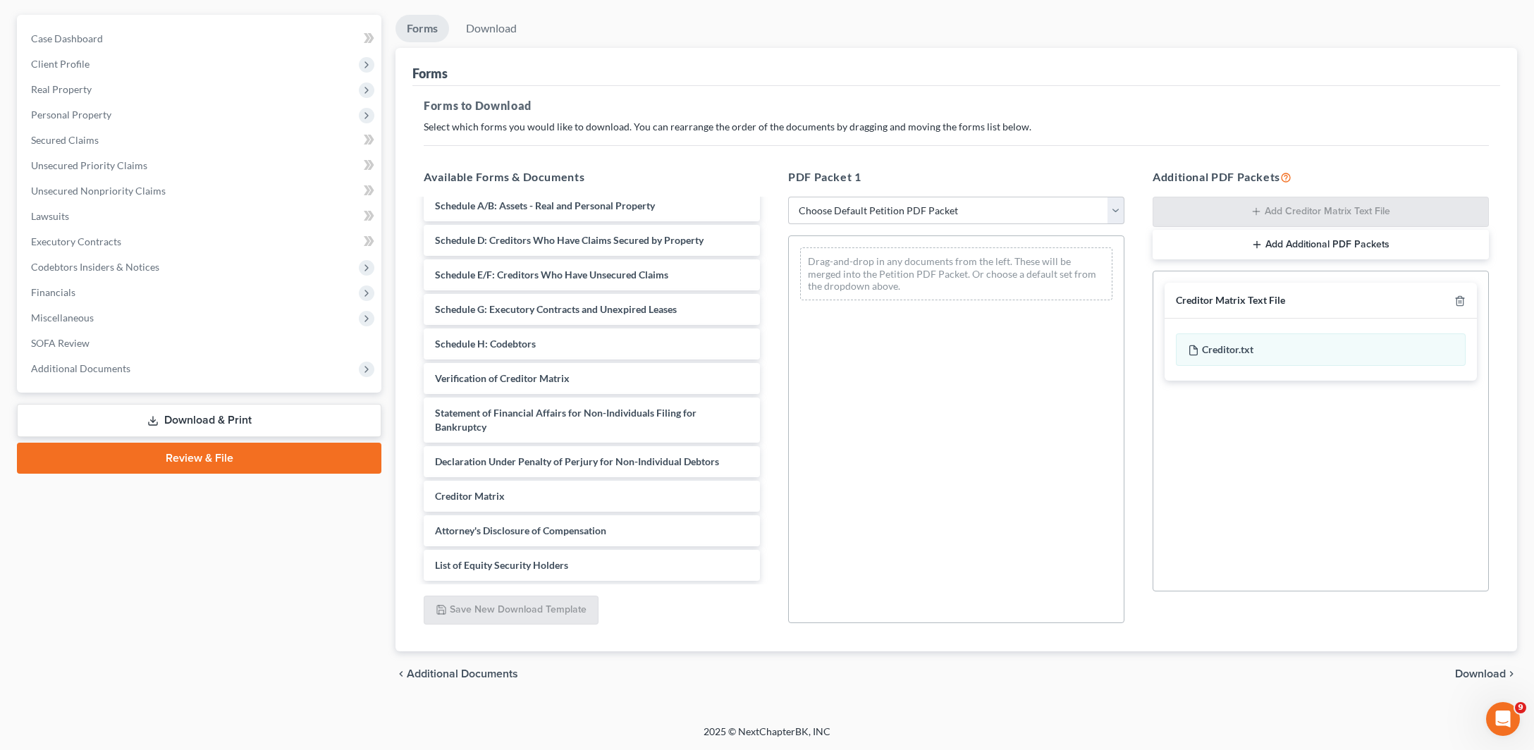
click at [223, 436] on link "Download & Print" at bounding box center [199, 420] width 364 height 33
click at [244, 437] on link "Download & Print" at bounding box center [199, 420] width 364 height 33
drag, startPoint x: 1316, startPoint y: 338, endPoint x: 871, endPoint y: 278, distance: 448.8
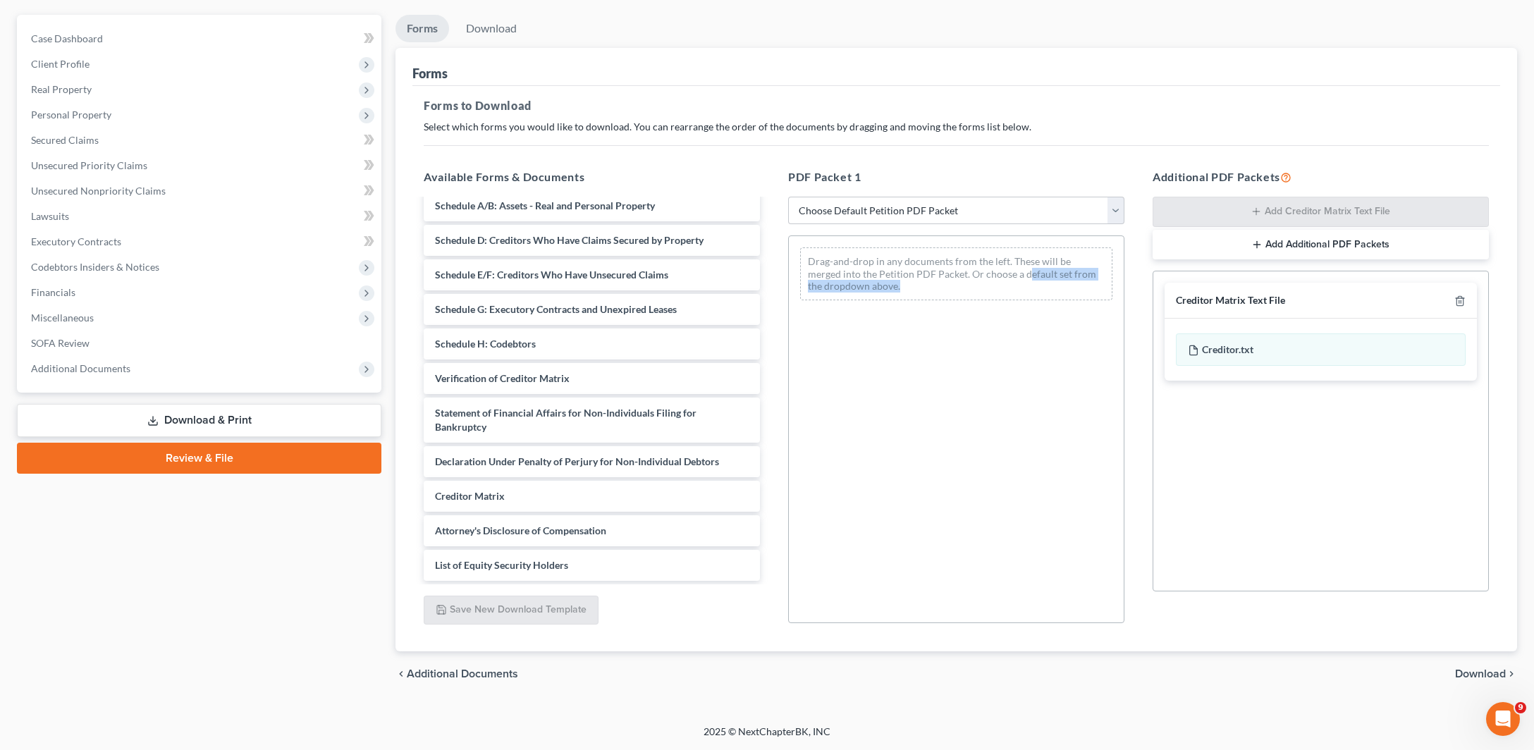
click at [1153, 278] on div "Social Security Number Statement of Social Security Number Creditor Matrix Text…" at bounding box center [1321, 431] width 336 height 321
click at [946, 350] on div "Drag-and-drop in any documents from the left. These will be merged into the Pet…" at bounding box center [956, 429] width 336 height 388
drag, startPoint x: 1292, startPoint y: 342, endPoint x: 894, endPoint y: 240, distance: 411.2
click at [1153, 271] on div "Social Security Number Statement of Social Security Number Creditor Matrix Text…" at bounding box center [1321, 431] width 336 height 321
click at [921, 406] on div "Drag-and-drop in any documents from the left. These will be merged into the Pet…" at bounding box center [956, 429] width 336 height 388
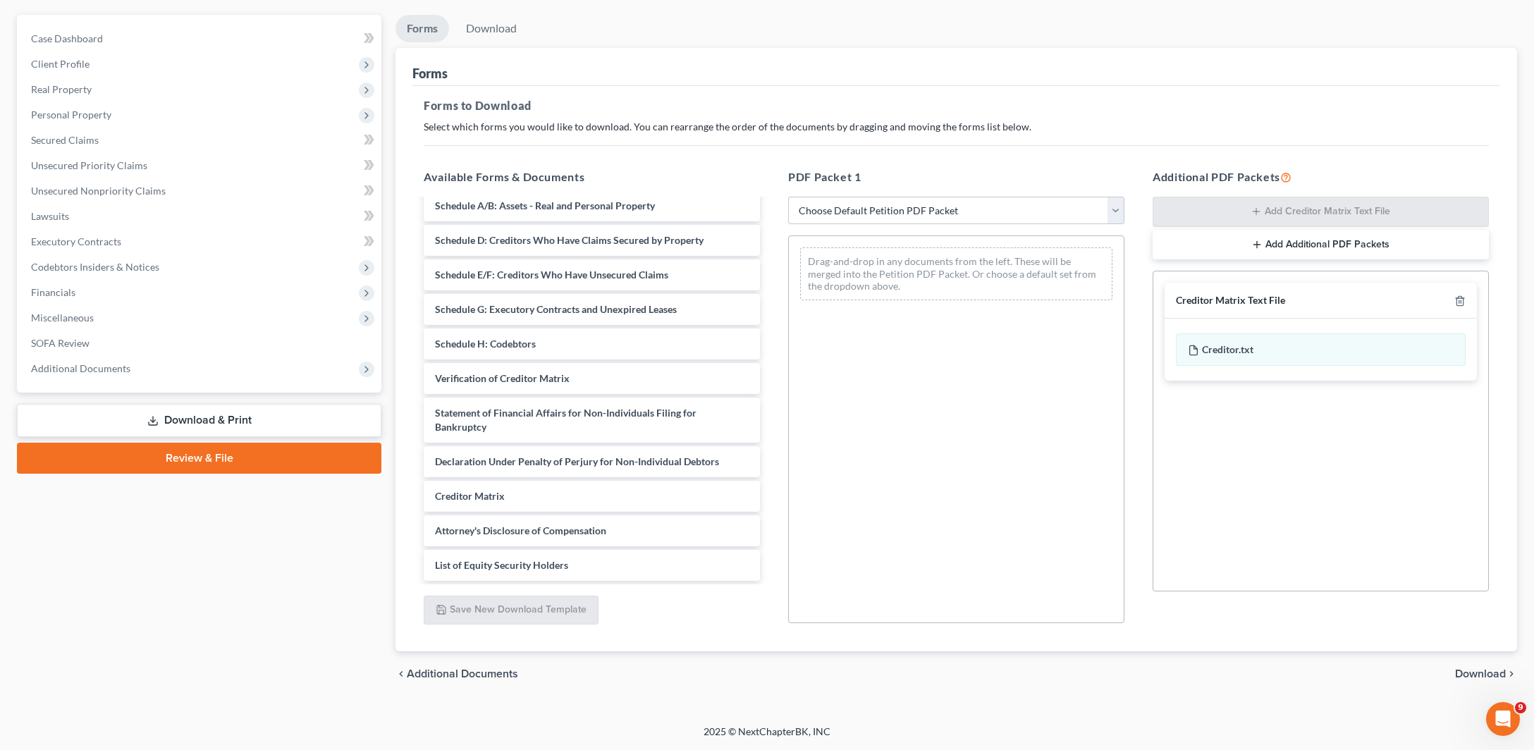
click at [1268, 230] on button "Add Additional PDF Packets" at bounding box center [1321, 245] width 336 height 30
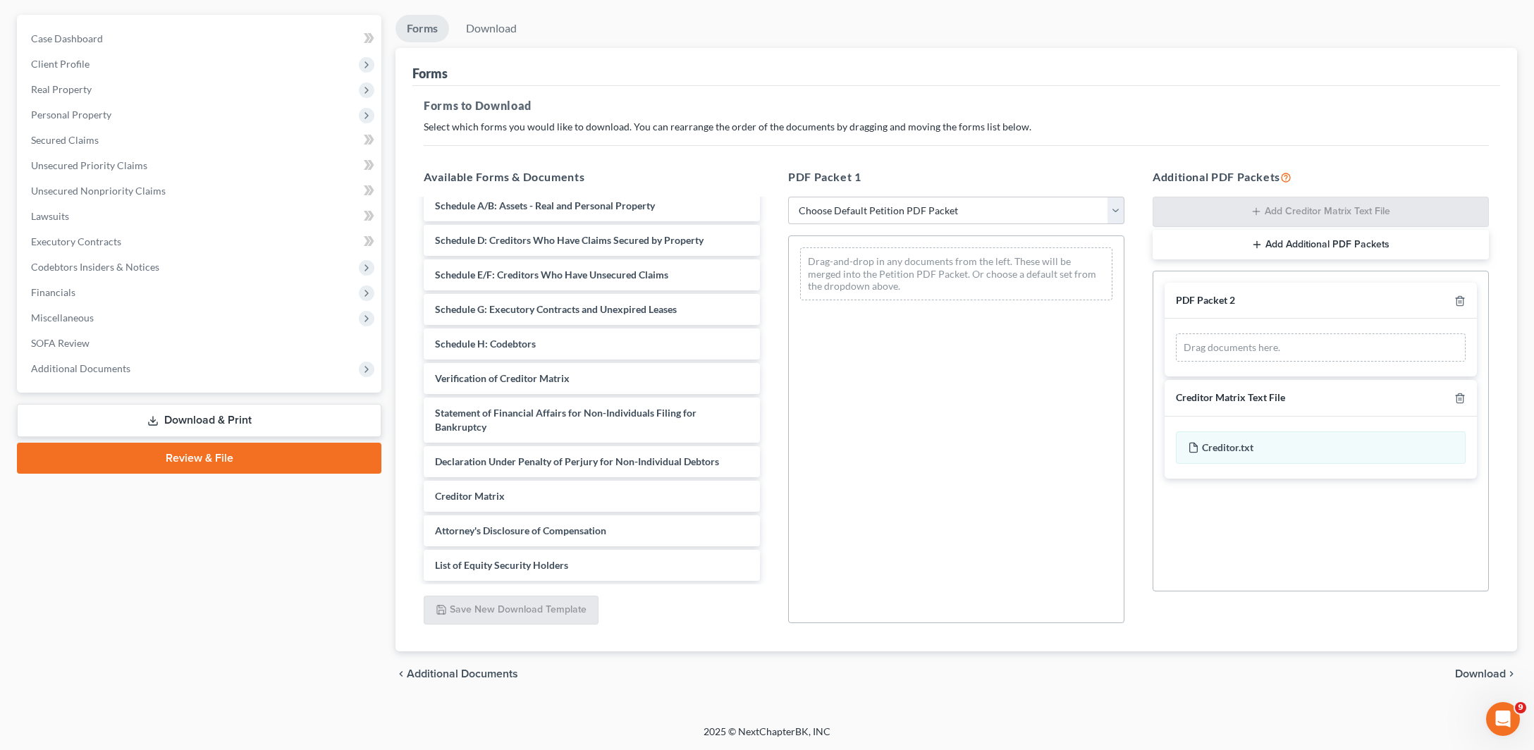
click at [1087, 405] on div "Drag-and-drop in any documents from the left. These will be merged into the Pet…" at bounding box center [956, 429] width 336 height 388
click at [1454, 295] on icon "button" at bounding box center [1459, 300] width 11 height 11
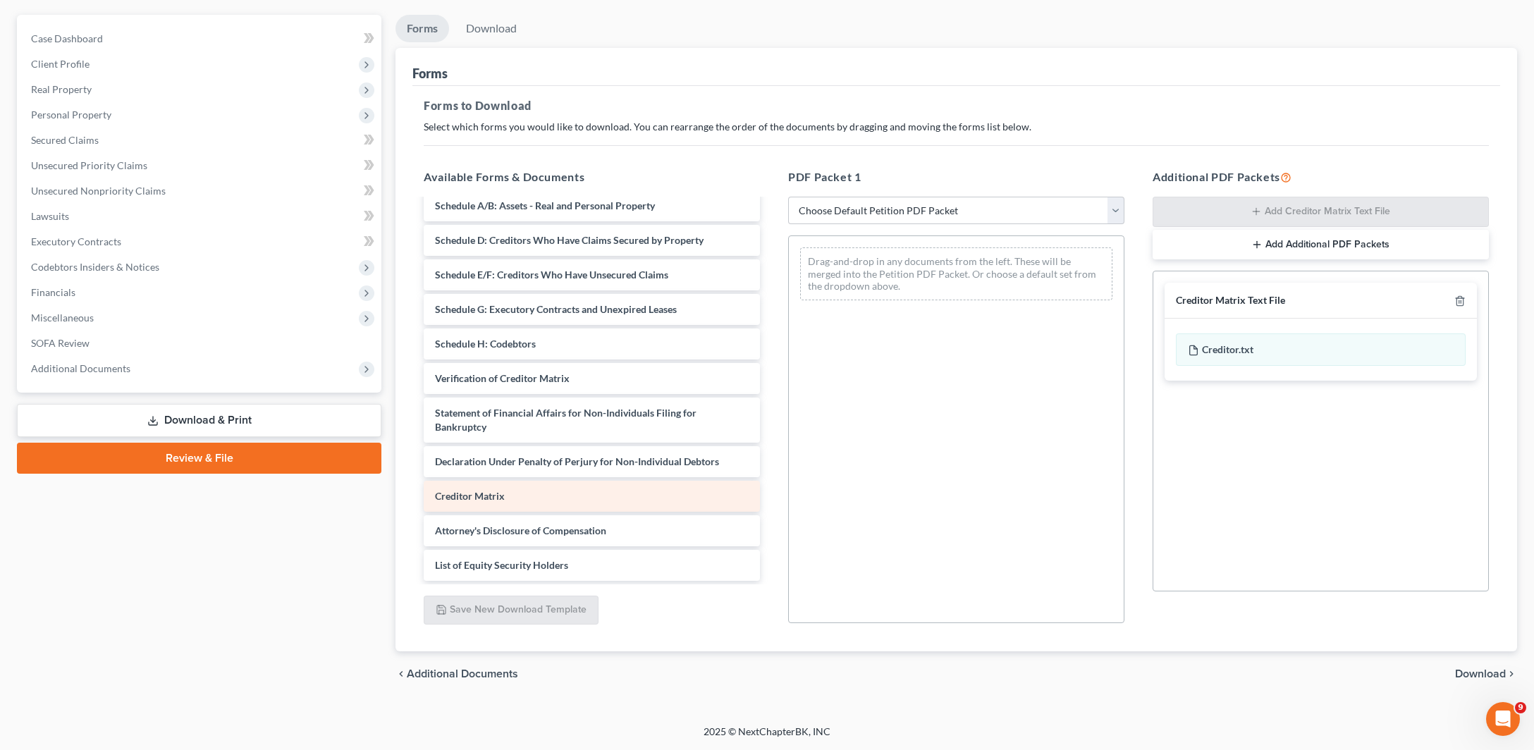
click at [579, 481] on div "Creditor Matrix" at bounding box center [592, 496] width 336 height 31
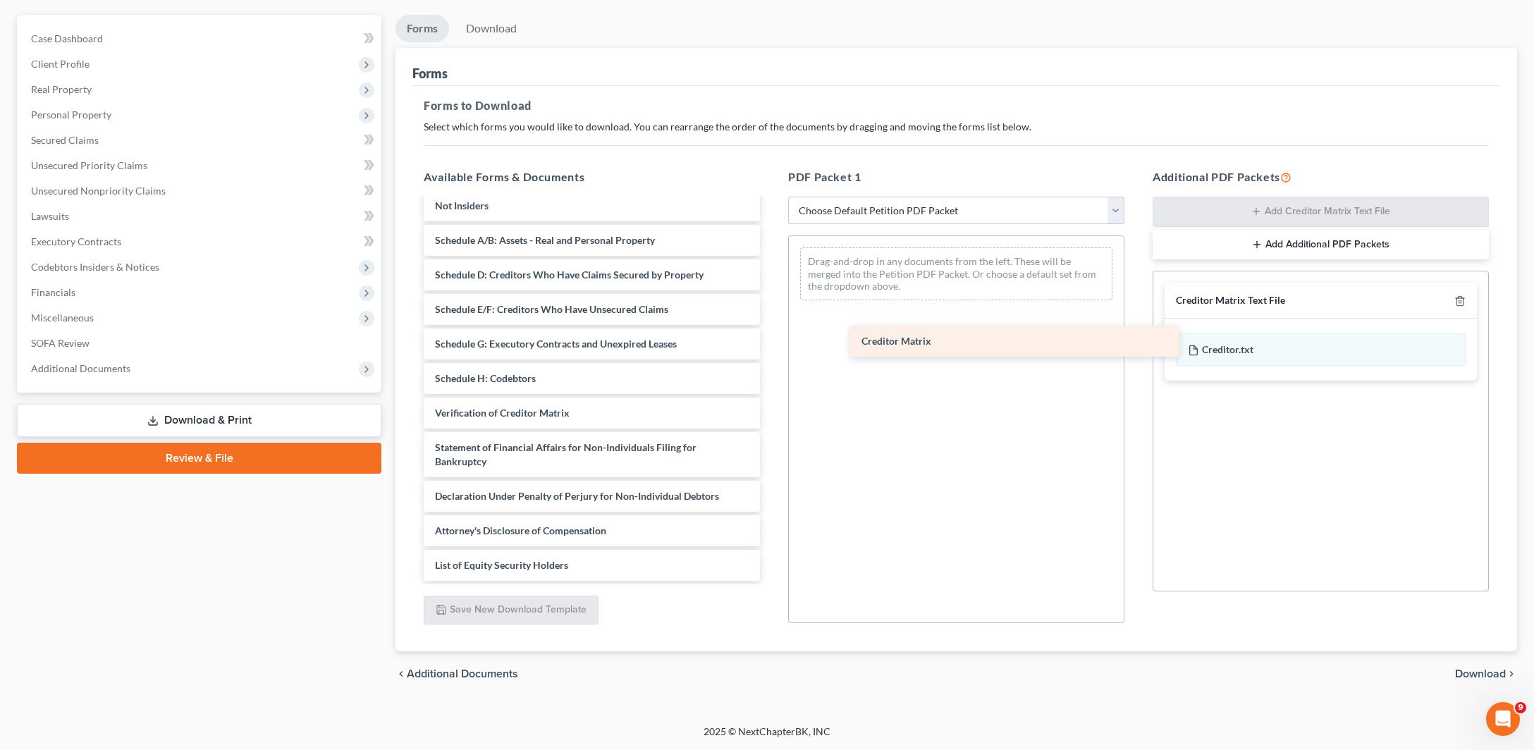
drag, startPoint x: 606, startPoint y: 479, endPoint x: 1024, endPoint y: 347, distance: 437.9
click at [771, 347] on div "Creditor Matrix Voluntary Petition for Non-Individuals Filing for Bankruptcy Su…" at bounding box center [591, 344] width 359 height 474
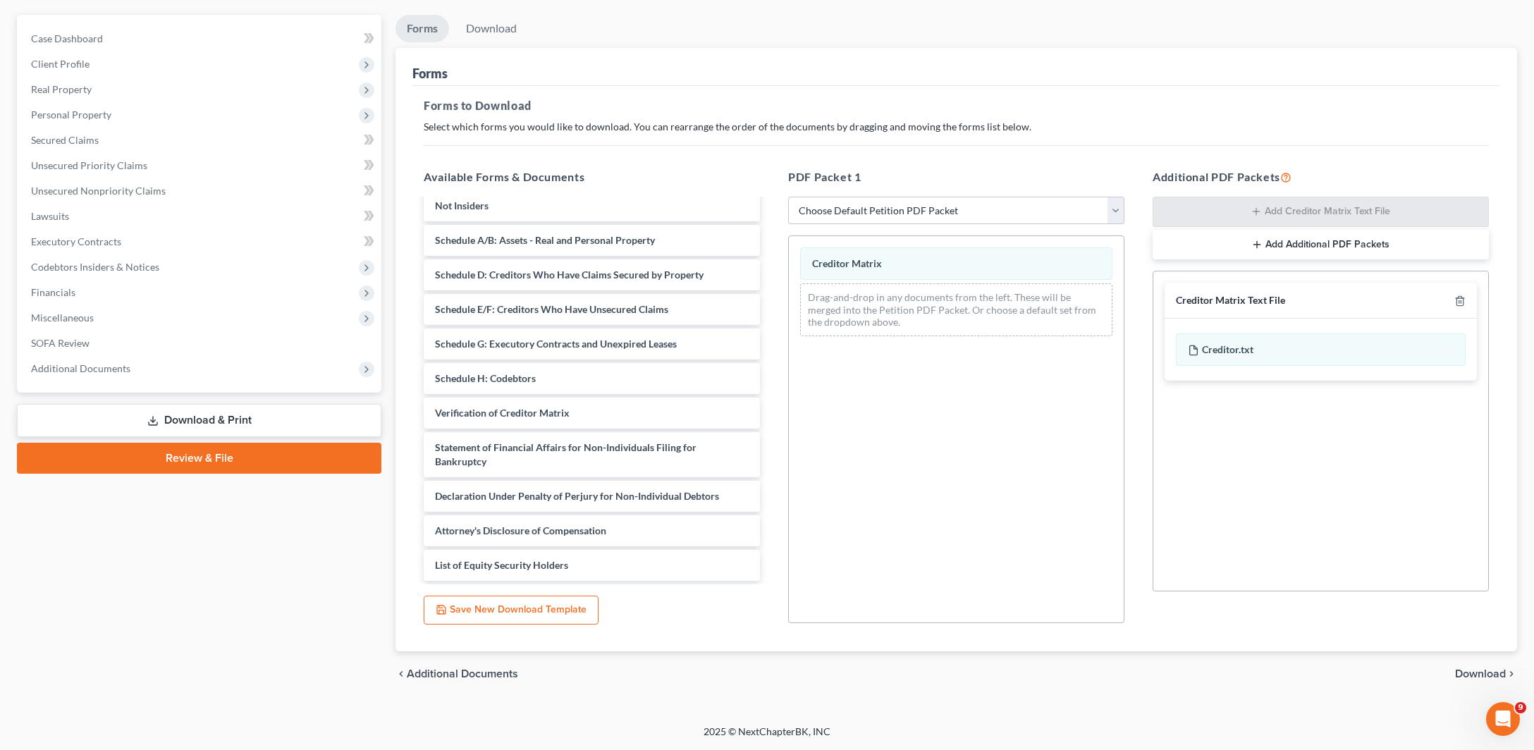
click at [275, 436] on link "Download & Print" at bounding box center [199, 420] width 364 height 33
click at [271, 434] on link "Download & Print" at bounding box center [199, 420] width 364 height 33
click at [952, 237] on div "Creditor Matrix Creditor Matrix Creditor Matrix Drag-and-drop in any documents …" at bounding box center [956, 295] width 335 height 118
click at [1465, 668] on span "Download" at bounding box center [1480, 673] width 51 height 11
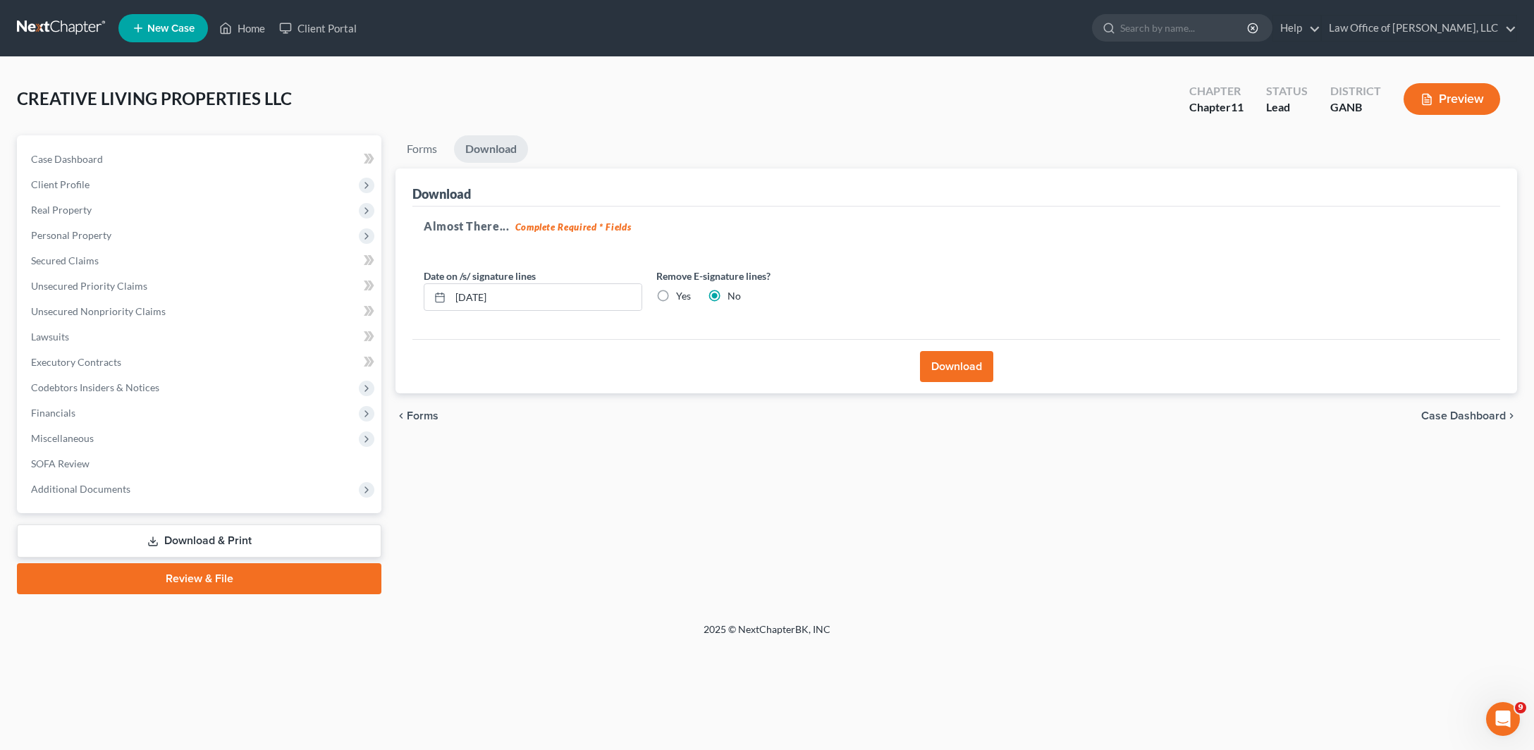
scroll to position [55, 0]
click at [974, 382] on button "Download" at bounding box center [956, 366] width 73 height 31
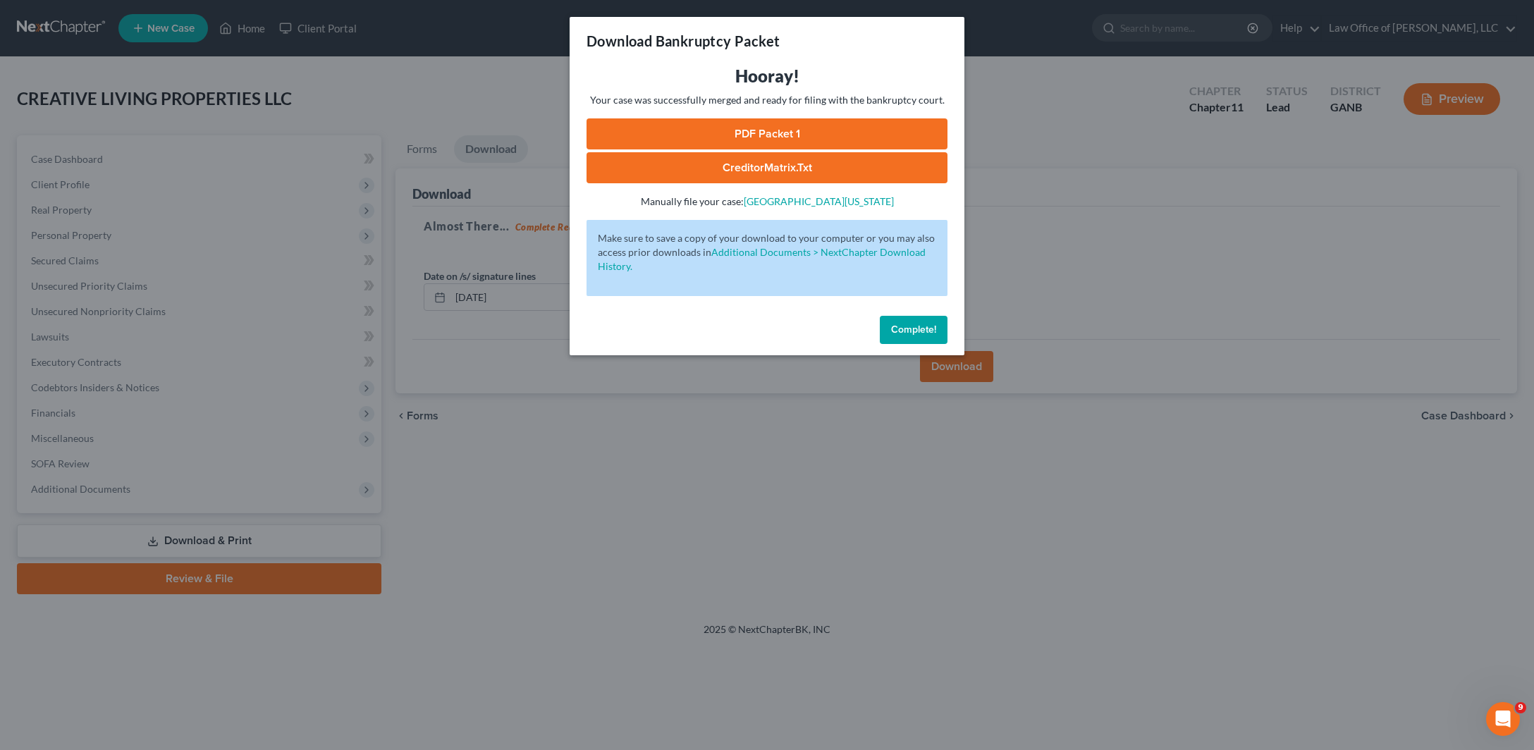
click at [778, 183] on link "CreditorMatrix.txt" at bounding box center [767, 167] width 361 height 31
